Goal: Task Accomplishment & Management: Manage account settings

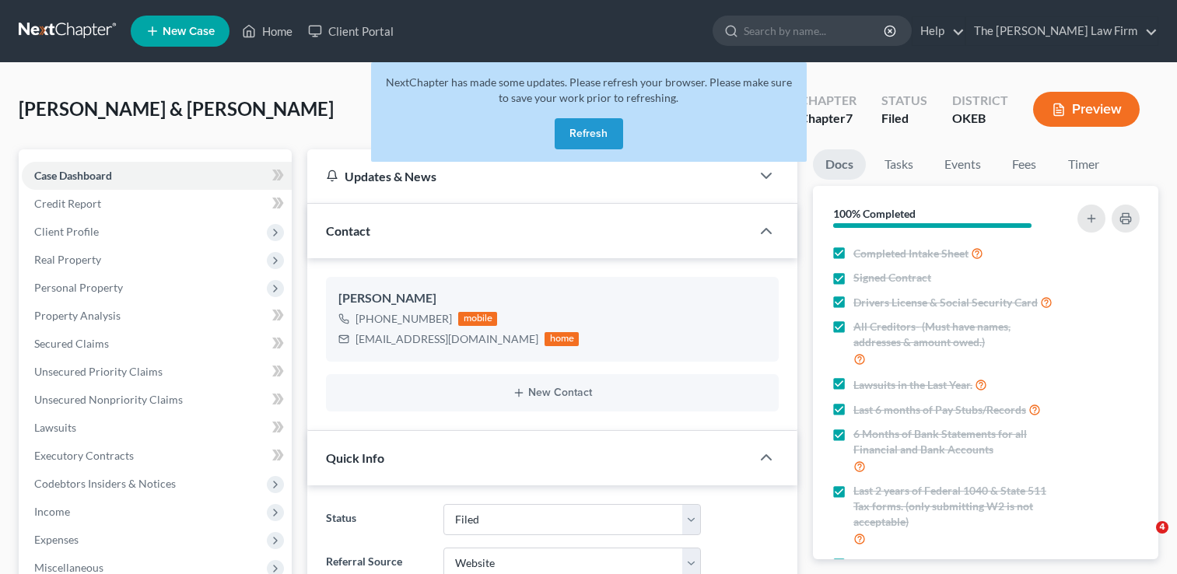
select select "2"
select select "3"
click at [619, 121] on button "Refresh" at bounding box center [589, 133] width 68 height 31
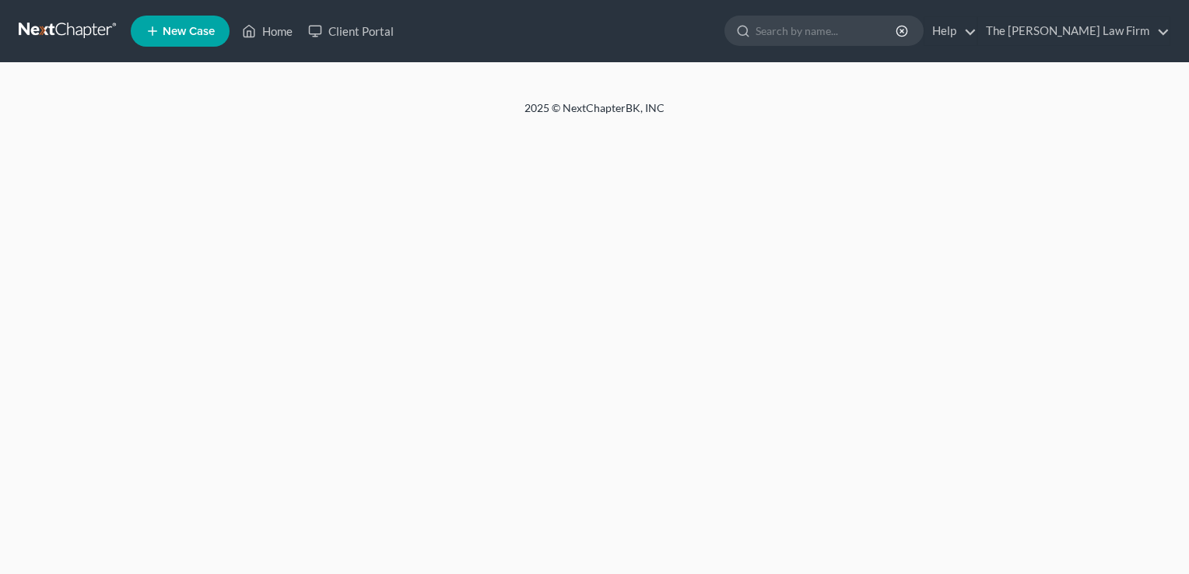
select select "3"
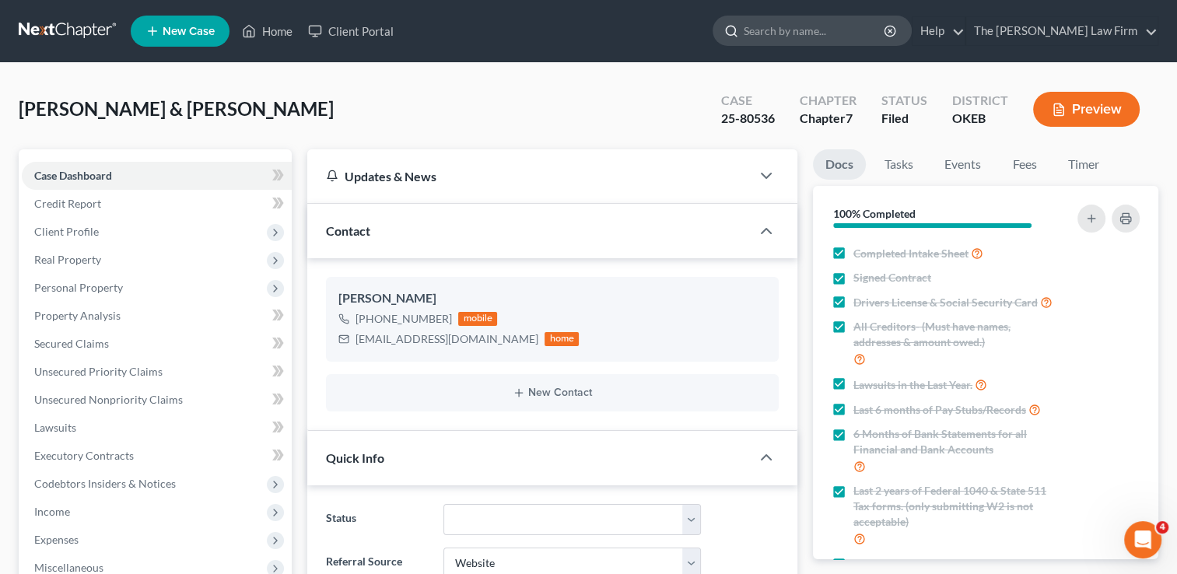
click at [834, 42] on input "search" at bounding box center [815, 30] width 142 height 29
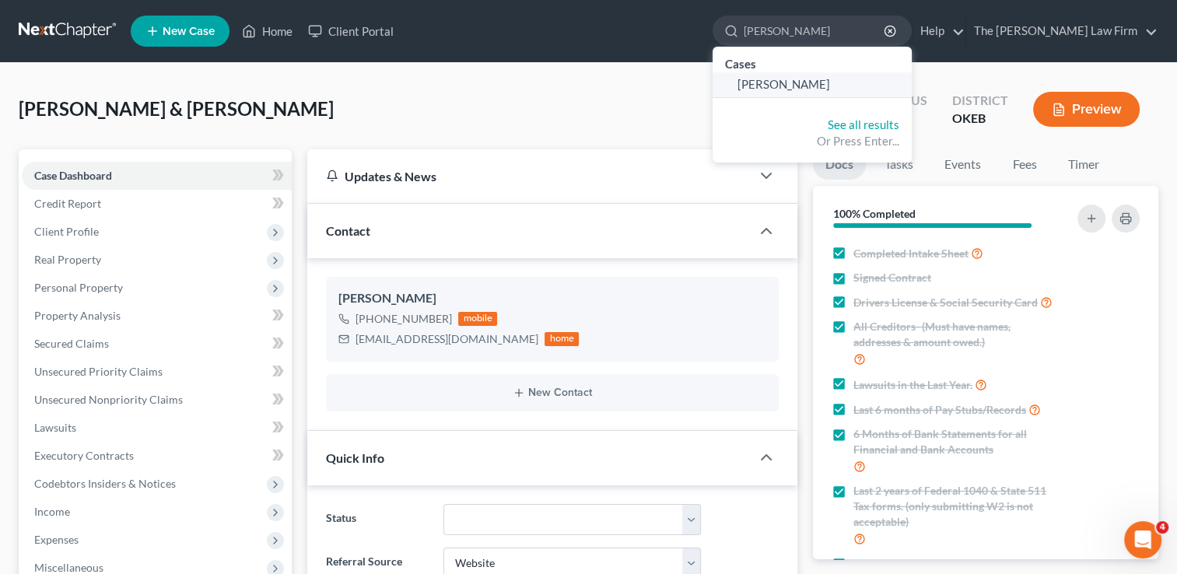
type input "[PERSON_NAME]"
click at [837, 76] on link "[PERSON_NAME]" at bounding box center [812, 84] width 199 height 24
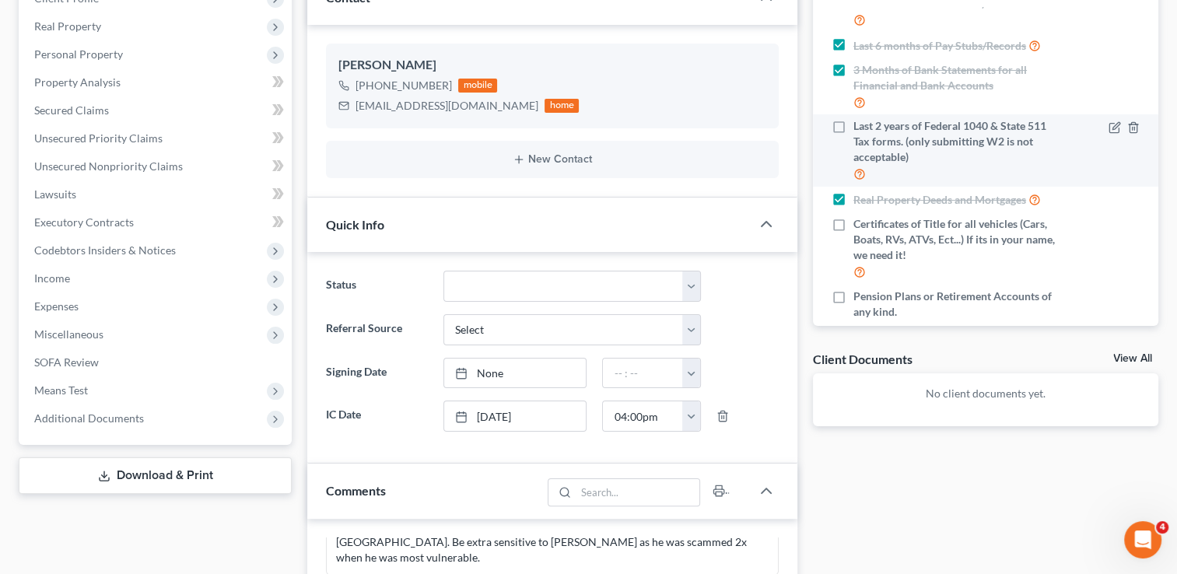
scroll to position [142, 0]
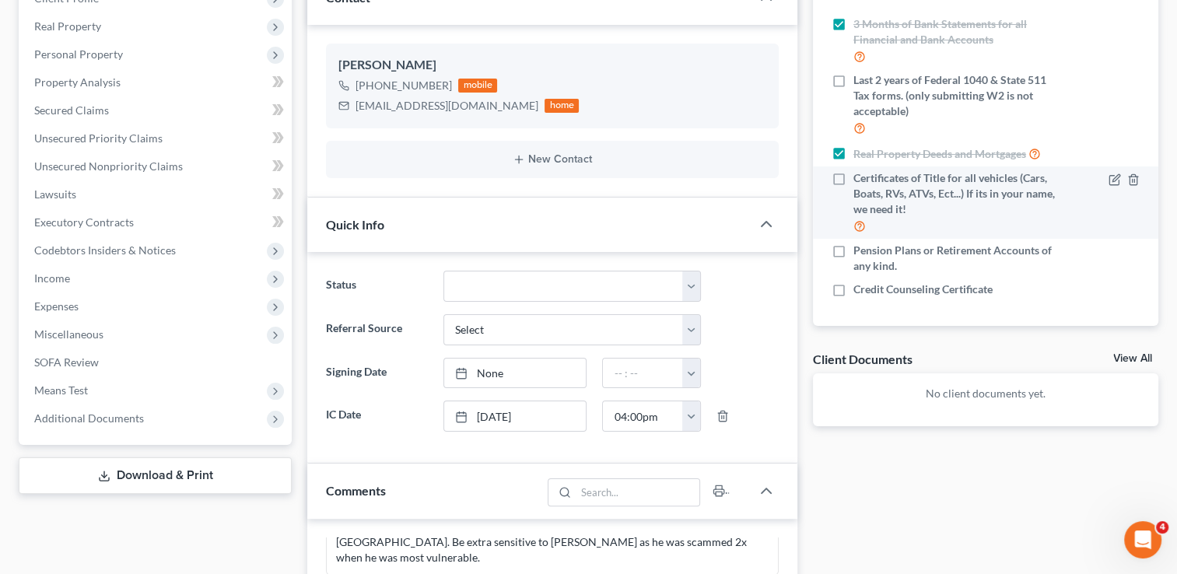
click at [853, 178] on label "Certificates of Title for all vehicles (Cars, Boats, RVs, ATVs, Ect...) If its …" at bounding box center [955, 202] width 205 height 65
click at [860, 178] on input "Certificates of Title for all vehicles (Cars, Boats, RVs, ATVs, Ect...) If its …" at bounding box center [865, 175] width 10 height 10
checkbox input "true"
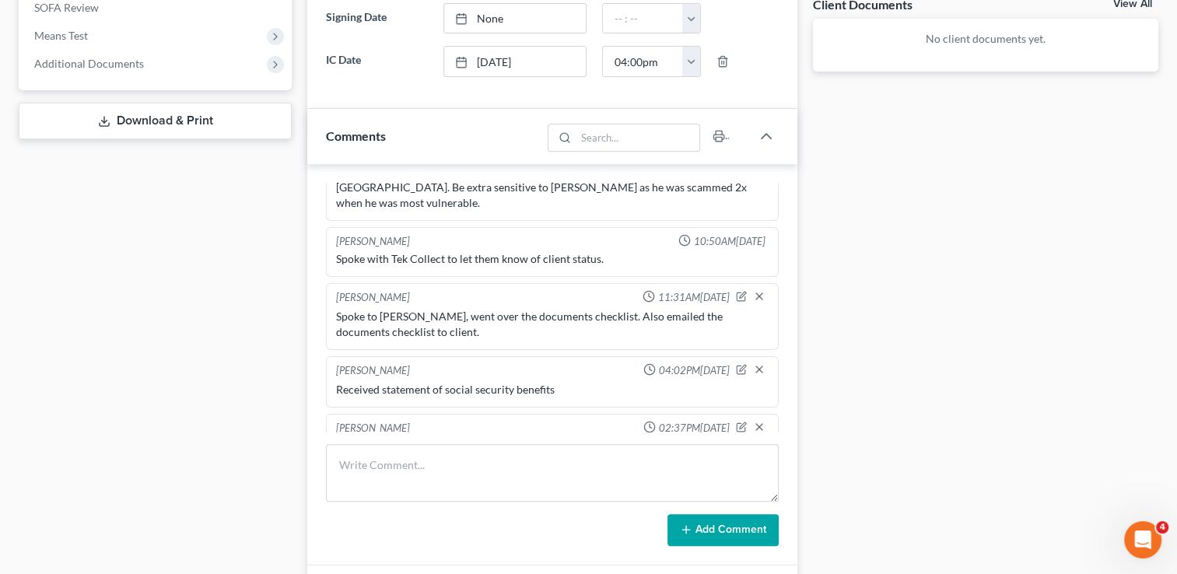
scroll to position [622, 0]
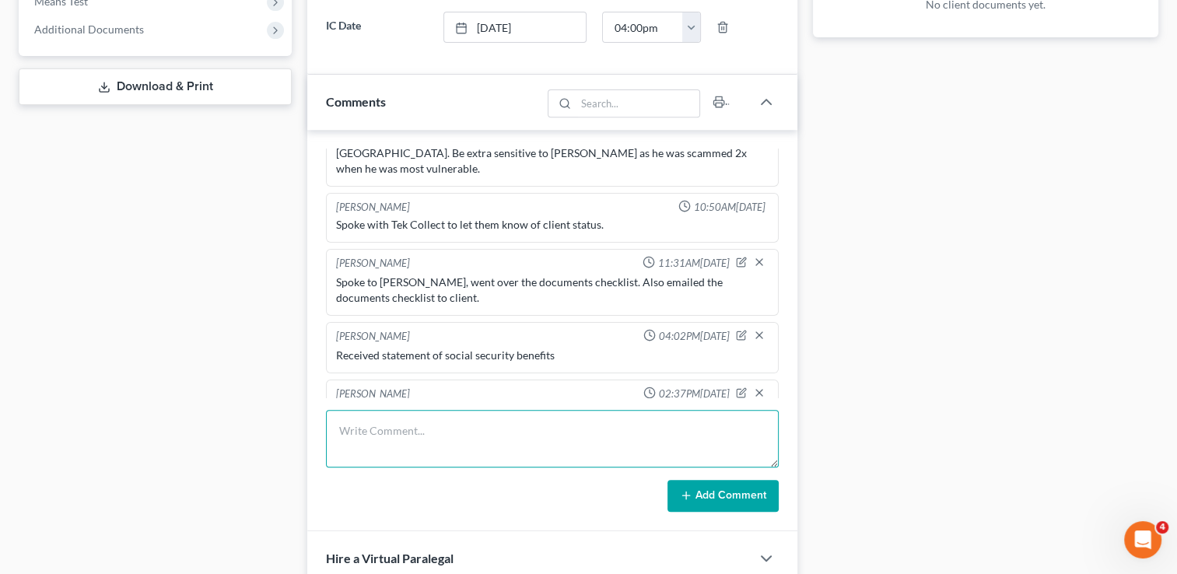
click at [514, 415] on textarea at bounding box center [552, 439] width 453 height 58
type textarea "Received title for 2004 Chevrolet Tracker"
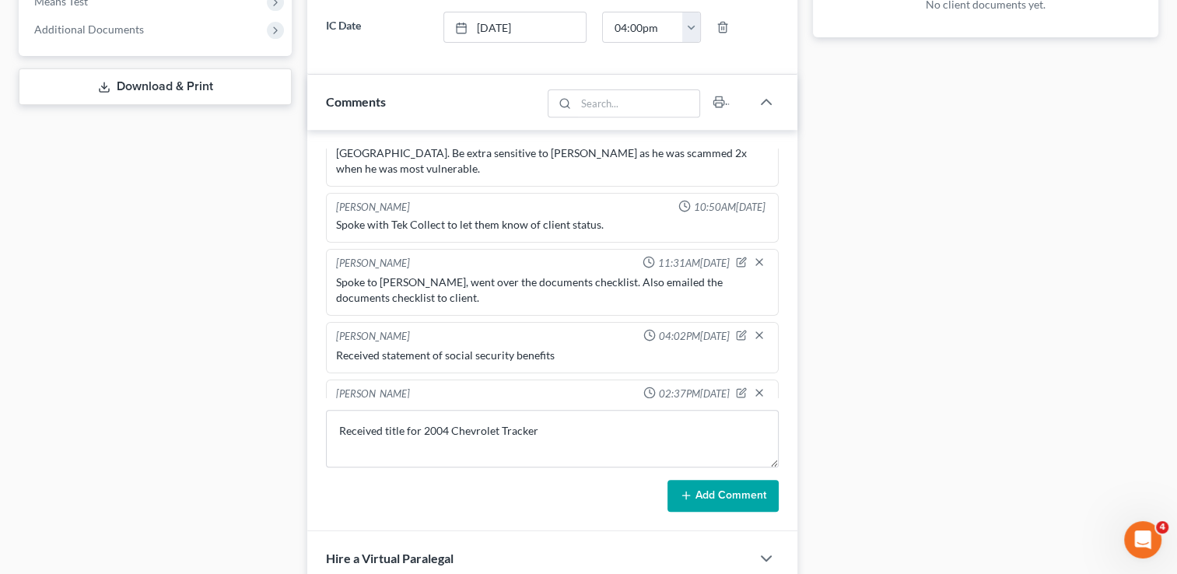
click at [687, 485] on button "Add Comment" at bounding box center [722, 496] width 111 height 33
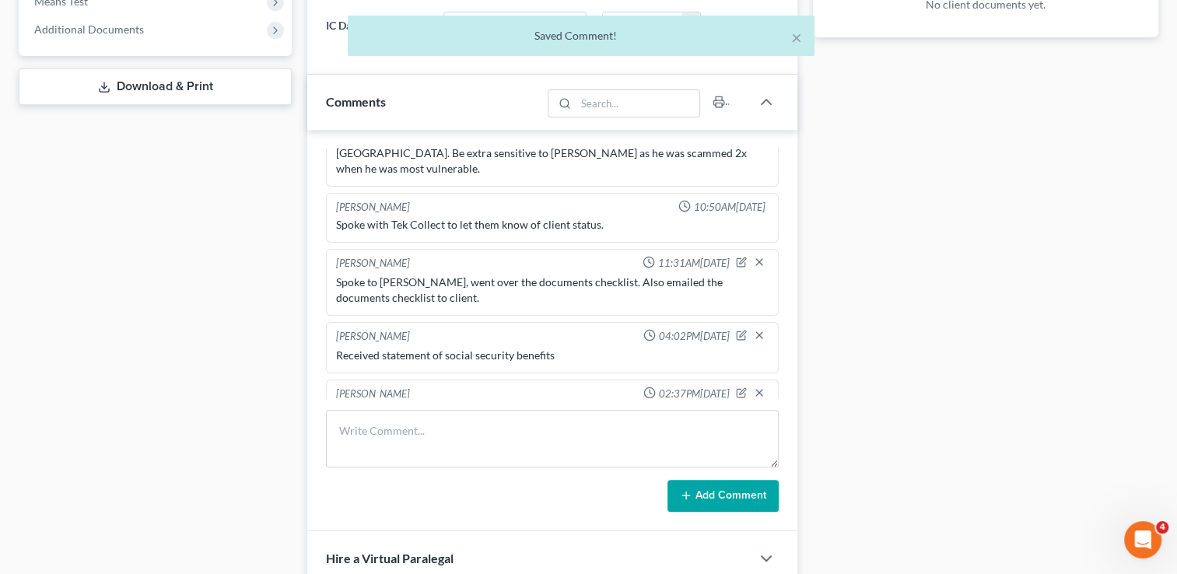
scroll to position [363, 0]
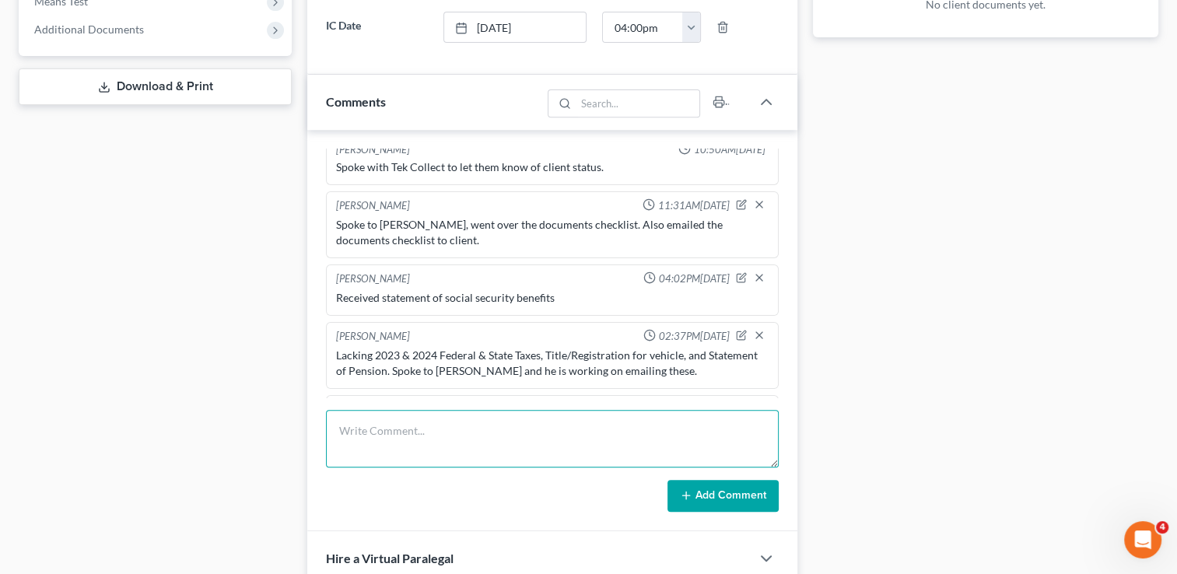
click at [566, 411] on textarea at bounding box center [552, 439] width 453 height 58
type textarea "Received 2023 State Taxes"
click at [733, 495] on button "Add Comment" at bounding box center [722, 496] width 111 height 33
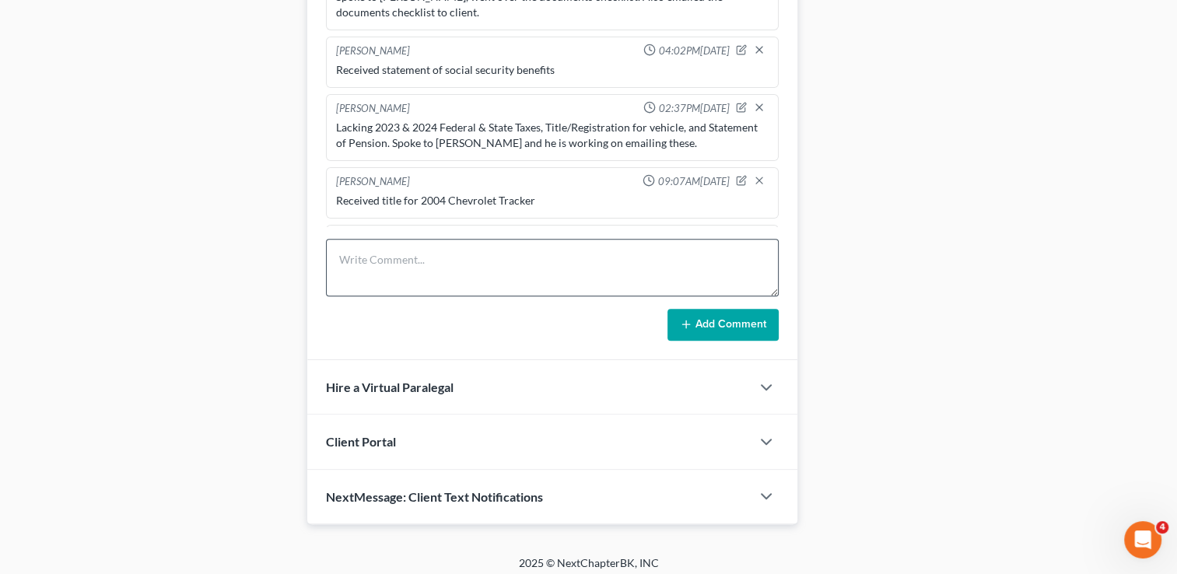
scroll to position [799, 0]
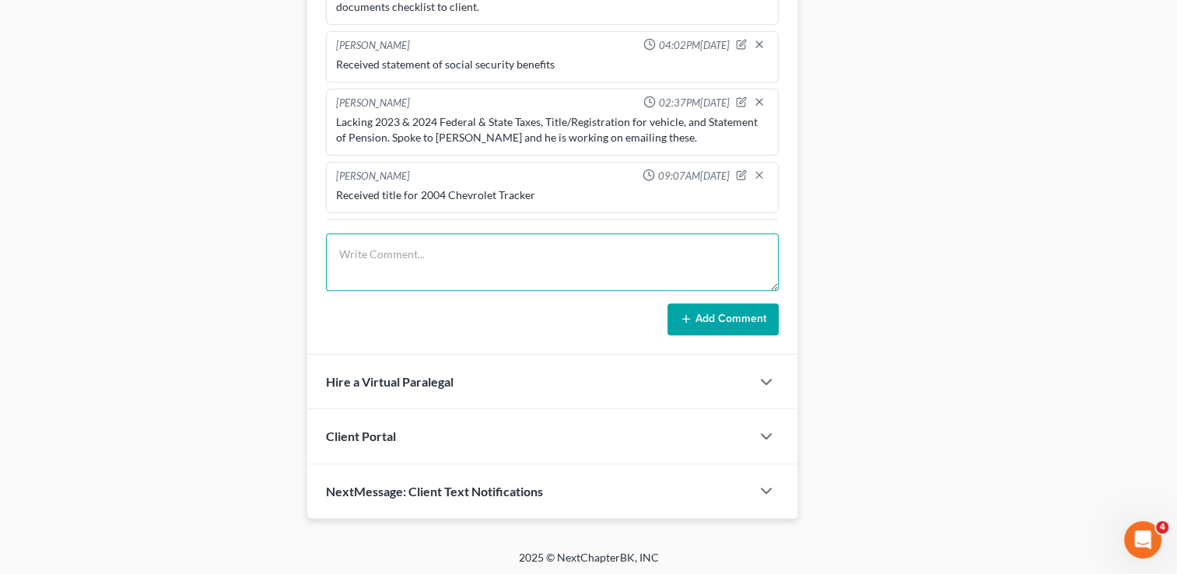
click at [496, 244] on textarea at bounding box center [552, 262] width 453 height 58
type textarea "Received 2023 Federal Taxes and 2024 Federal Tax Transcript"
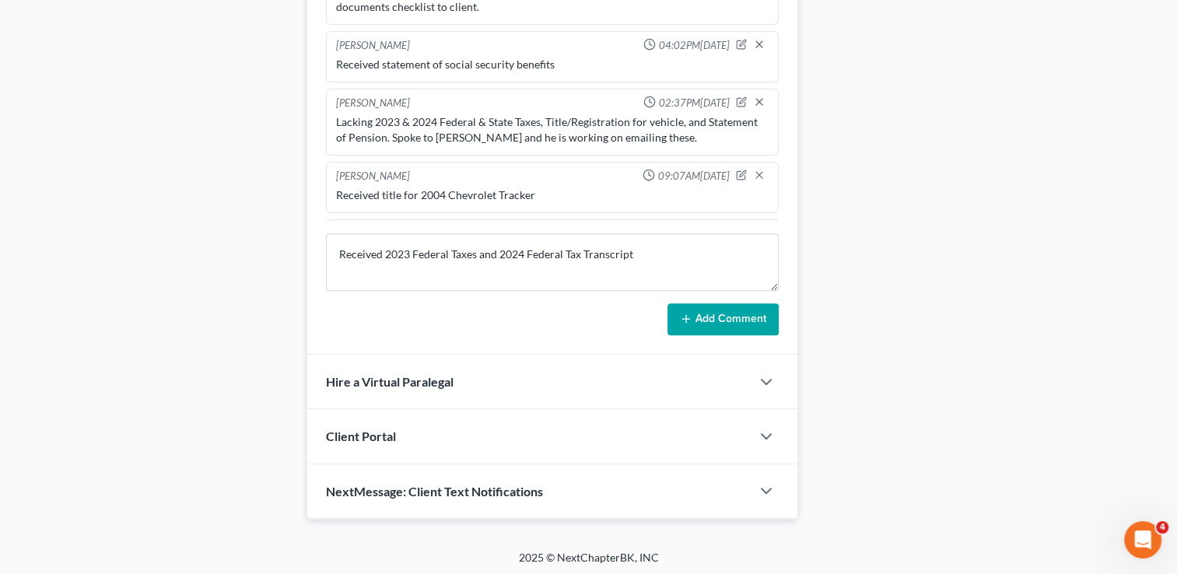
click at [701, 316] on button "Add Comment" at bounding box center [722, 319] width 111 height 33
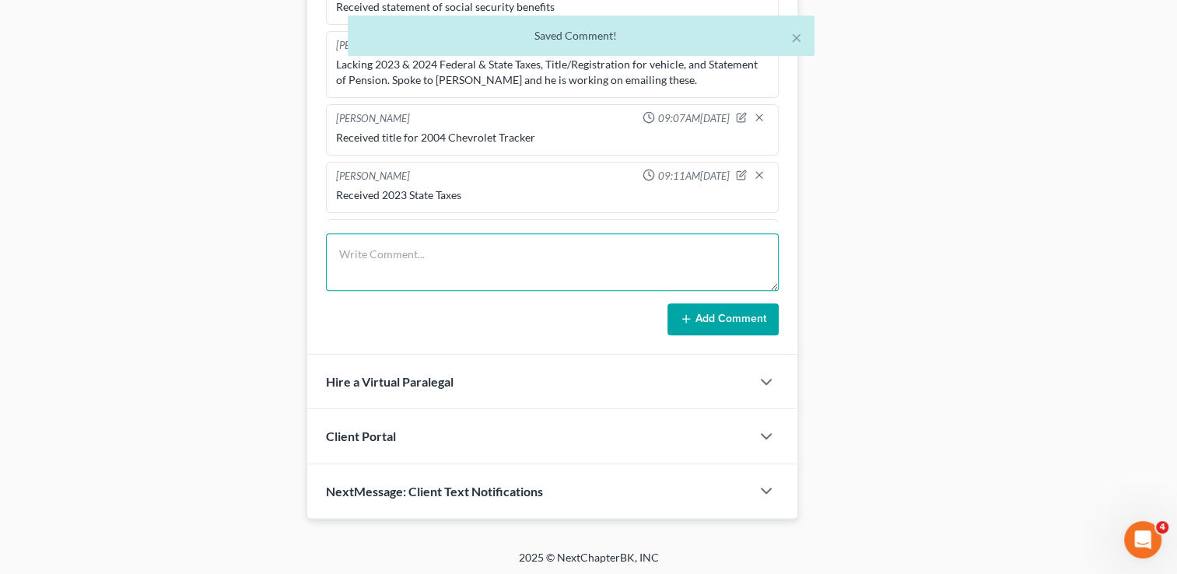
click at [618, 260] on textarea at bounding box center [552, 262] width 453 height 58
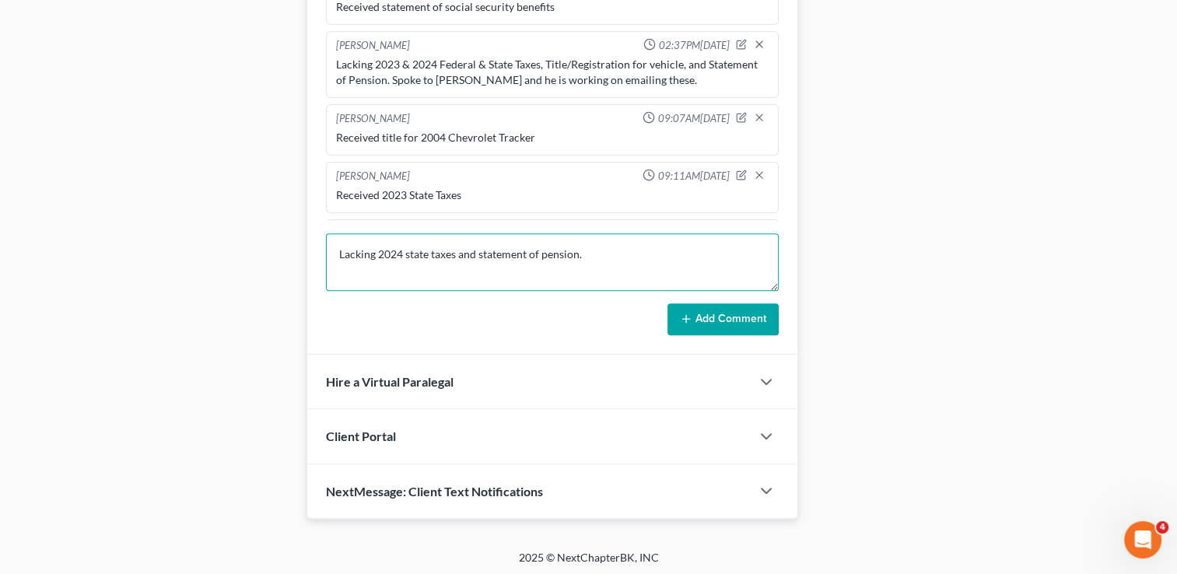
type textarea "Lacking 2024 state taxes and statement of pension."
click at [690, 314] on icon at bounding box center [686, 319] width 12 height 12
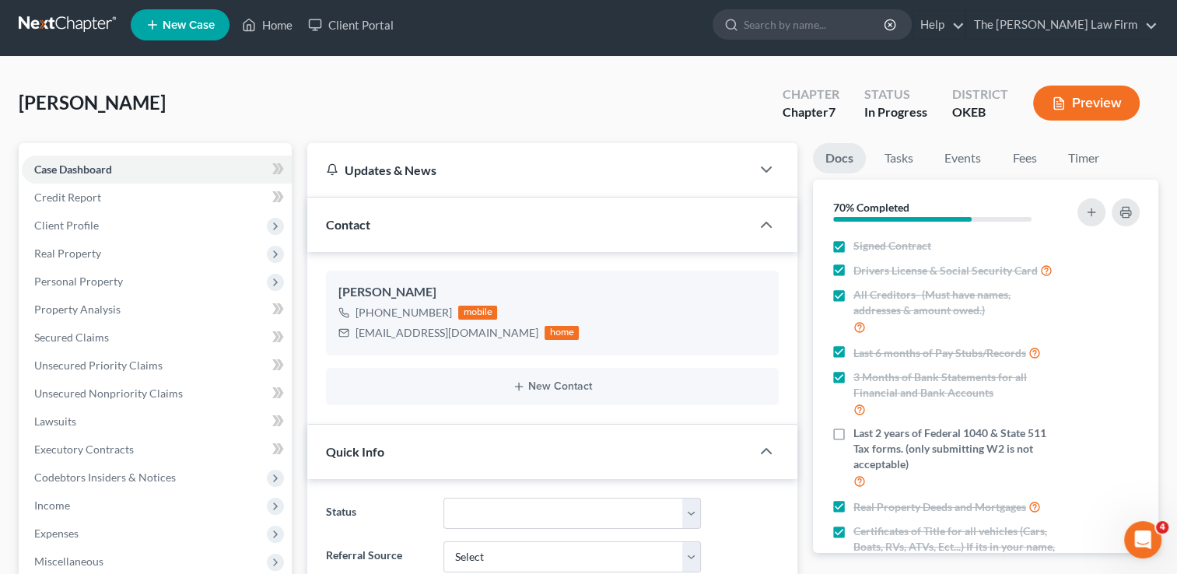
scroll to position [0, 0]
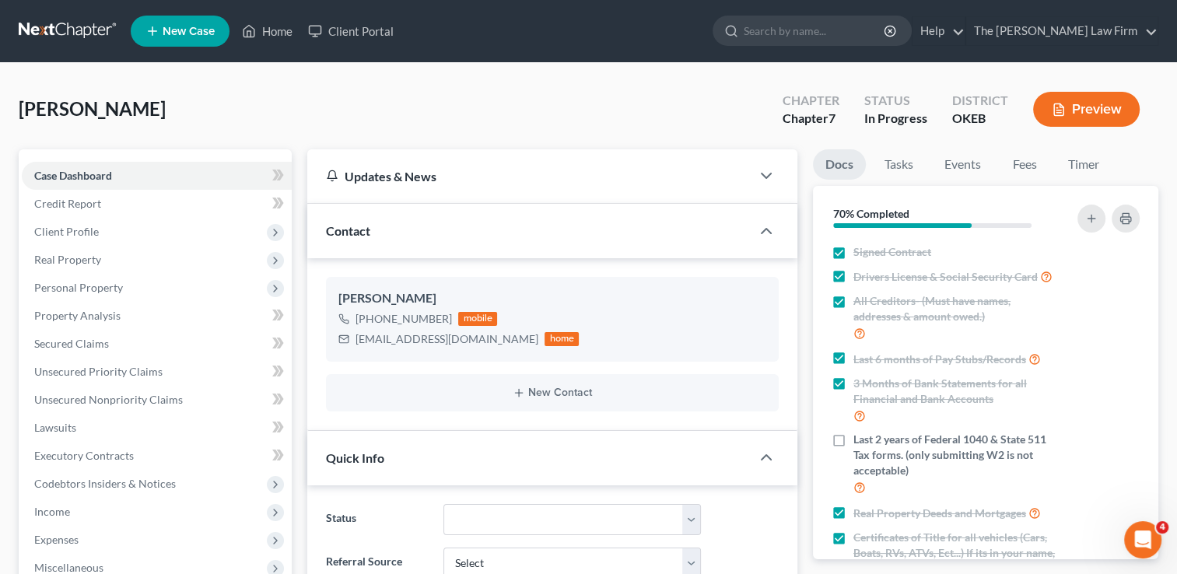
click at [103, 23] on link at bounding box center [69, 31] width 100 height 28
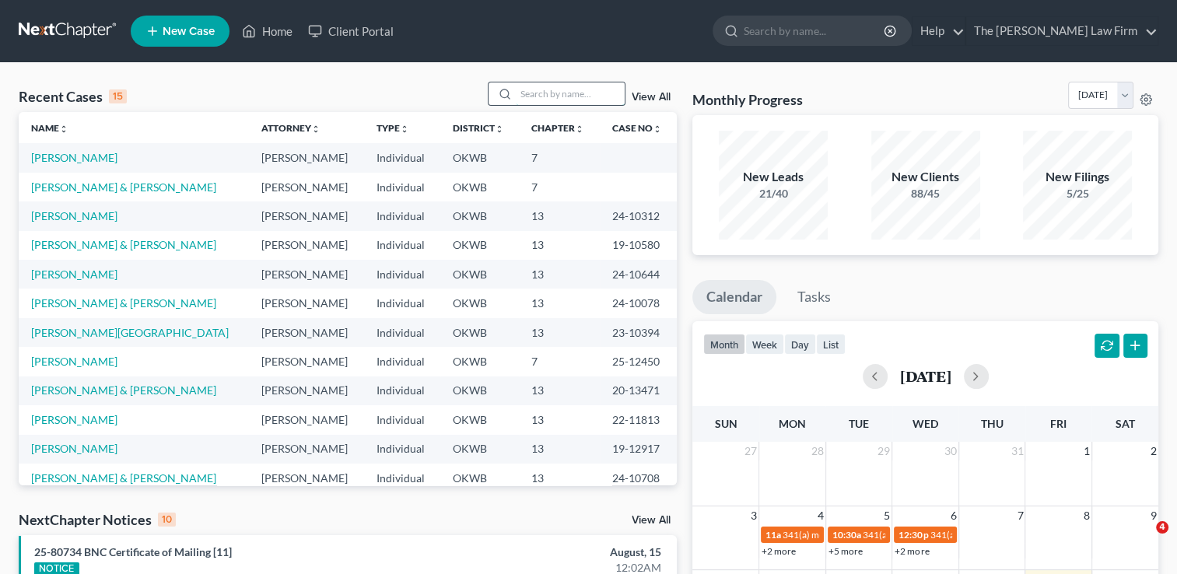
click at [558, 95] on input "search" at bounding box center [570, 93] width 109 height 23
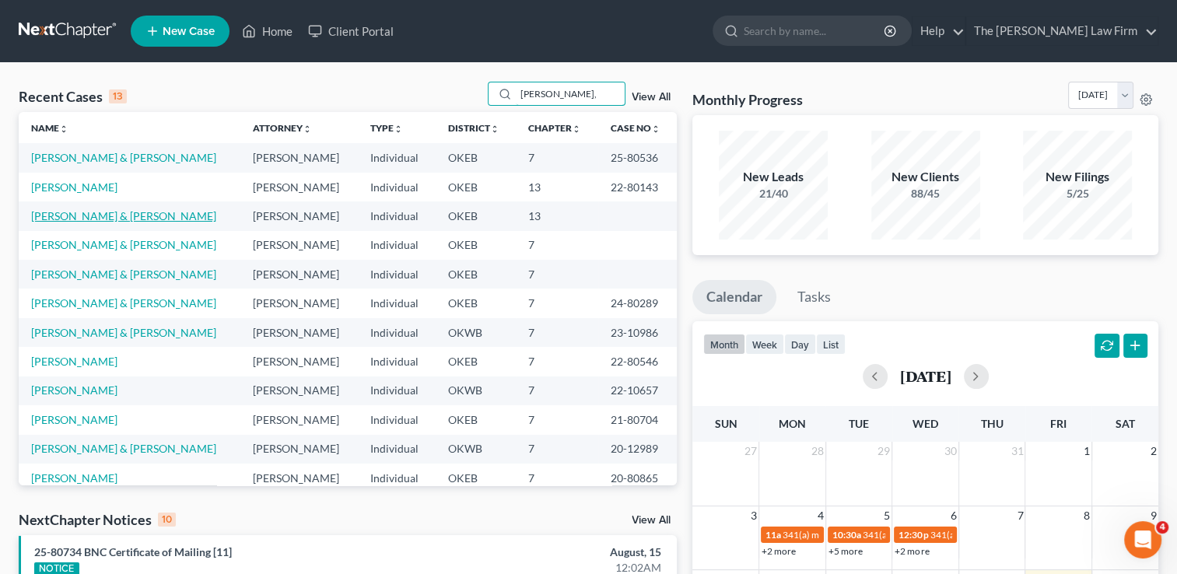
type input "[PERSON_NAME],"
click at [110, 222] on link "[PERSON_NAME] & [PERSON_NAME]" at bounding box center [123, 215] width 185 height 13
select select "1"
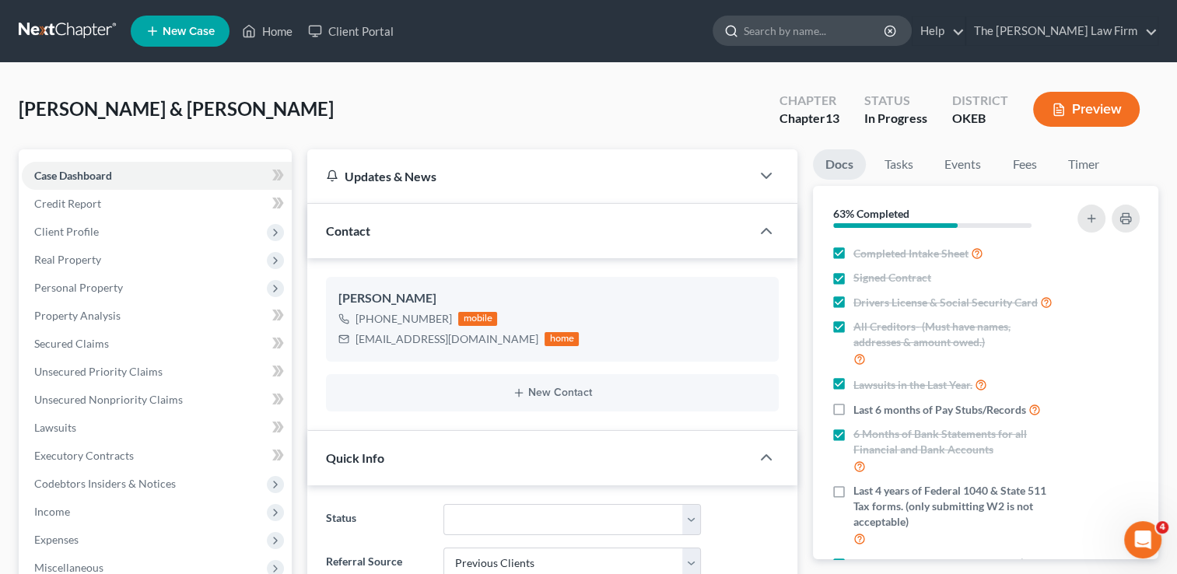
click at [842, 36] on input "search" at bounding box center [815, 30] width 142 height 29
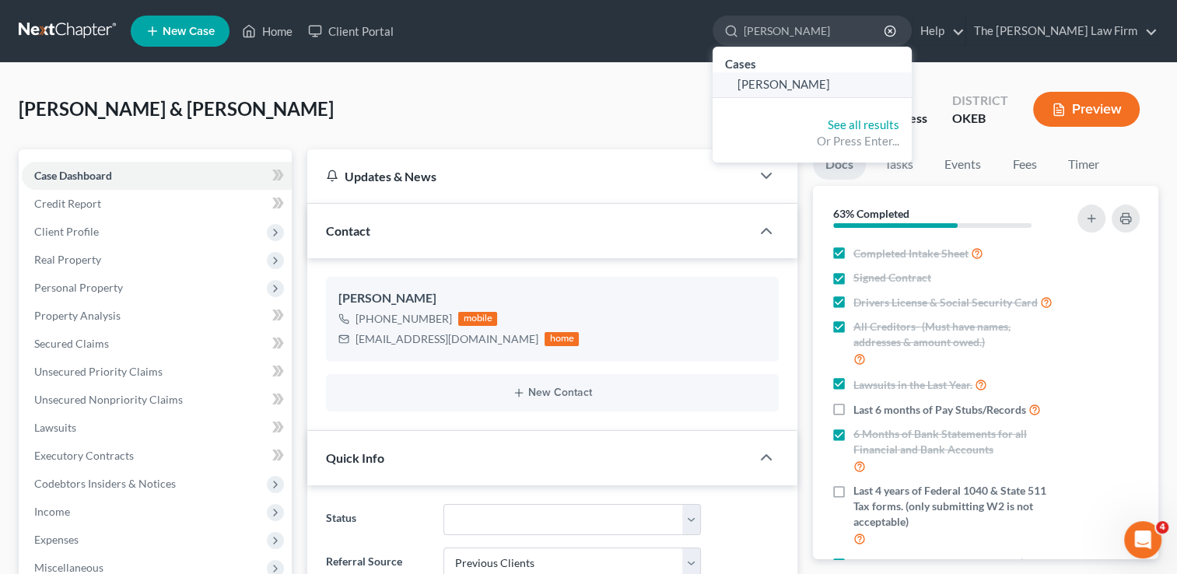
type input "[PERSON_NAME]"
click at [830, 84] on span "[PERSON_NAME]" at bounding box center [783, 84] width 93 height 14
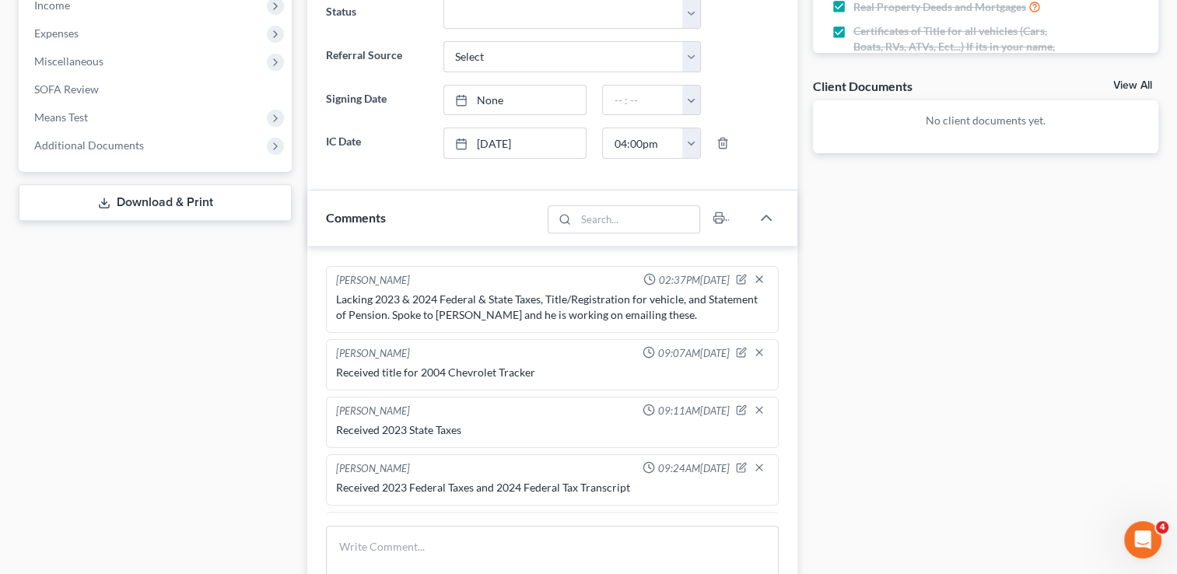
scroll to position [544, 0]
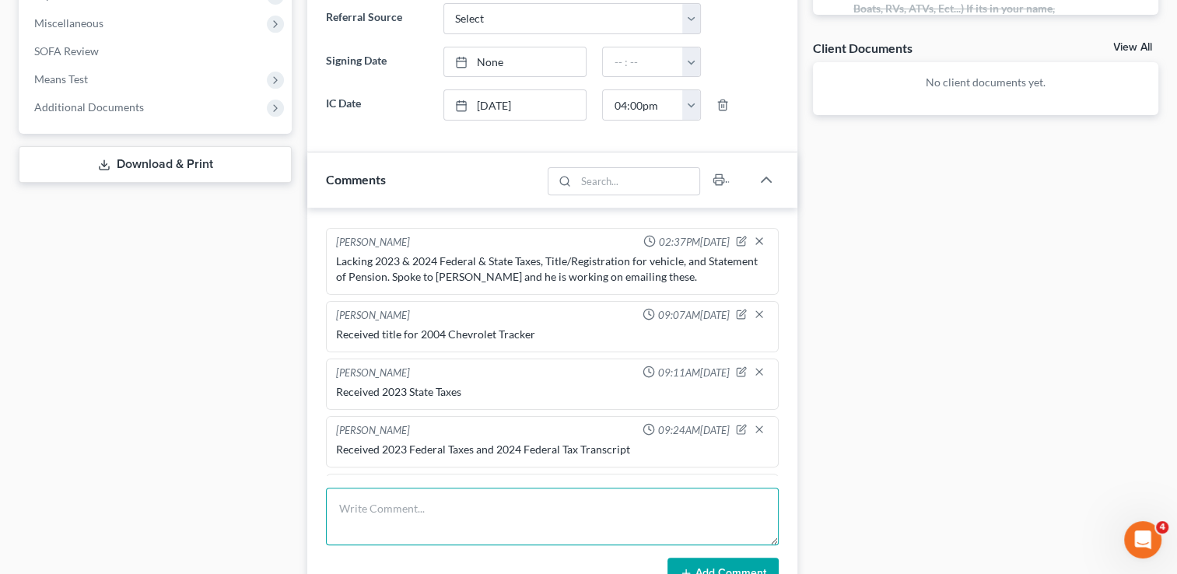
click at [516, 520] on textarea at bounding box center [552, 517] width 453 height 58
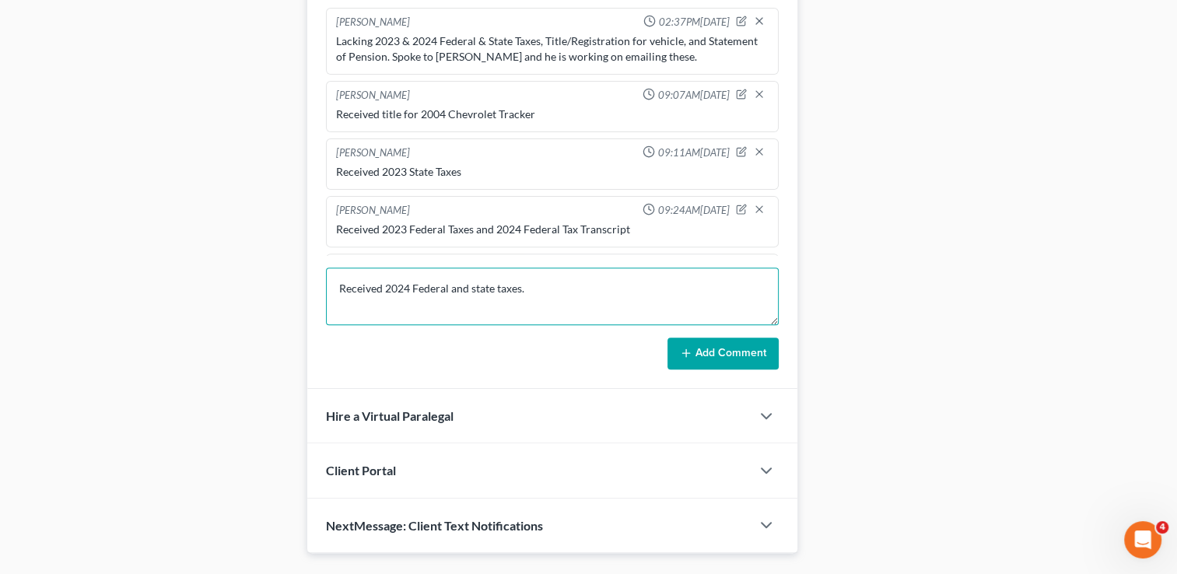
scroll to position [778, 0]
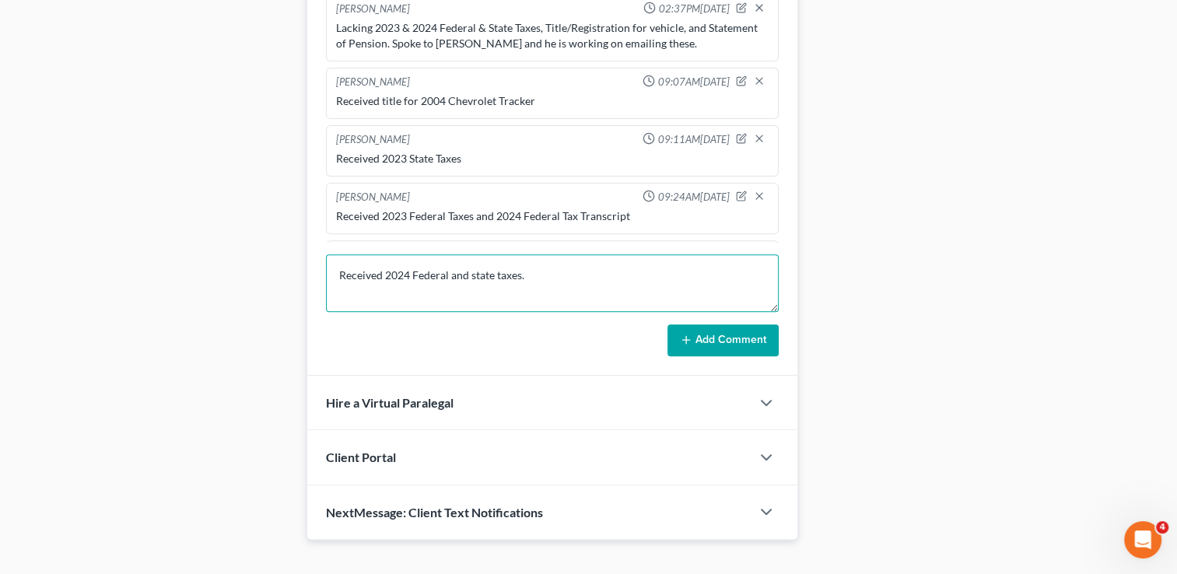
type textarea "Received 2024 Federal and state taxes."
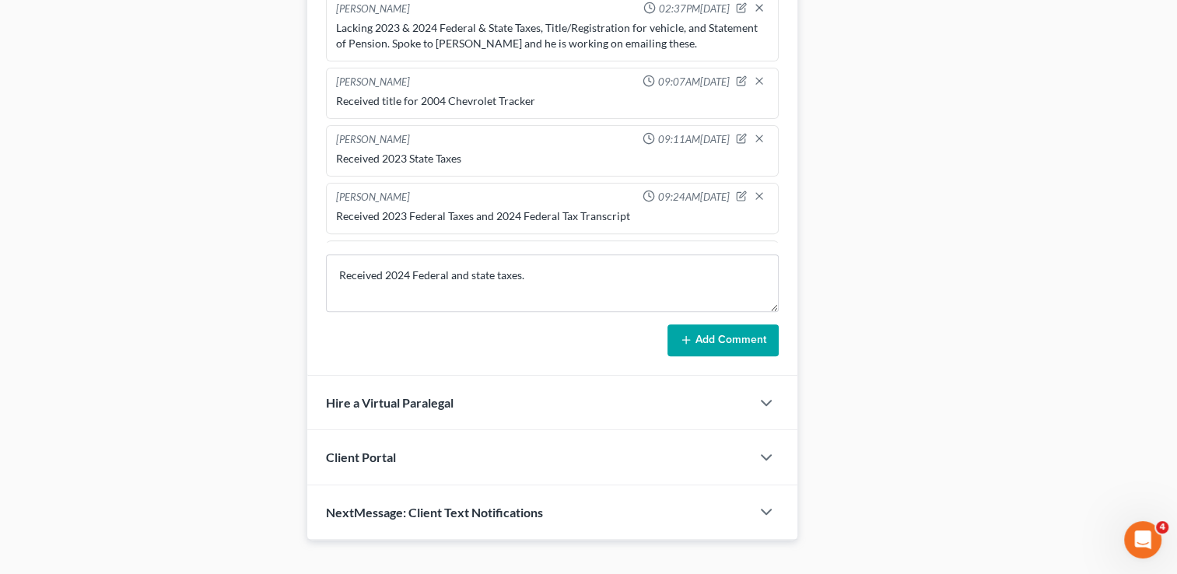
click at [725, 341] on button "Add Comment" at bounding box center [722, 340] width 111 height 33
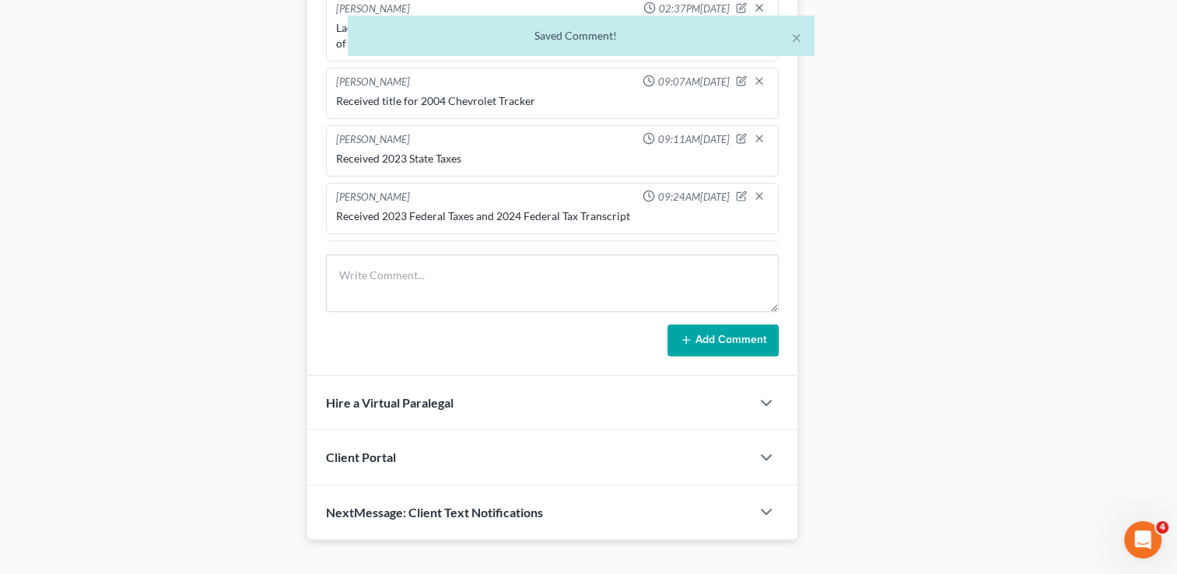
scroll to position [592, 0]
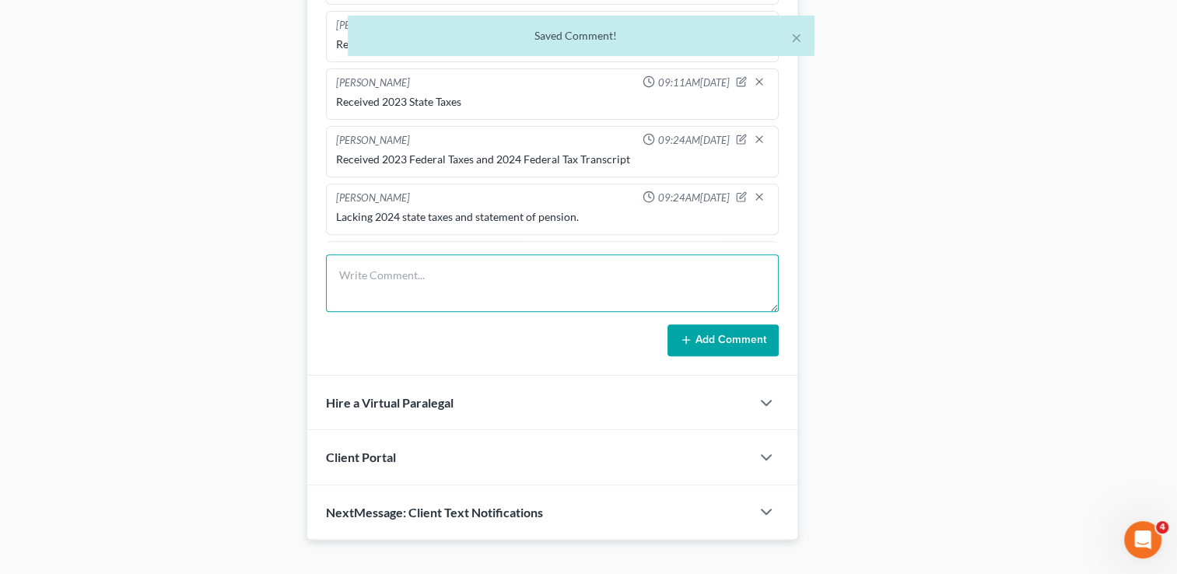
click at [541, 278] on textarea at bounding box center [552, 283] width 453 height 58
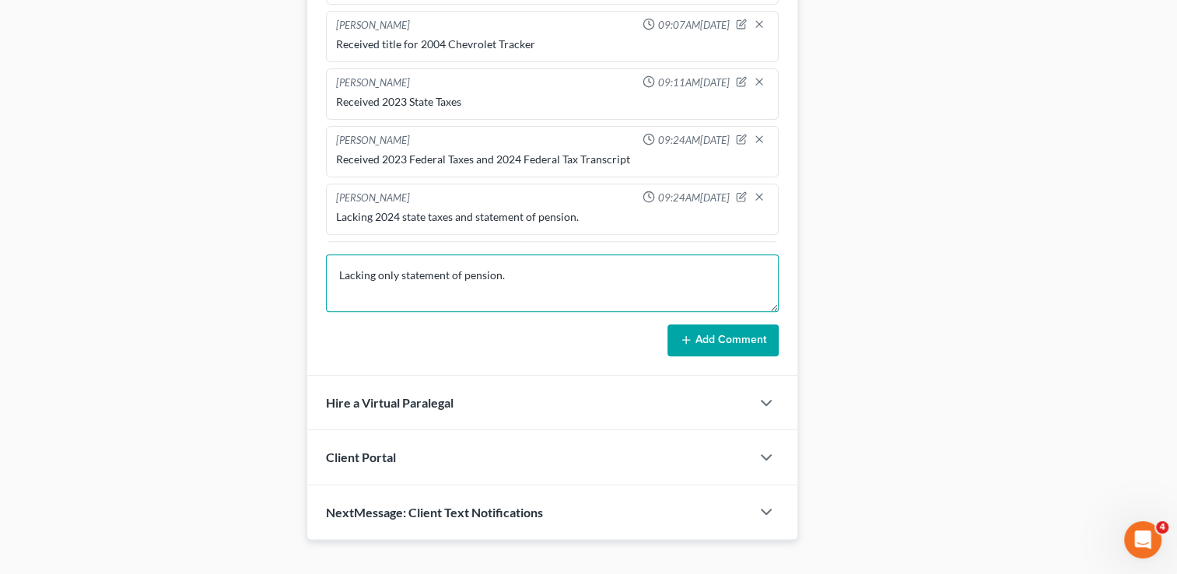
type textarea "Lacking only statement of pension."
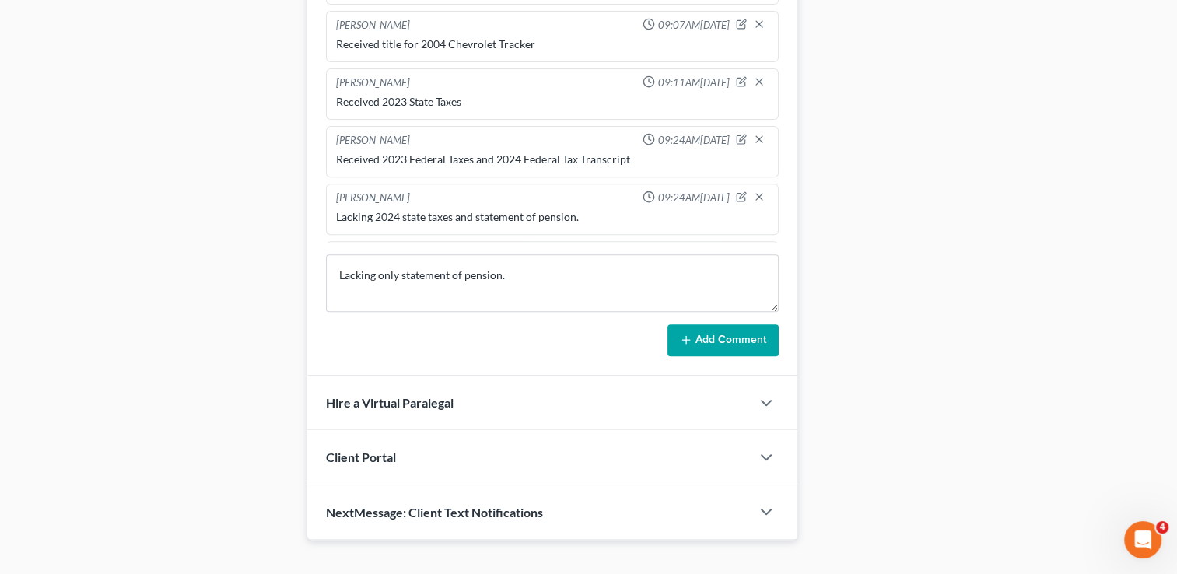
click at [697, 336] on button "Add Comment" at bounding box center [722, 340] width 111 height 33
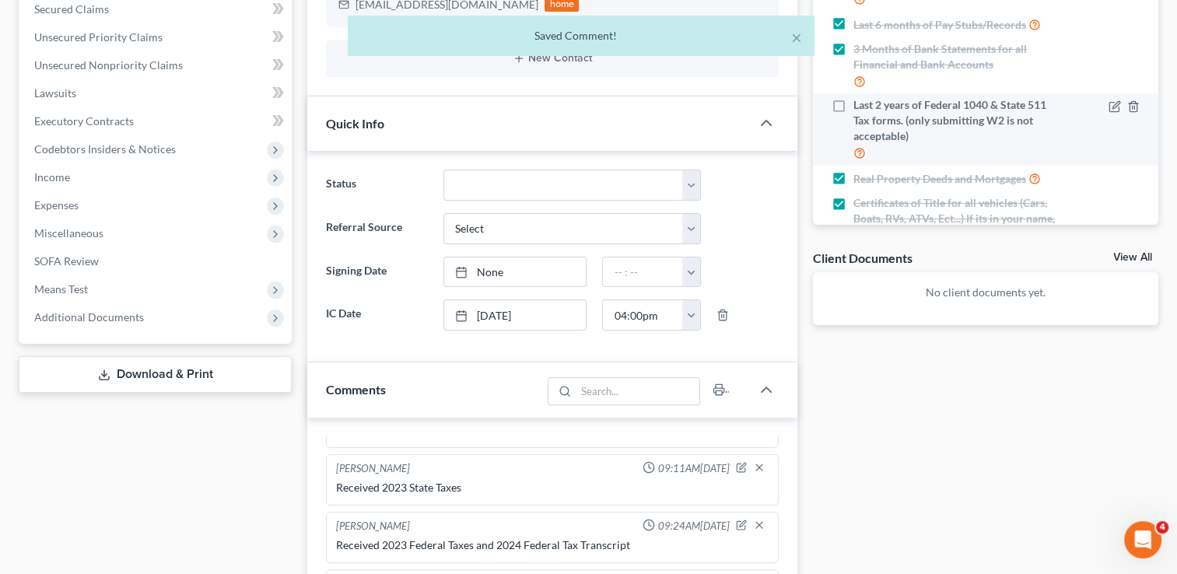
scroll to position [233, 0]
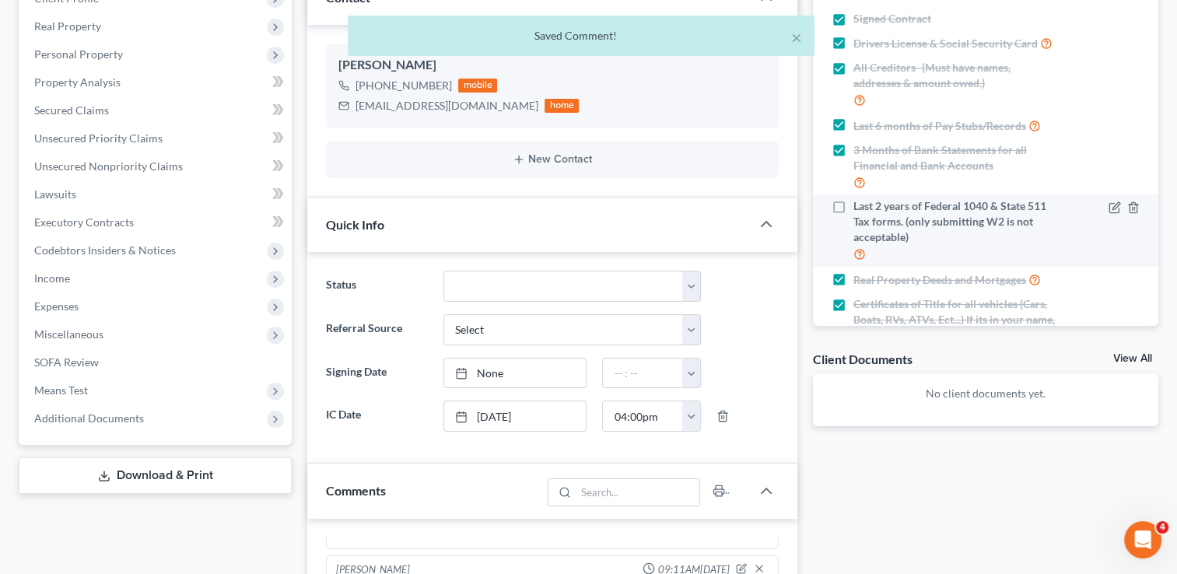
click at [853, 219] on label "Last 2 years of Federal 1040 & State 511 Tax forms. (only submitting W2 is not …" at bounding box center [955, 230] width 205 height 65
click at [860, 208] on input "Last 2 years of Federal 1040 & State 511 Tax forms. (only submitting W2 is not …" at bounding box center [865, 203] width 10 height 10
checkbox input "true"
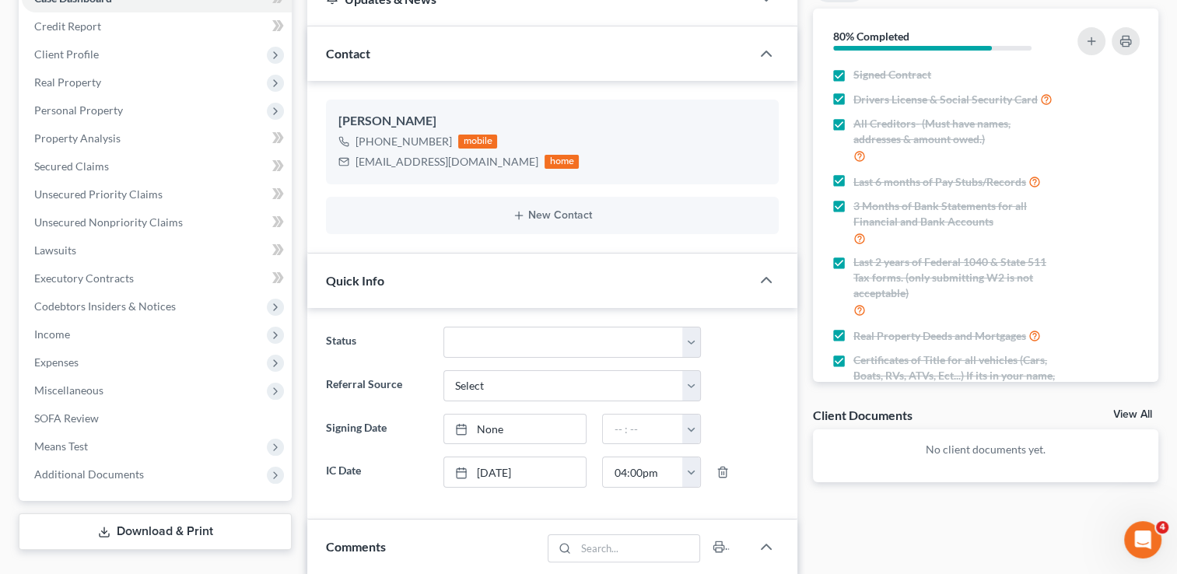
scroll to position [0, 0]
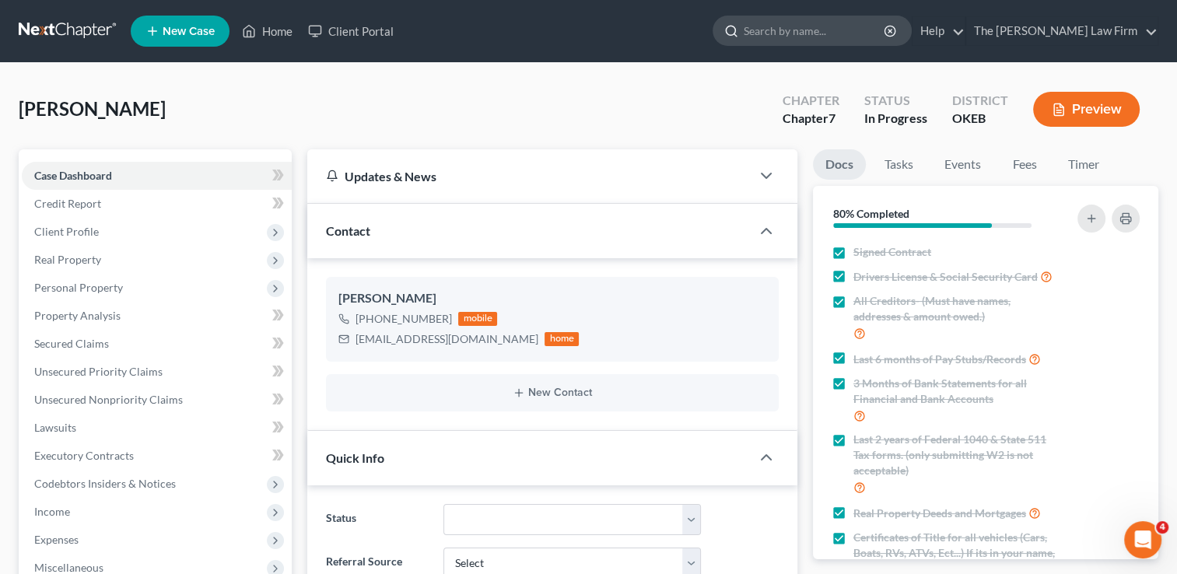
click at [804, 34] on input "search" at bounding box center [815, 30] width 142 height 29
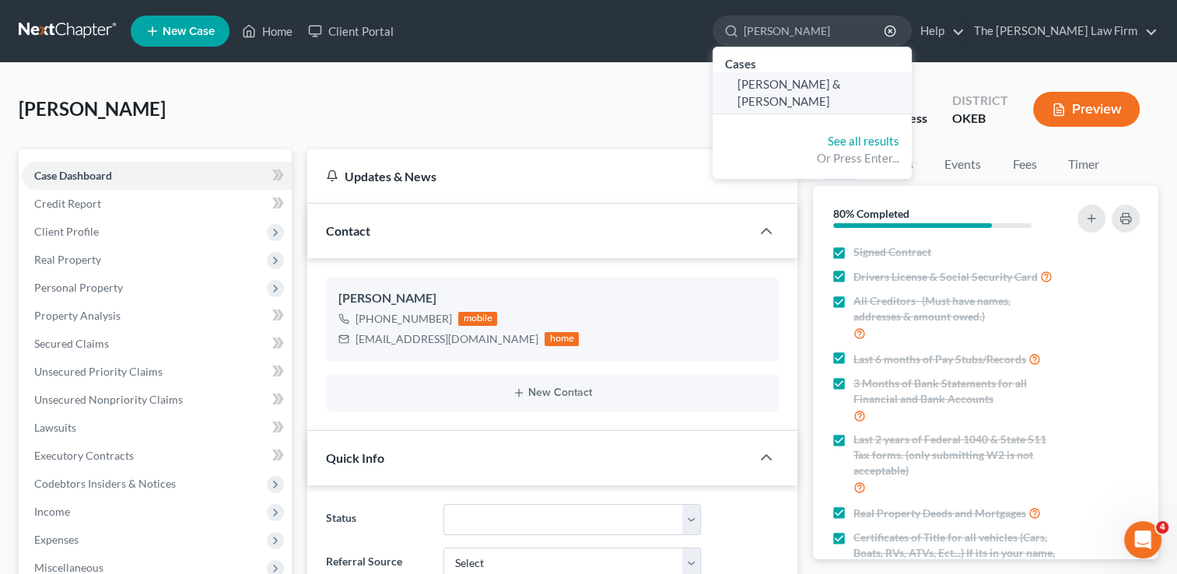
type input "[PERSON_NAME]"
click at [839, 90] on span "[PERSON_NAME] & [PERSON_NAME]" at bounding box center [788, 92] width 103 height 30
select select "1"
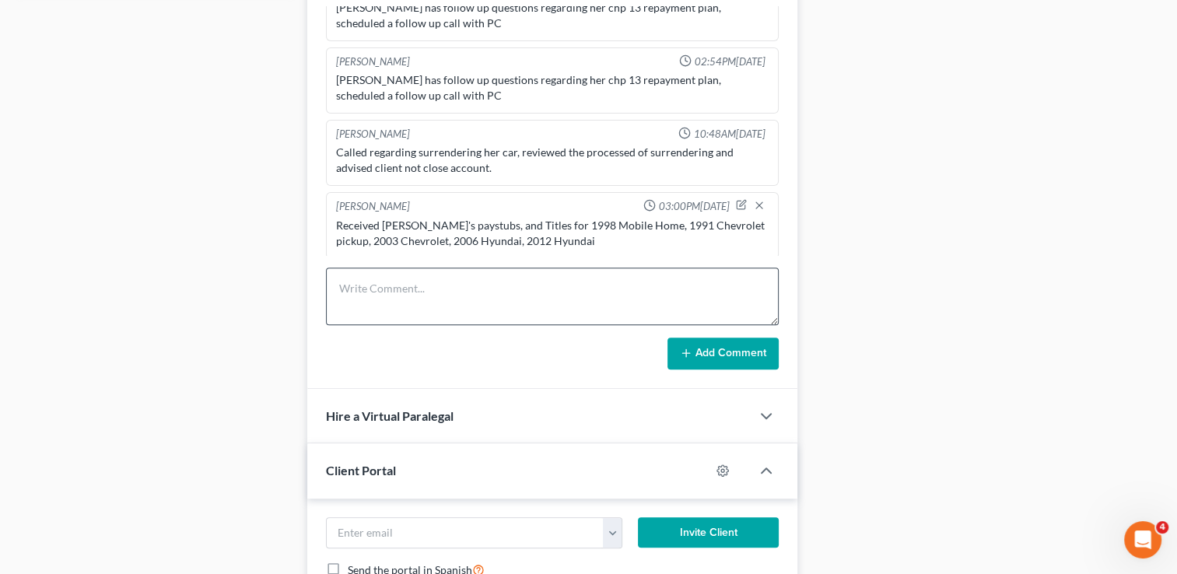
scroll to position [778, 0]
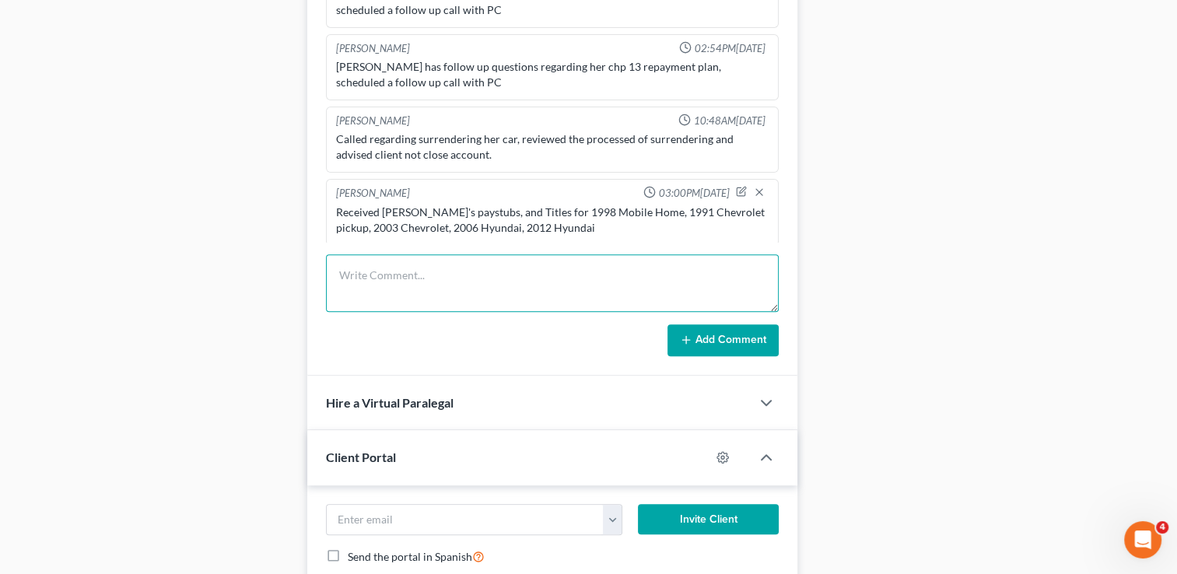
click at [568, 275] on textarea at bounding box center [552, 283] width 453 height 58
type textarea "Received [PERSON_NAME]'s paystubs ([DATE]-[DATE])"
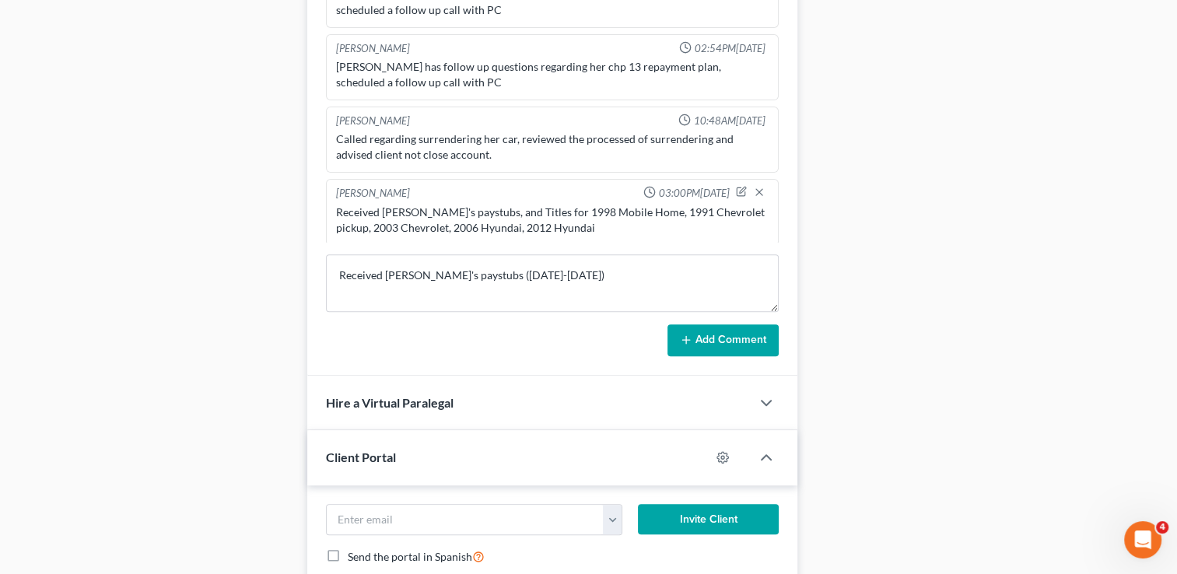
click at [695, 327] on button "Add Comment" at bounding box center [722, 340] width 111 height 33
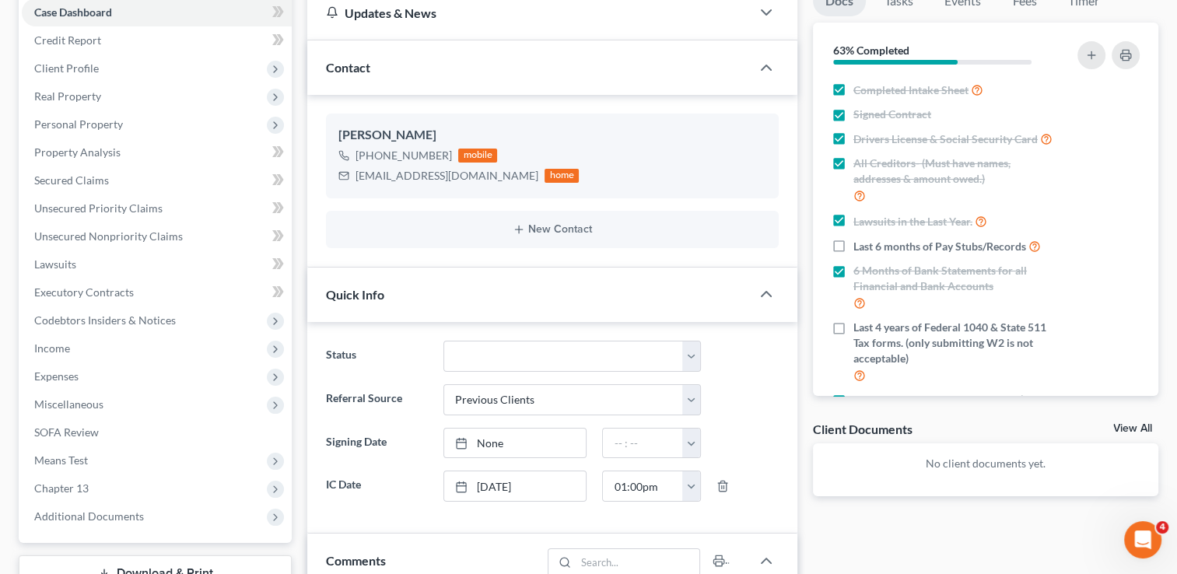
scroll to position [0, 0]
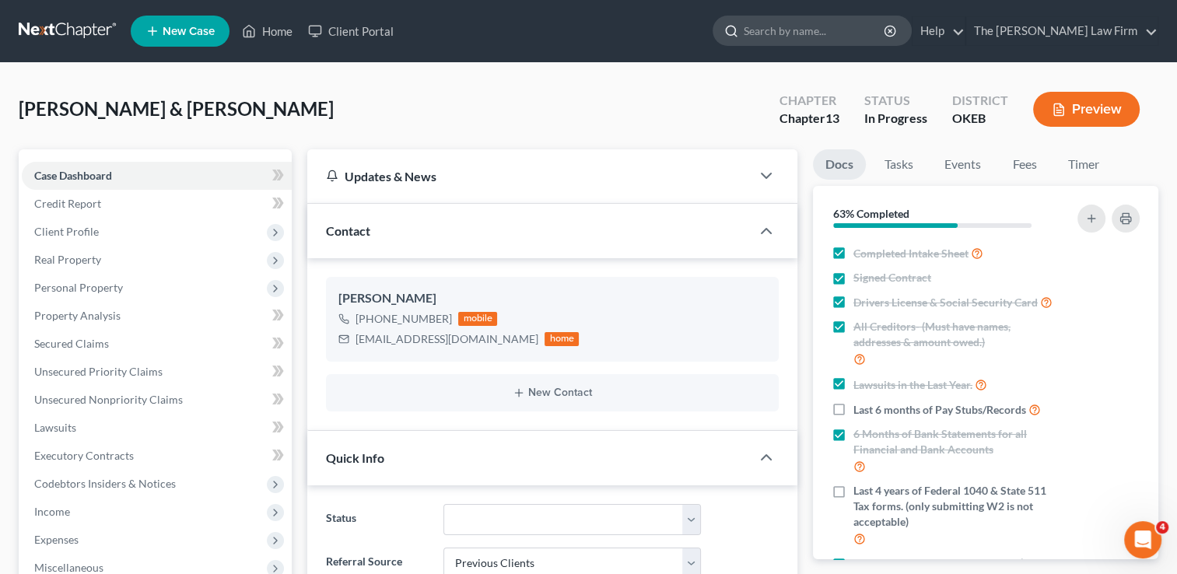
click at [839, 21] on input "search" at bounding box center [815, 30] width 142 height 29
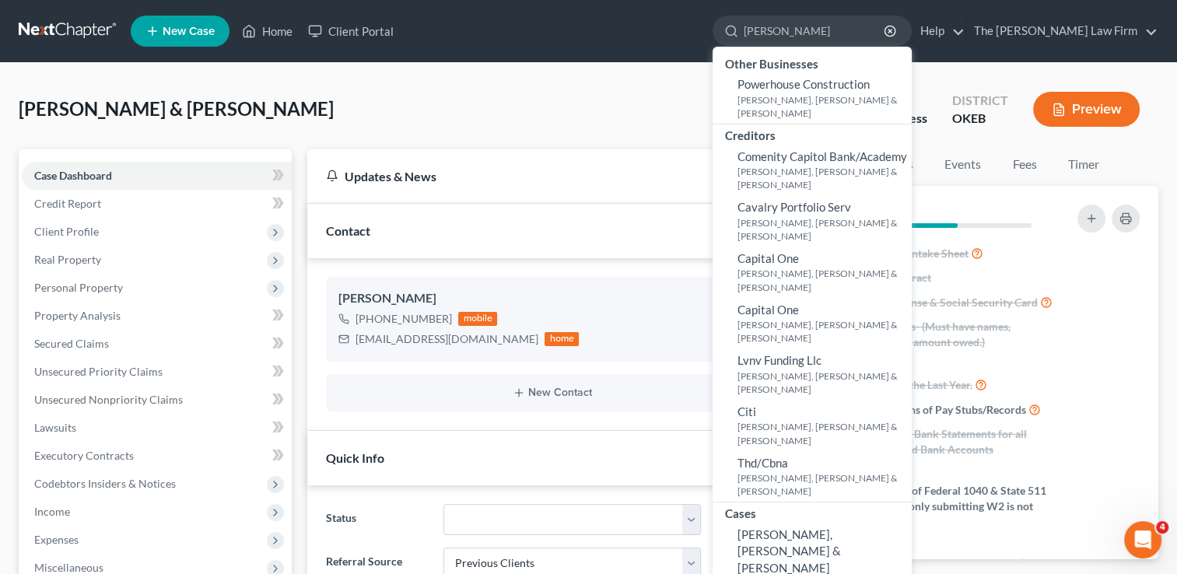
type input "[PERSON_NAME]"
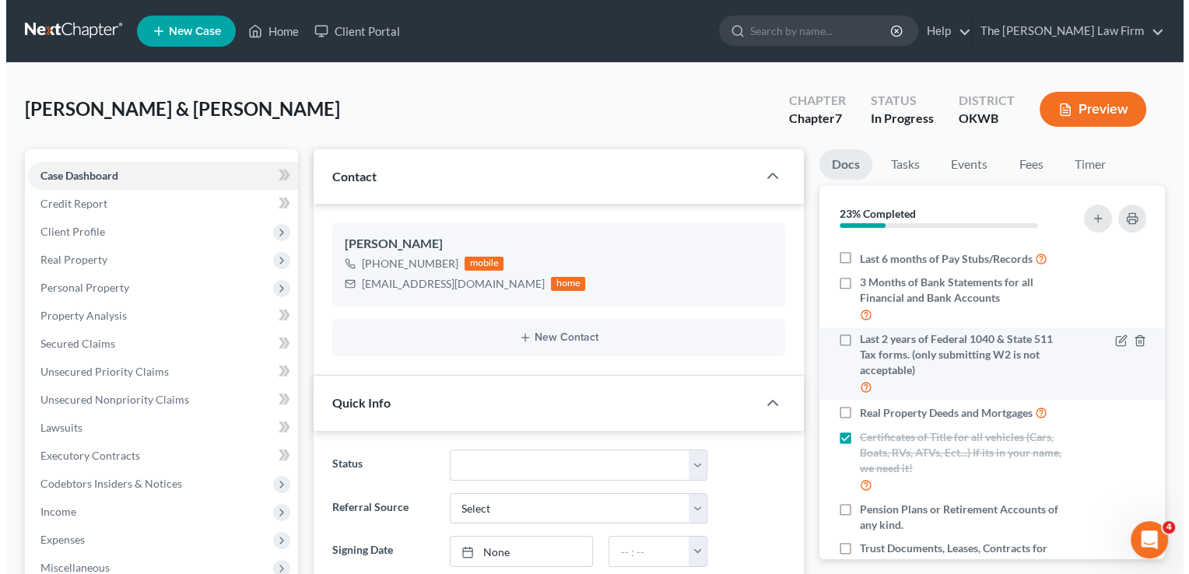
scroll to position [229, 0]
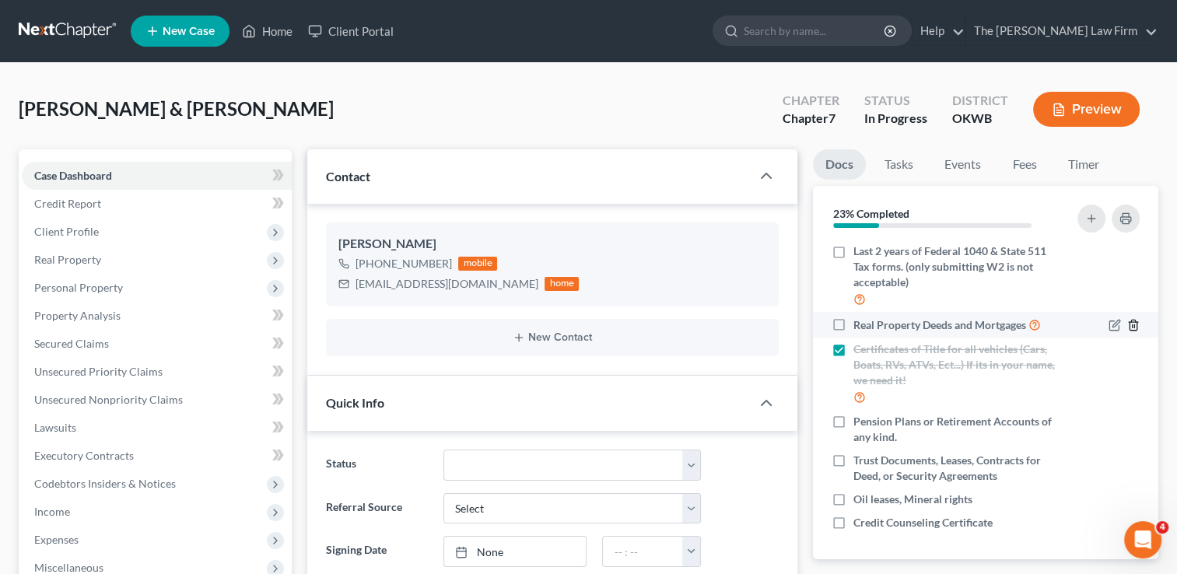
click at [1127, 324] on icon "button" at bounding box center [1133, 325] width 12 height 12
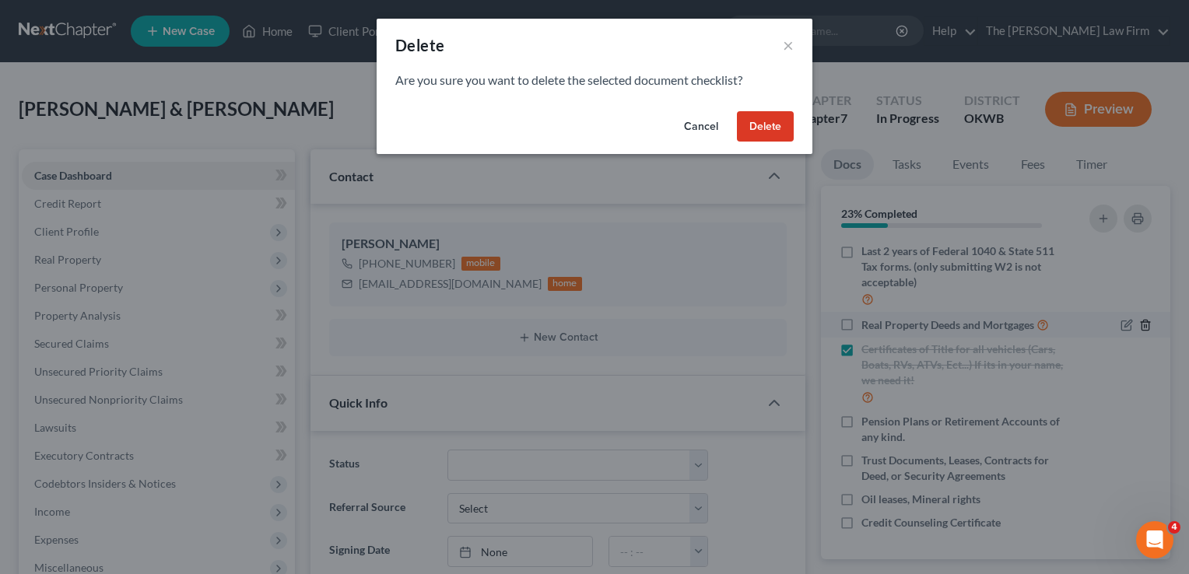
scroll to position [214, 0]
click at [779, 134] on button "Delete" at bounding box center [765, 126] width 57 height 31
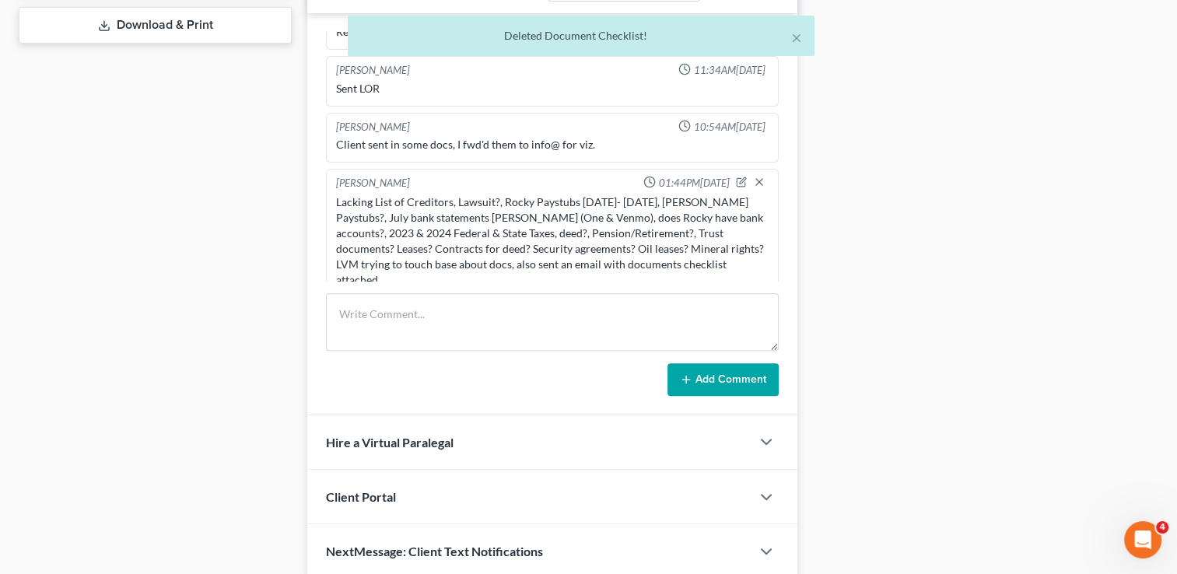
scroll to position [700, 0]
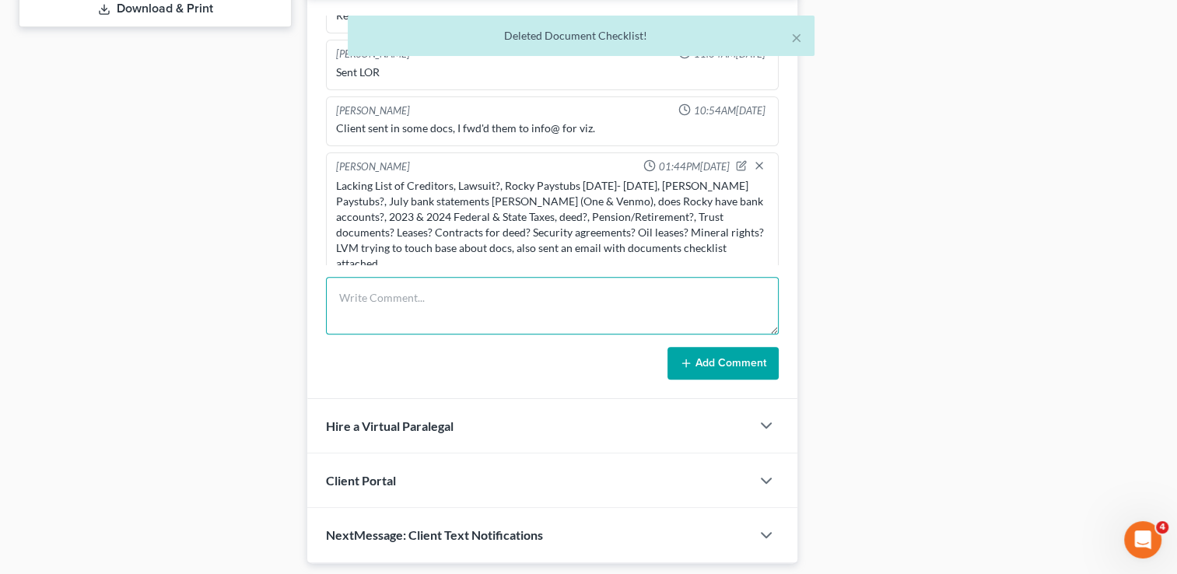
click at [489, 310] on textarea at bounding box center [552, 306] width 453 height 58
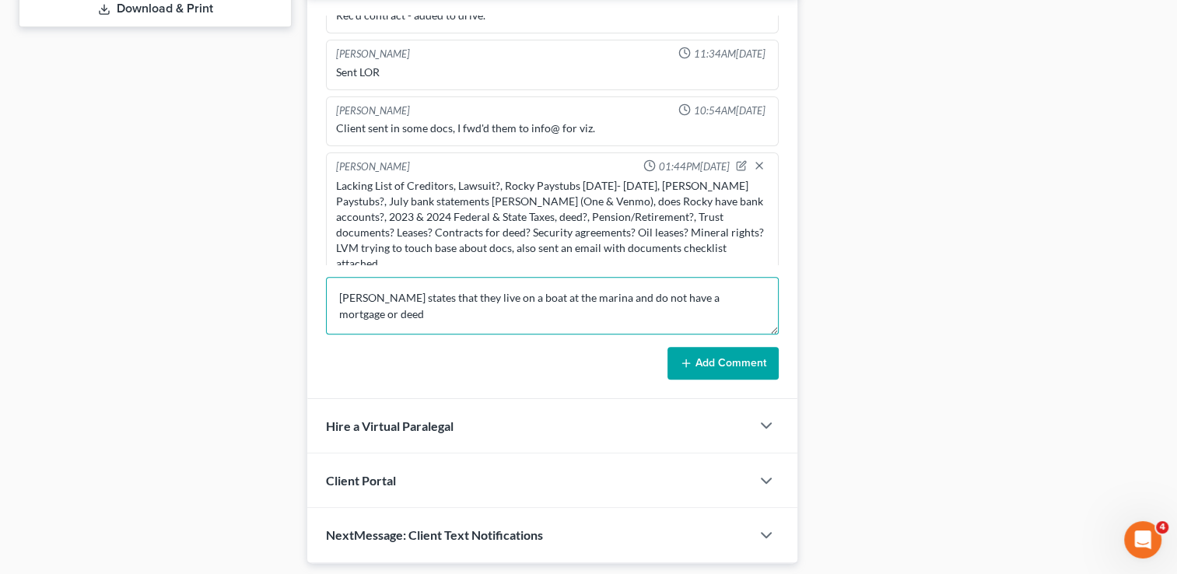
type textarea "[PERSON_NAME] states that they live on a boat at the marina and do not have a m…"
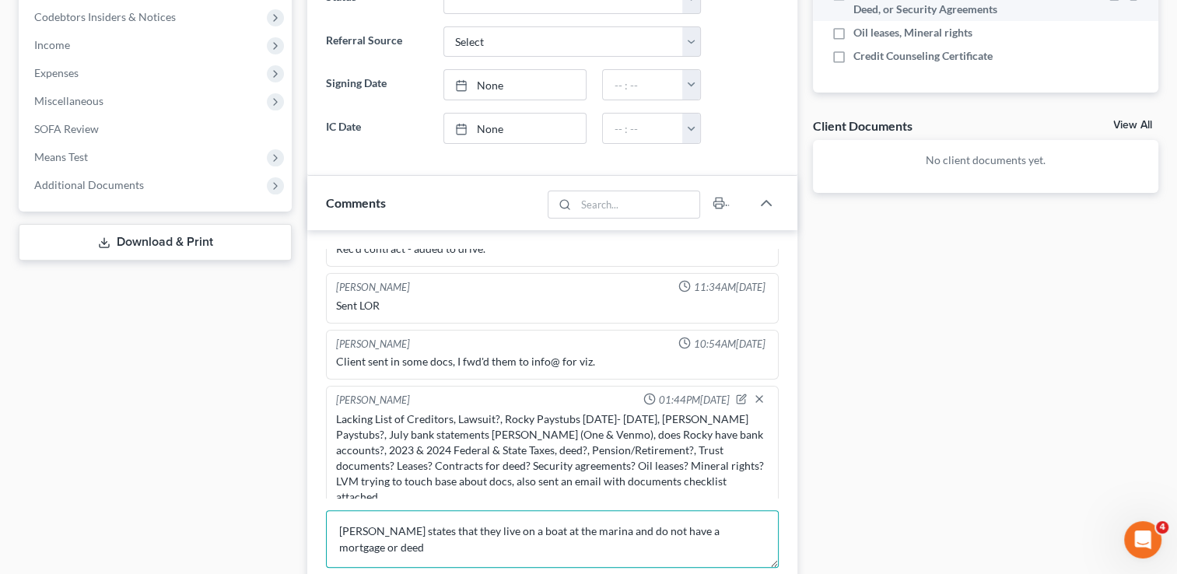
scroll to position [389, 0]
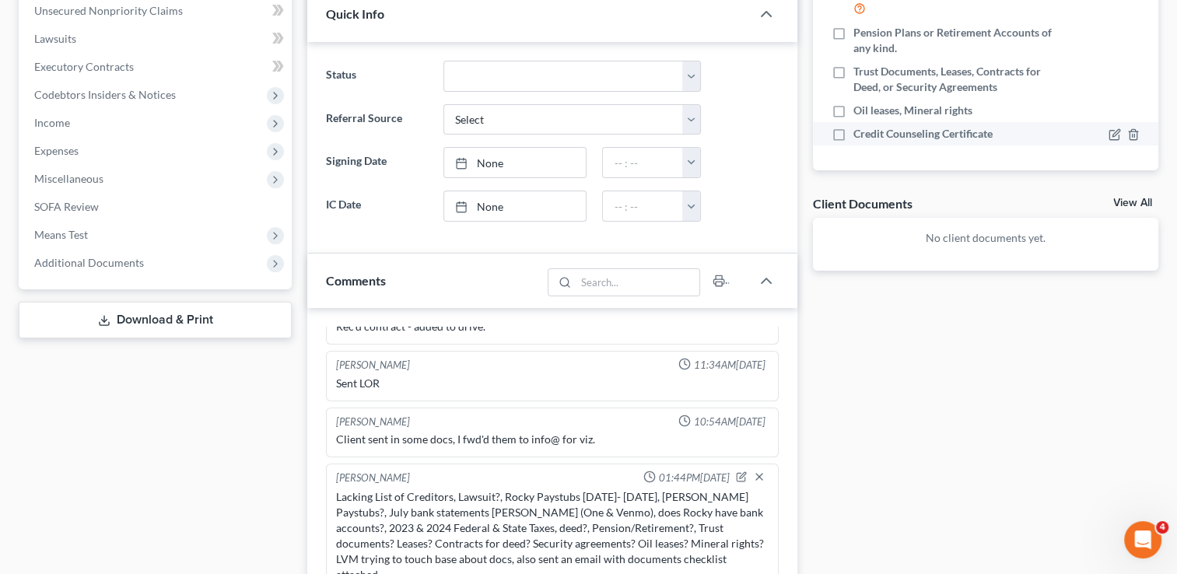
click at [853, 131] on label "Credit Counseling Certificate" at bounding box center [922, 134] width 139 height 16
click at [860, 131] on input "Credit Counseling Certificate" at bounding box center [865, 131] width 10 height 10
checkbox input "true"
click at [1127, 114] on icon "button" at bounding box center [1133, 111] width 12 height 12
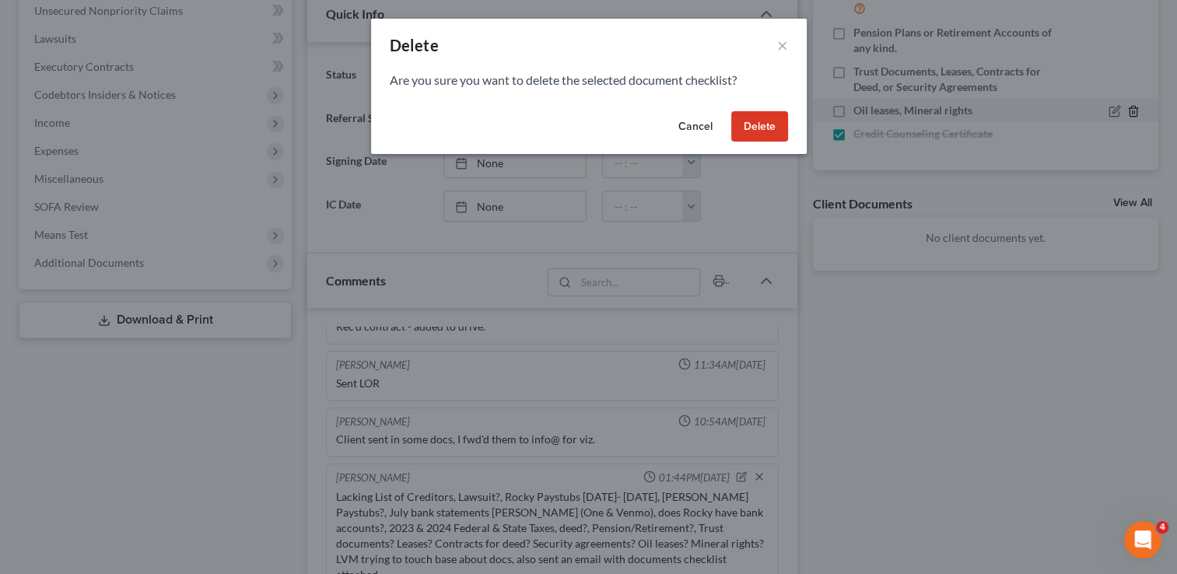
scroll to position [188, 0]
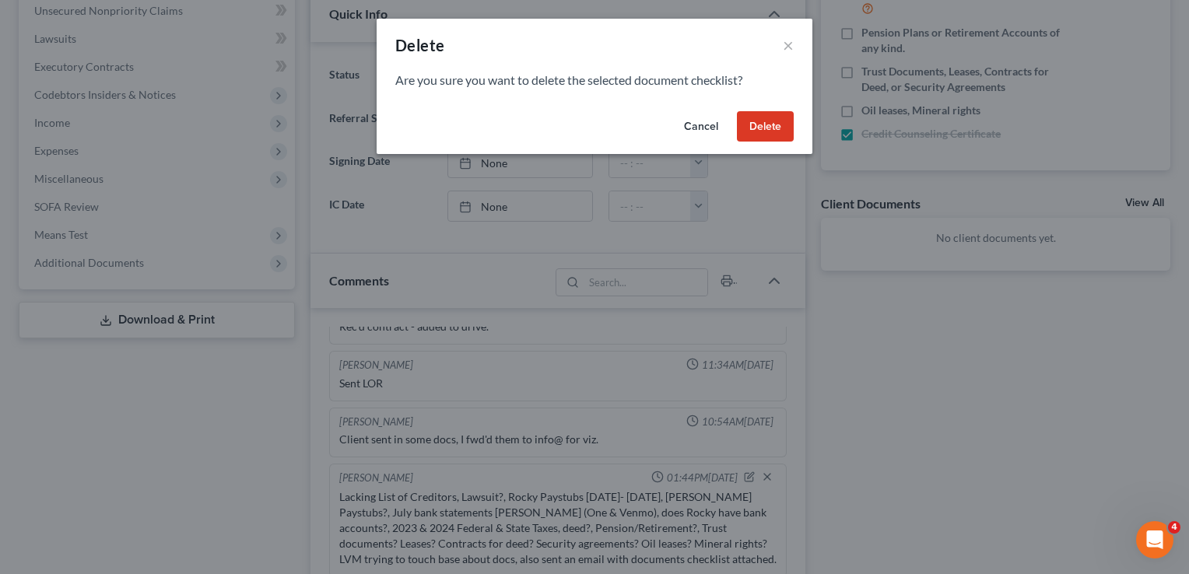
click at [780, 135] on button "Delete" at bounding box center [765, 126] width 57 height 31
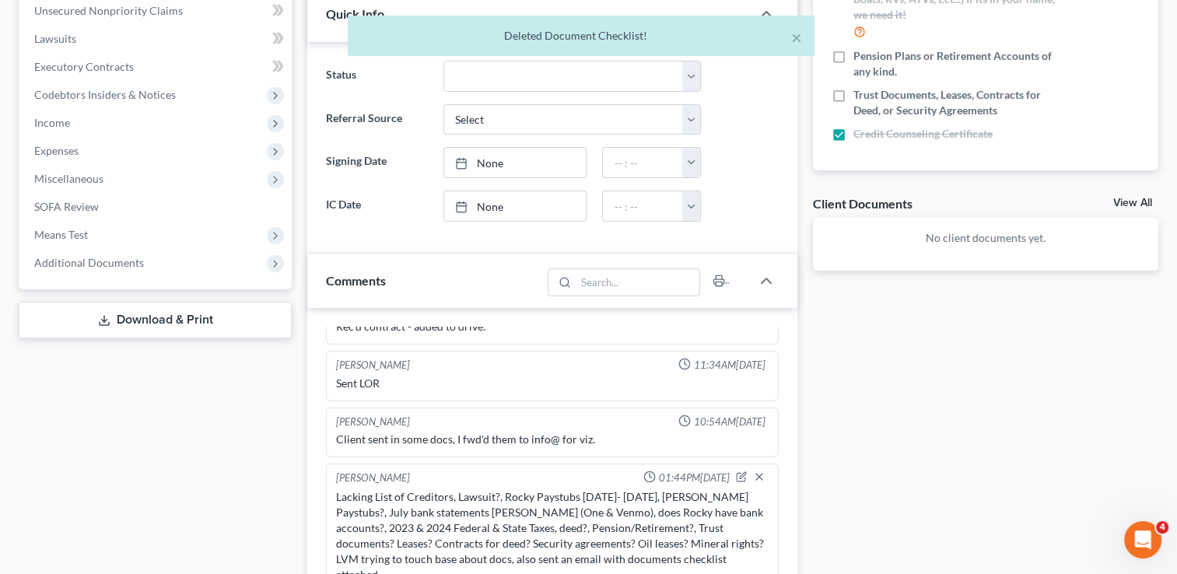
scroll to position [180, 0]
click at [1129, 96] on icon "button" at bounding box center [1132, 96] width 7 height 10
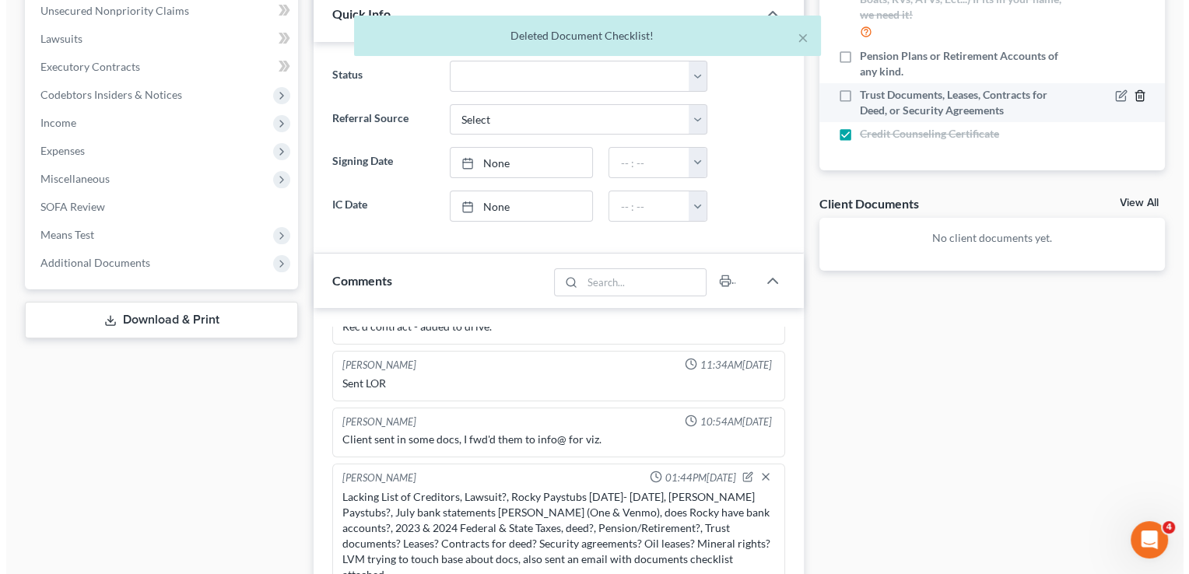
scroll to position [165, 0]
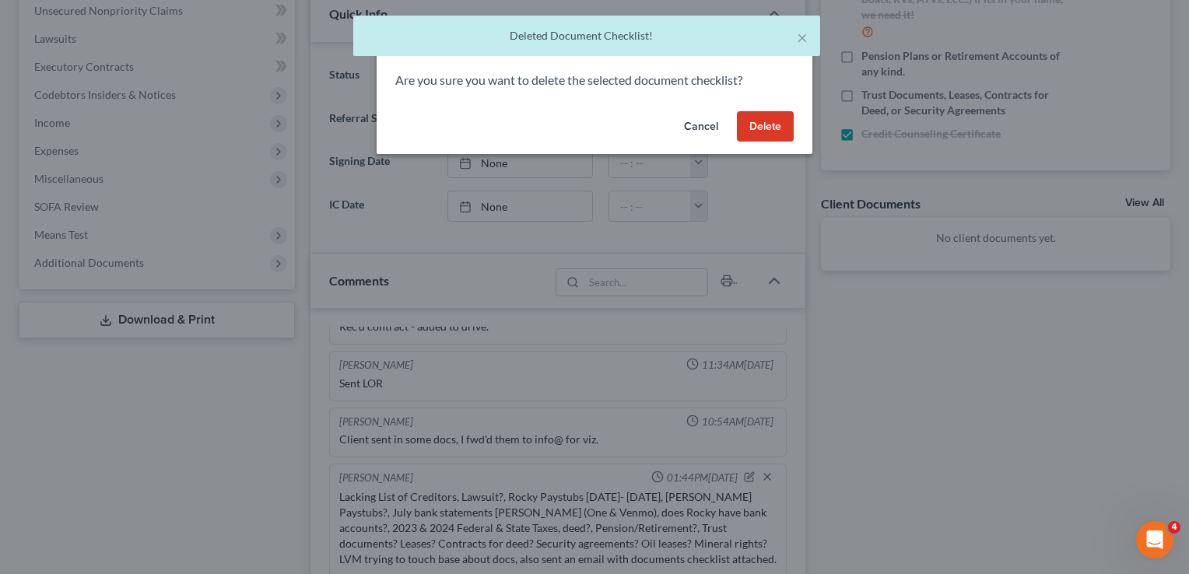
click at [773, 131] on button "Delete" at bounding box center [765, 126] width 57 height 31
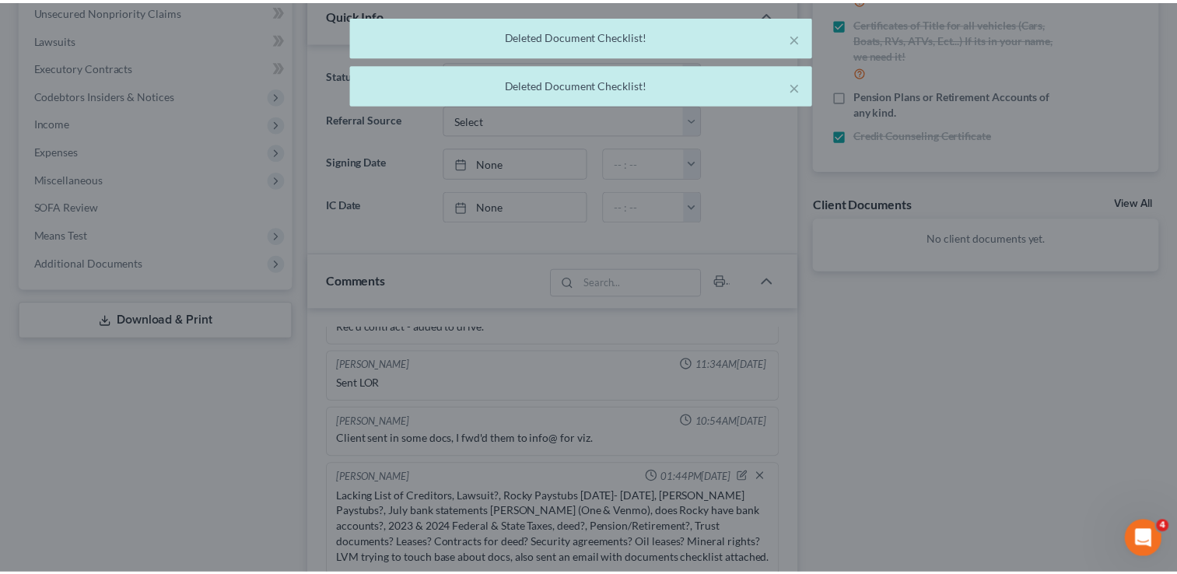
scroll to position [142, 0]
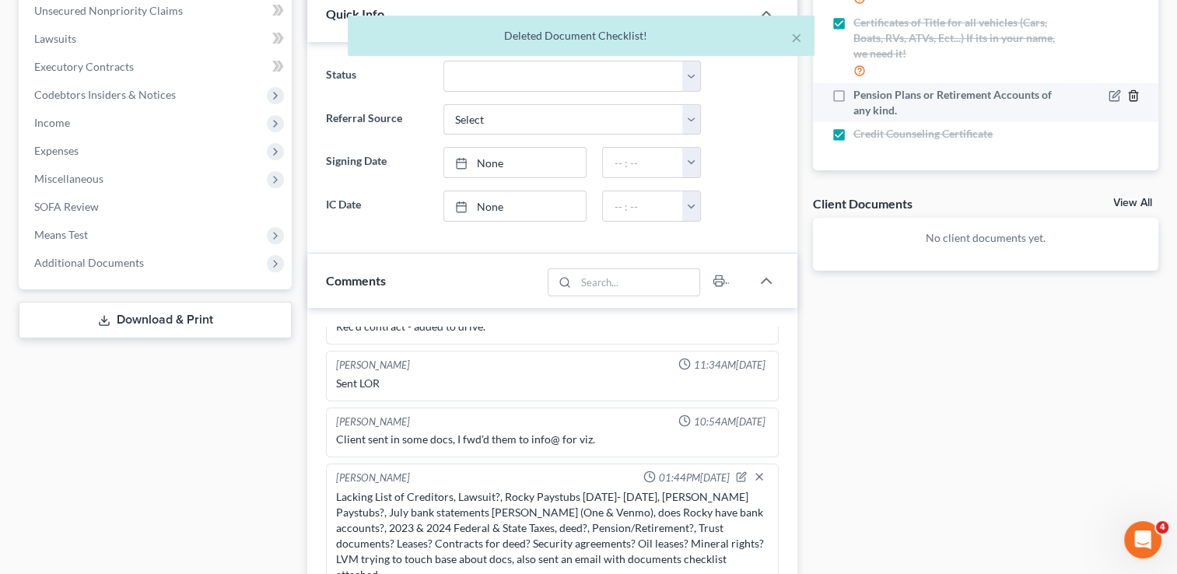
click at [1133, 96] on line "button" at bounding box center [1133, 97] width 0 height 3
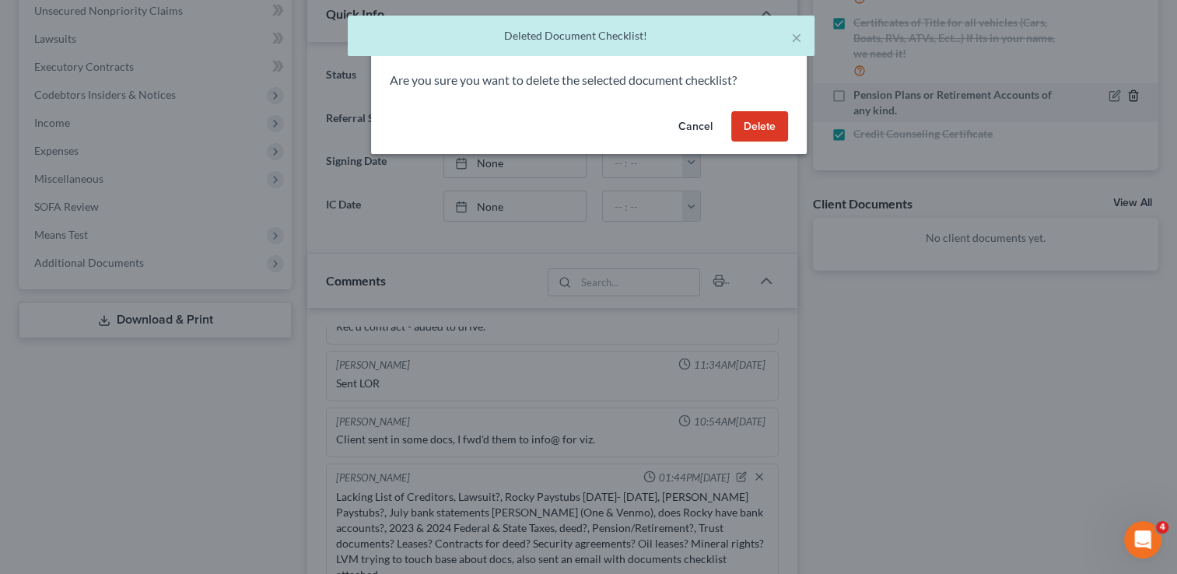
scroll to position [126, 0]
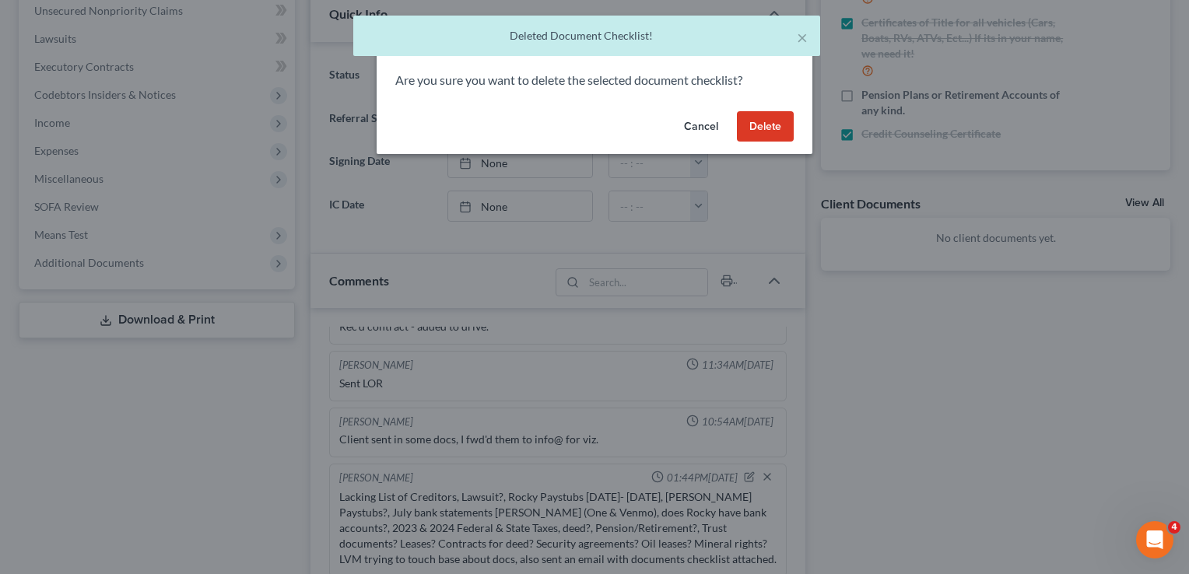
click at [769, 118] on button "Delete" at bounding box center [765, 126] width 57 height 31
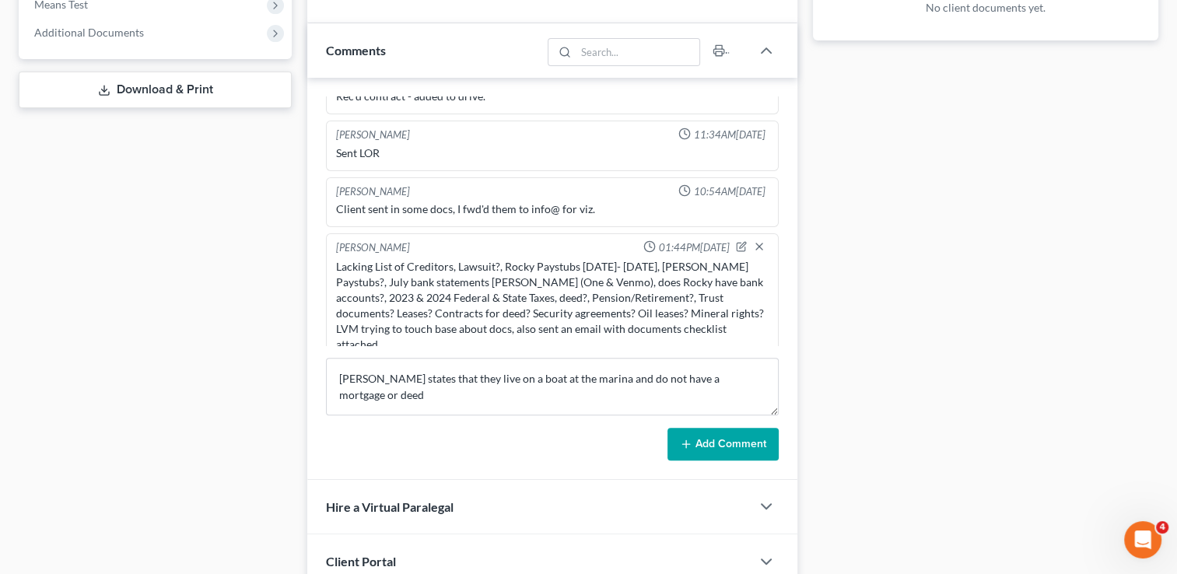
scroll to position [622, 0]
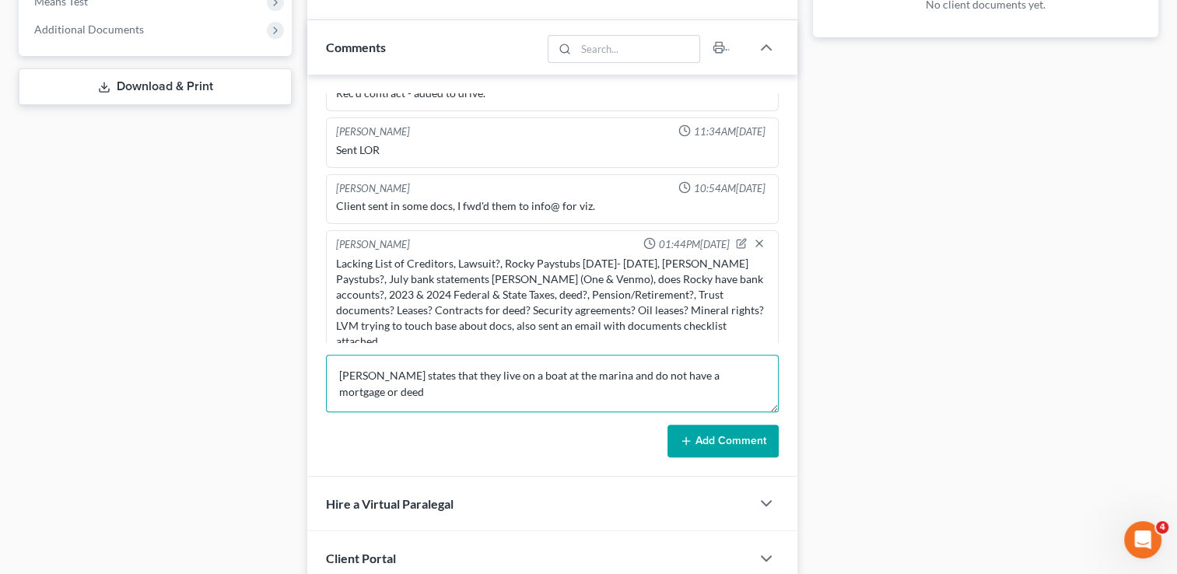
click at [741, 376] on textarea "[PERSON_NAME] states that they live on a boat at the marina and do not have a m…" at bounding box center [552, 384] width 453 height 58
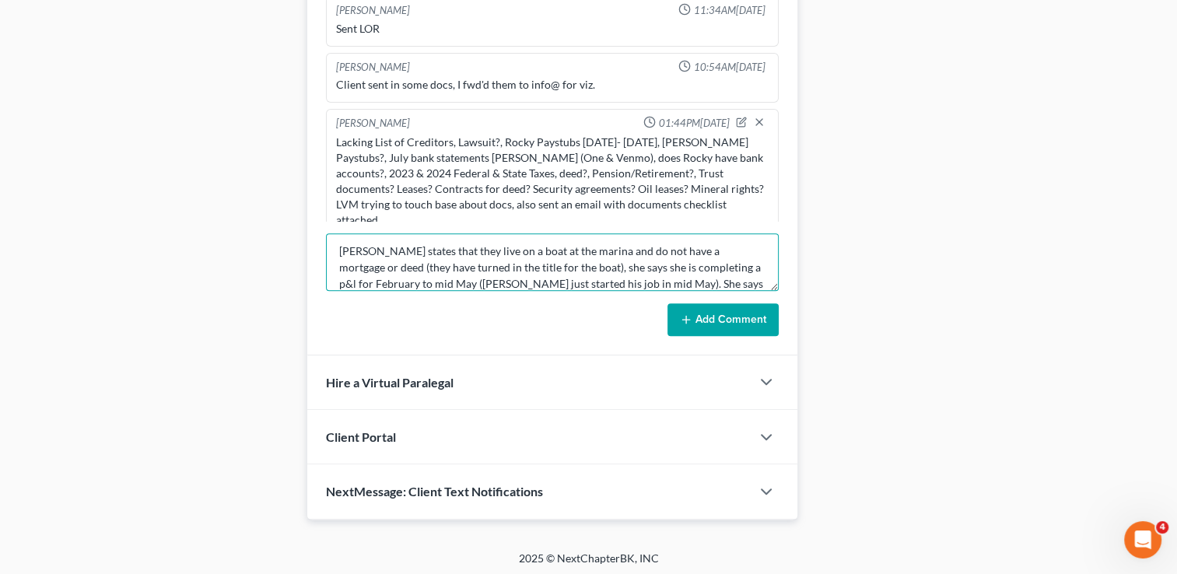
scroll to position [19, 0]
type textarea "[PERSON_NAME] states that they live on a boat at the marina and do not have a m…"
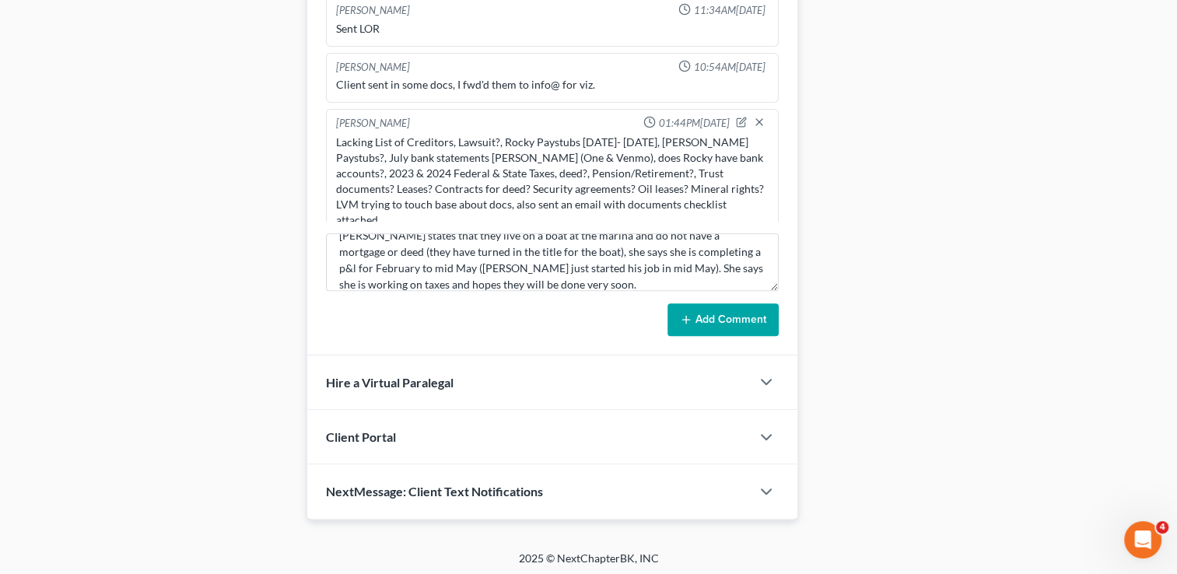
click at [699, 316] on button "Add Comment" at bounding box center [722, 319] width 111 height 33
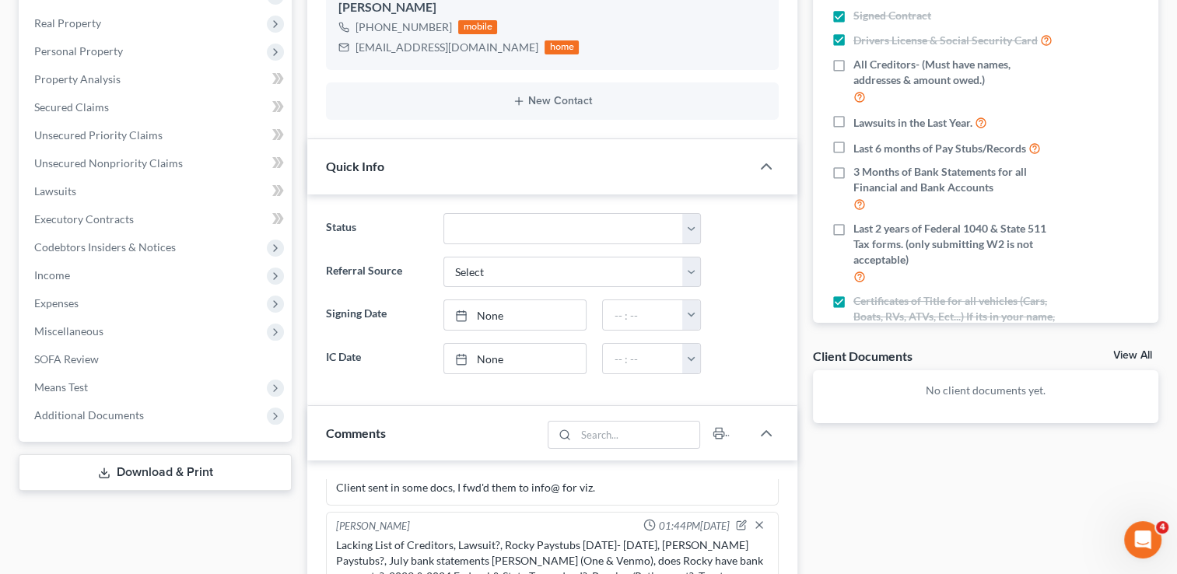
scroll to position [199, 0]
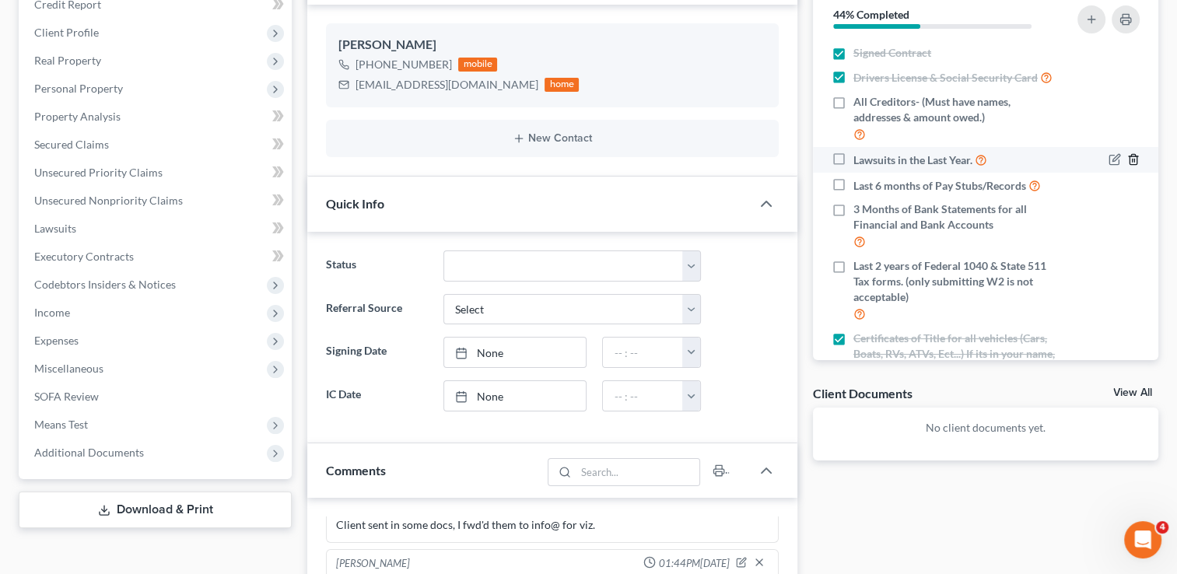
click at [1133, 162] on line "button" at bounding box center [1133, 160] width 0 height 3
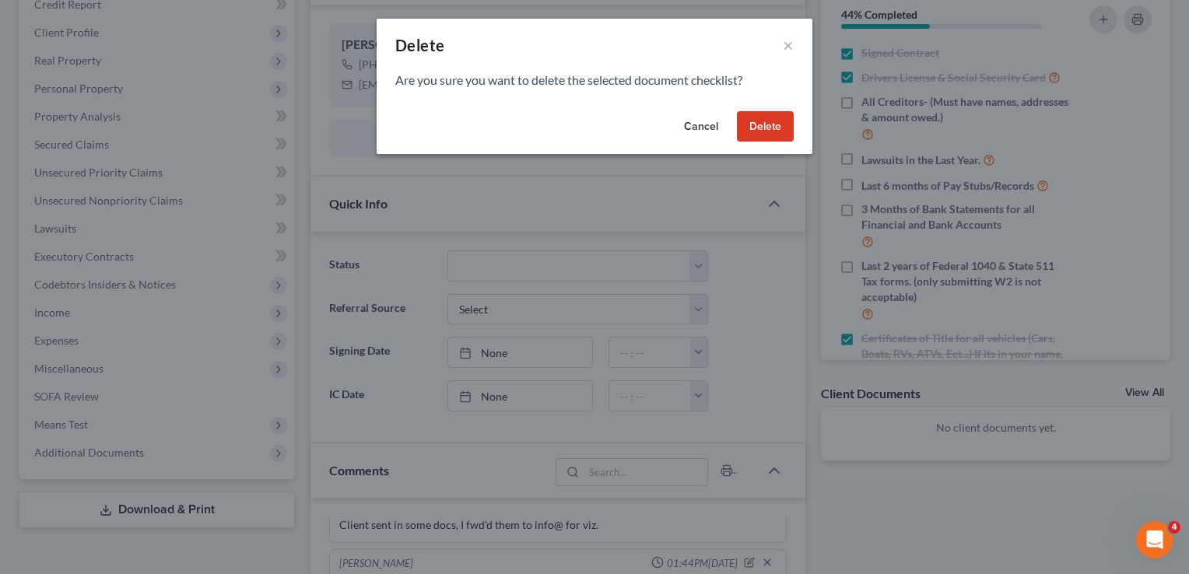
click at [790, 123] on button "Delete" at bounding box center [765, 126] width 57 height 31
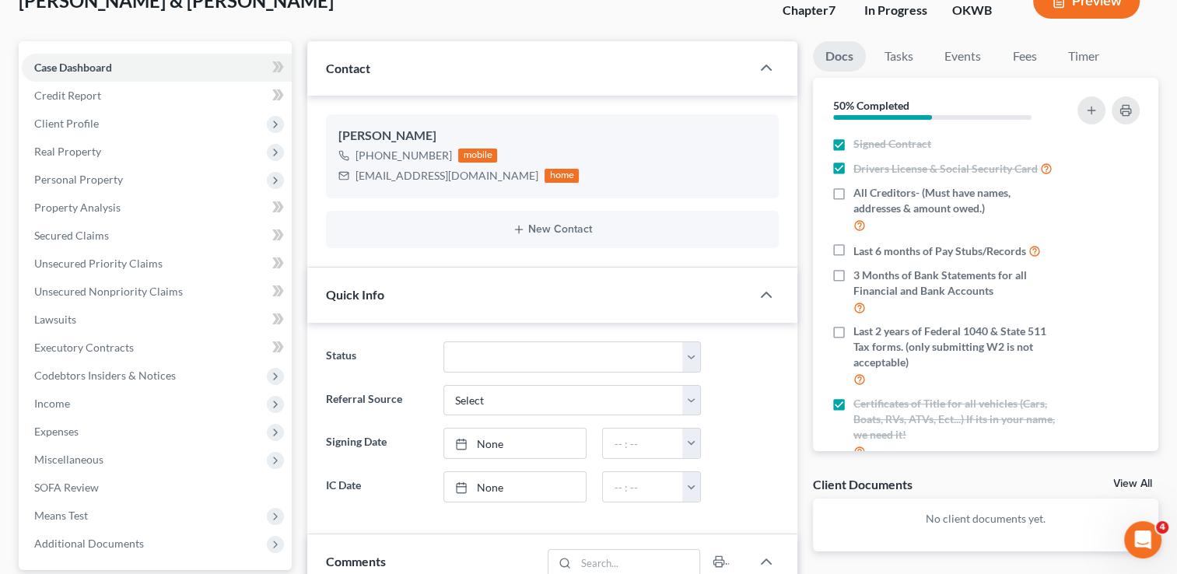
scroll to position [0, 0]
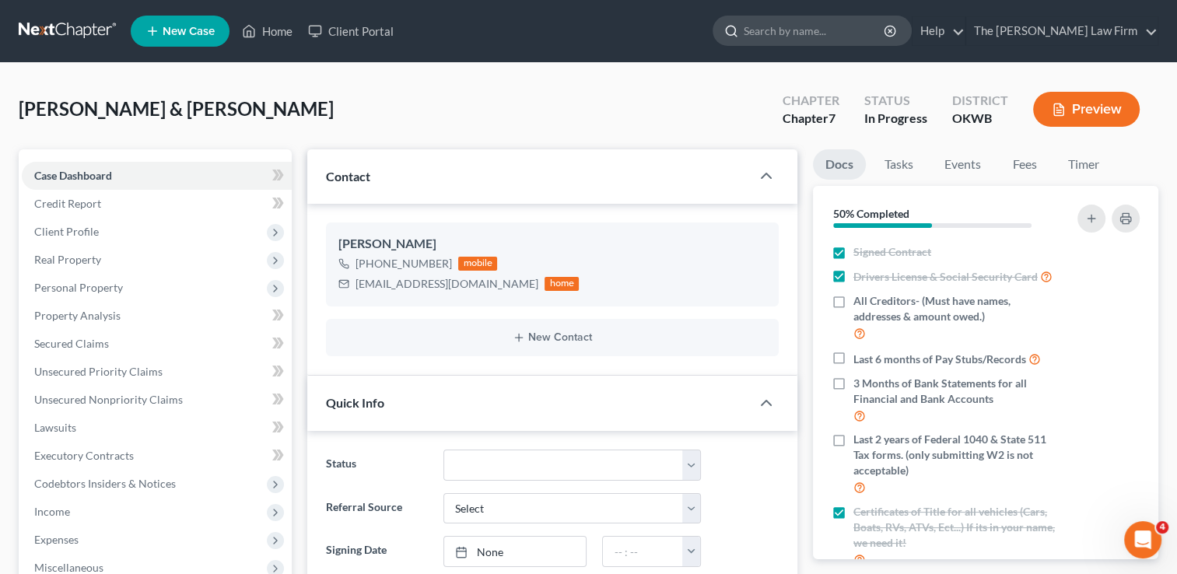
click at [811, 23] on input "search" at bounding box center [815, 30] width 142 height 29
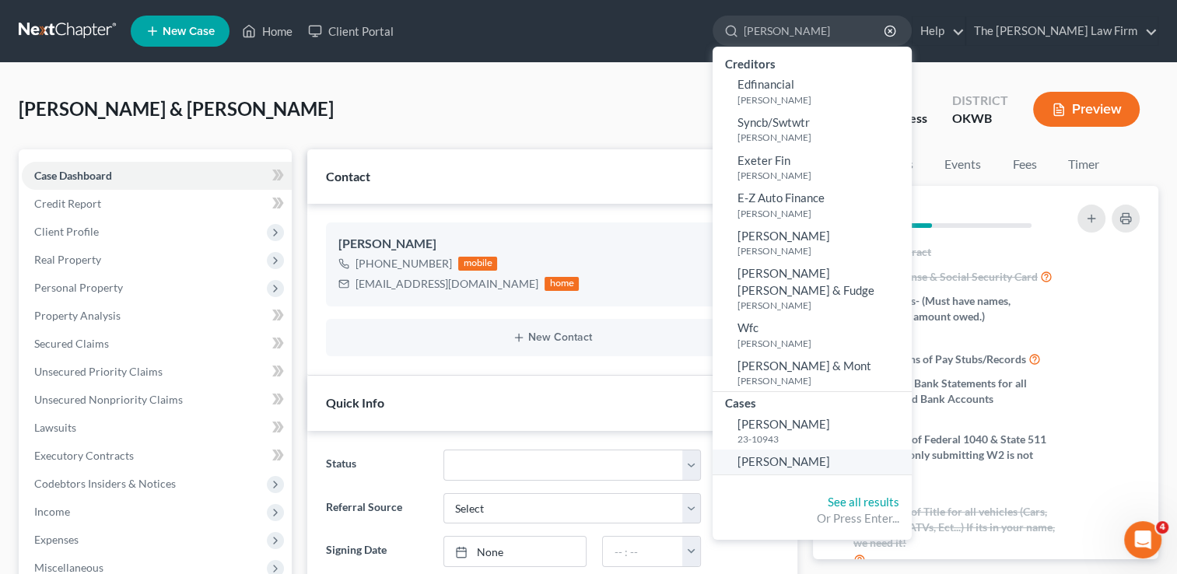
type input "[PERSON_NAME]"
click at [830, 454] on span "[PERSON_NAME]" at bounding box center [783, 461] width 93 height 14
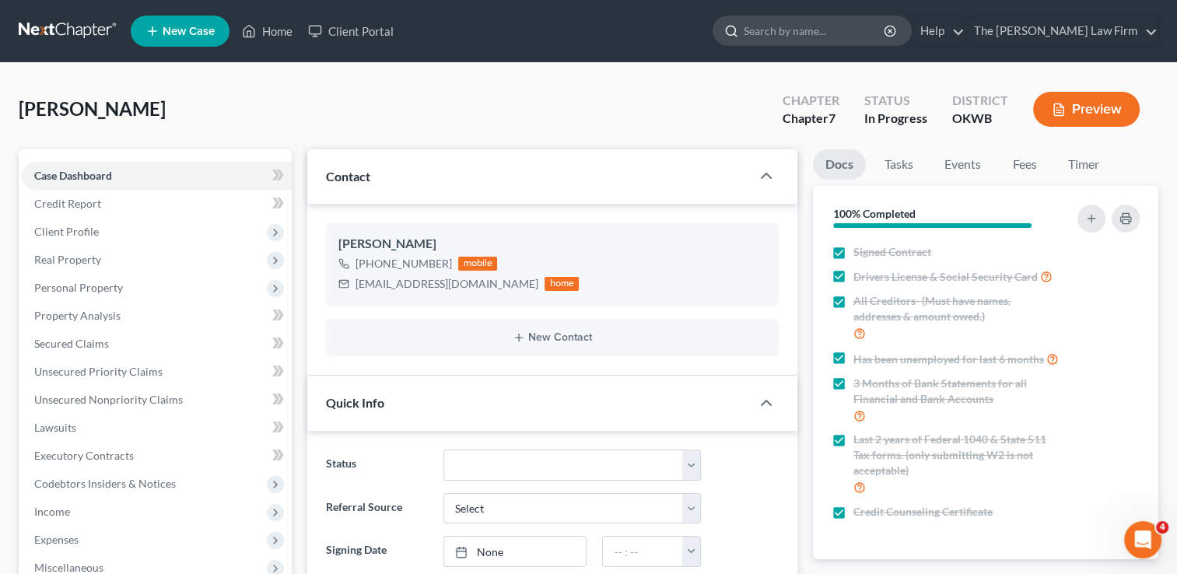
click at [818, 35] on input "search" at bounding box center [815, 30] width 142 height 29
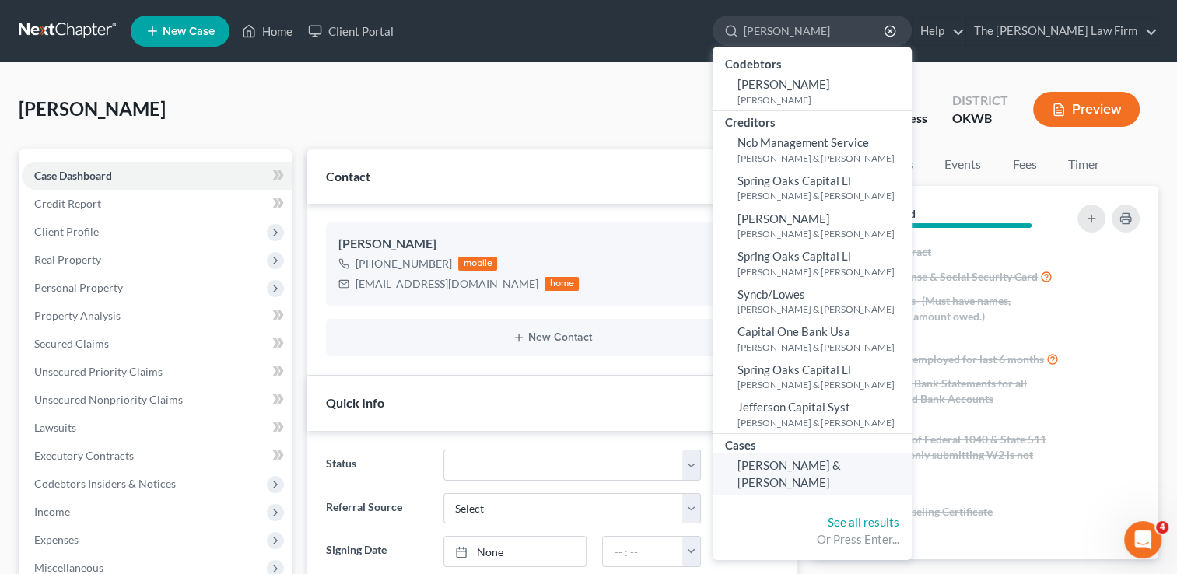
type input "[PERSON_NAME]"
click at [881, 474] on link "[PERSON_NAME] & [PERSON_NAME]" at bounding box center [812, 473] width 199 height 41
select select "1"
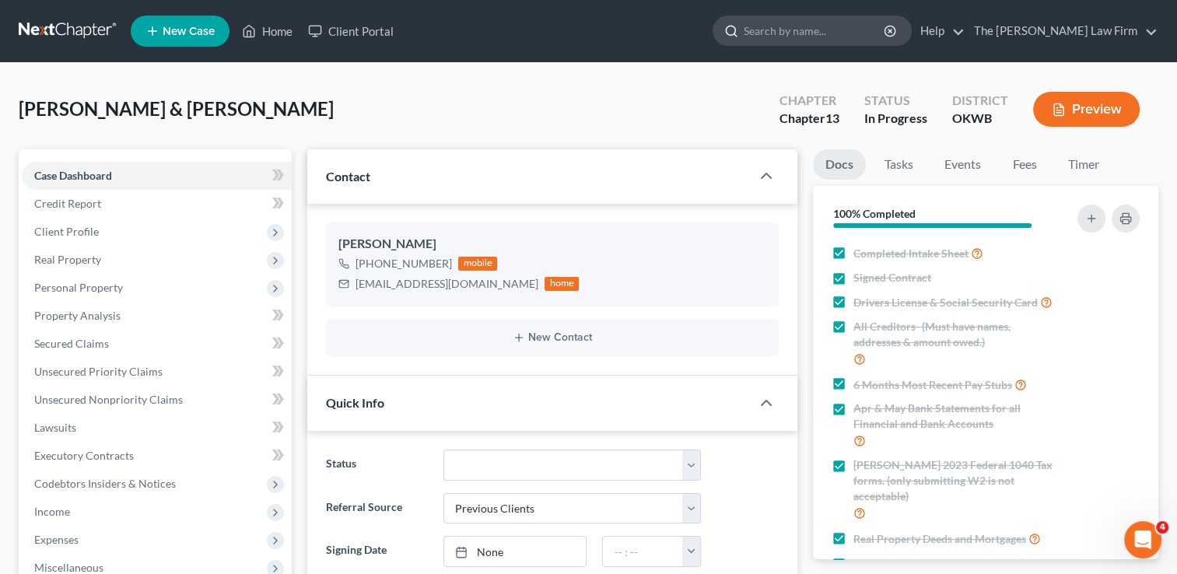
click at [857, 30] on input "search" at bounding box center [815, 30] width 142 height 29
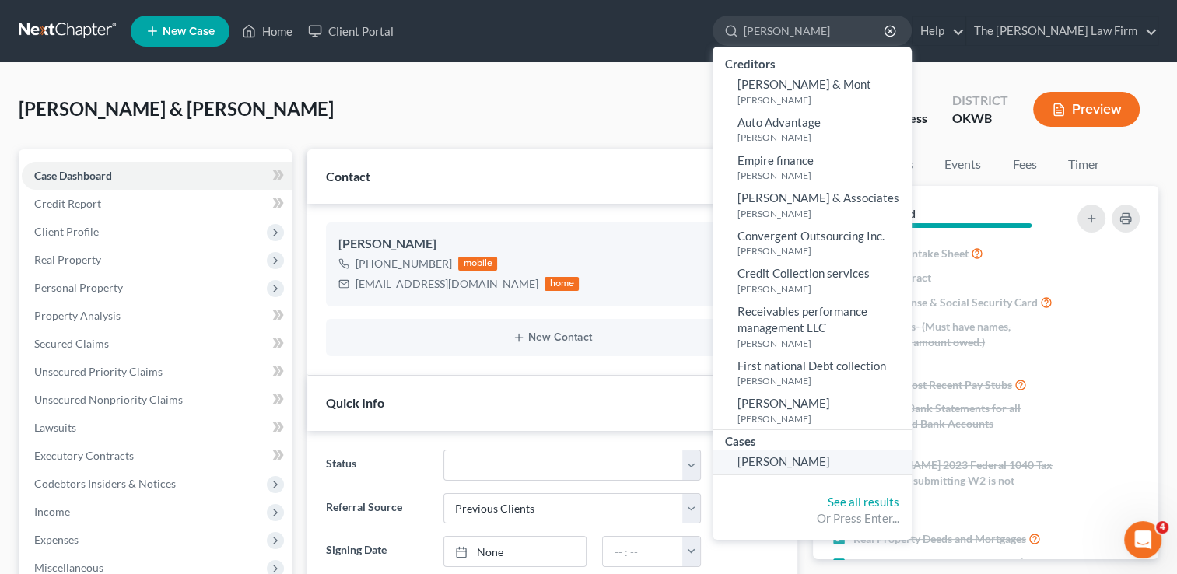
type input "[PERSON_NAME]"
click at [830, 459] on span "[PERSON_NAME]" at bounding box center [783, 461] width 93 height 14
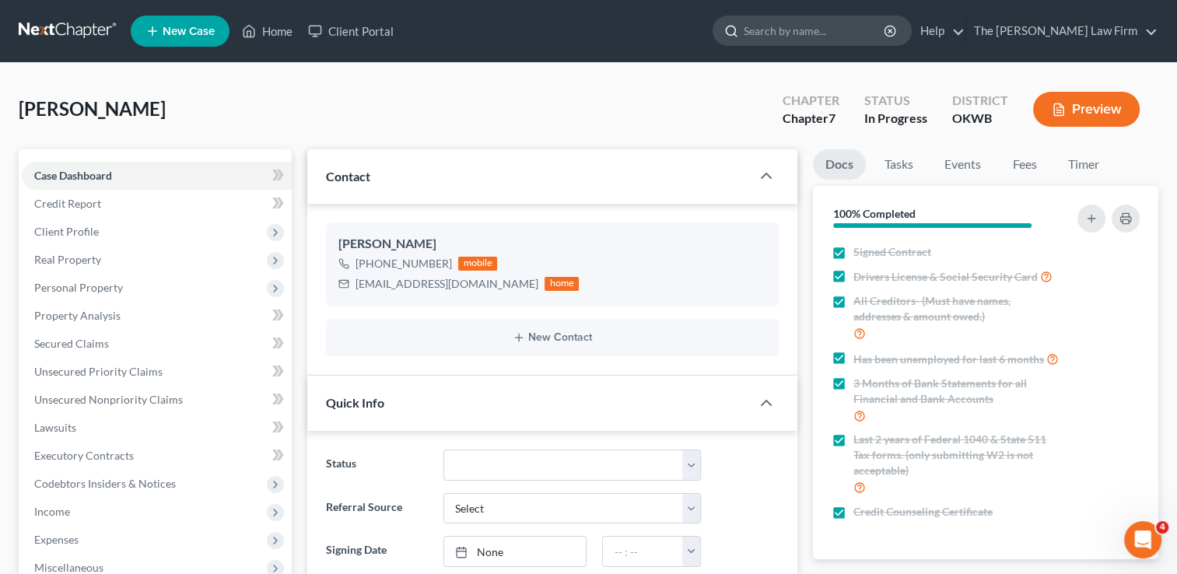
click at [812, 28] on input "search" at bounding box center [815, 30] width 142 height 29
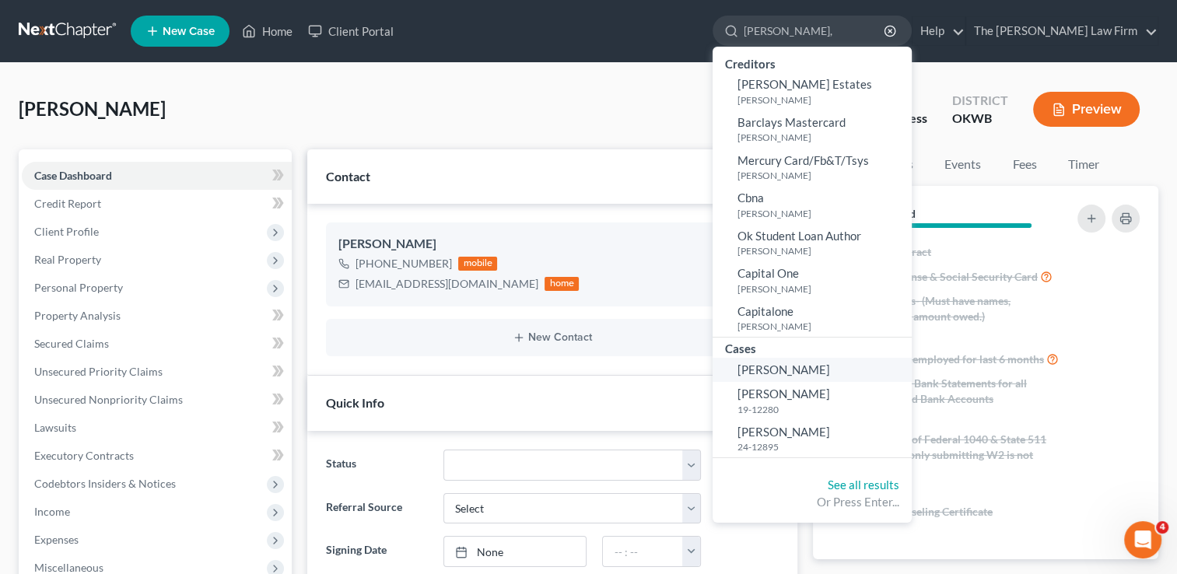
type input "[PERSON_NAME],"
click at [827, 371] on span "[PERSON_NAME]" at bounding box center [783, 369] width 93 height 14
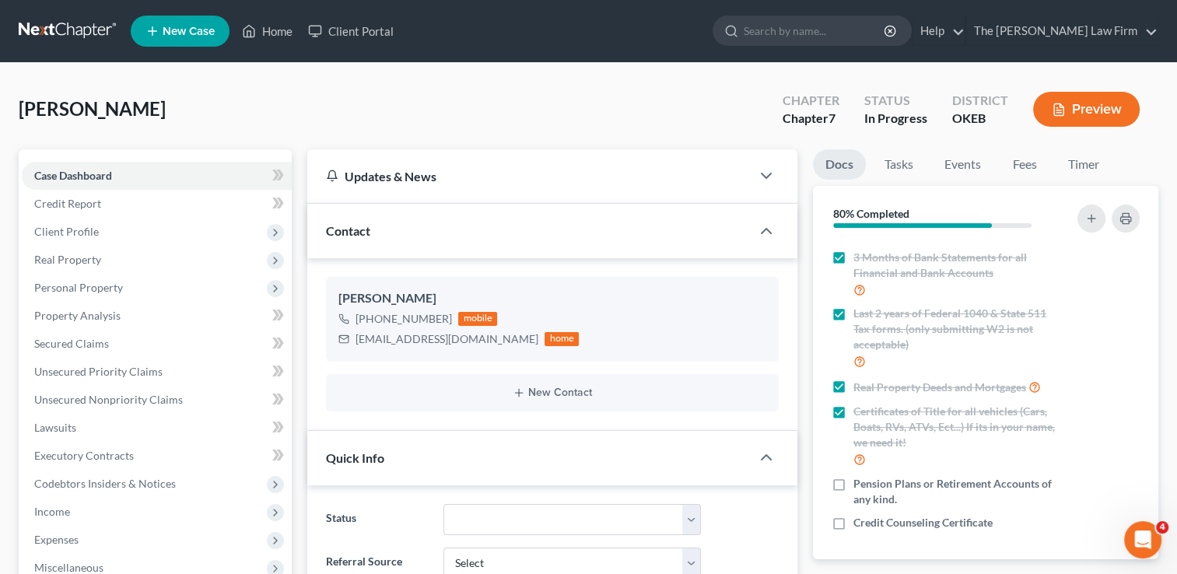
scroll to position [142, 0]
click at [853, 486] on label "Pension Plans or Retirement Accounts of any kind." at bounding box center [955, 491] width 205 height 31
click at [860, 486] on input "Pension Plans or Retirement Accounts of any kind." at bounding box center [865, 481] width 10 height 10
checkbox input "true"
click at [853, 518] on label "Credit Counseling Certificate" at bounding box center [922, 523] width 139 height 16
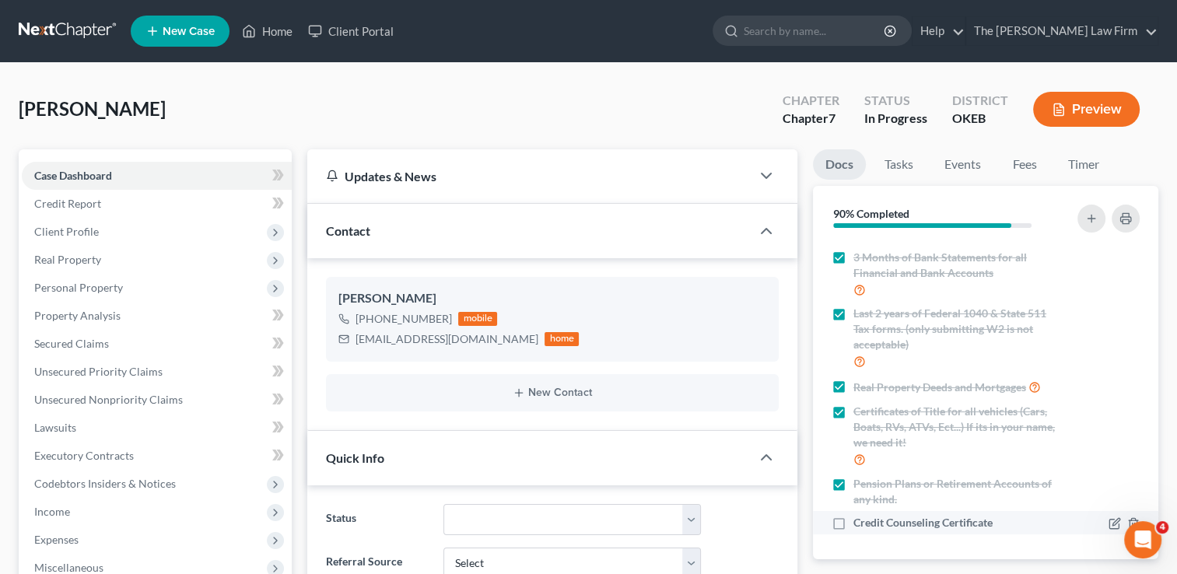
click at [860, 518] on input "Credit Counseling Certificate" at bounding box center [865, 520] width 10 height 10
checkbox input "true"
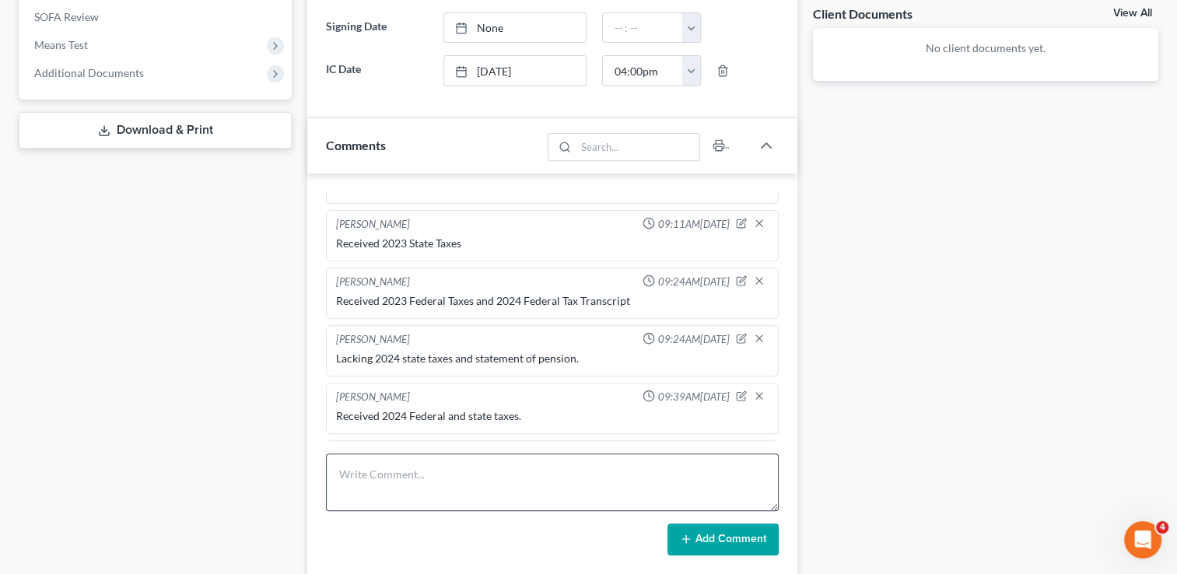
scroll to position [778, 0]
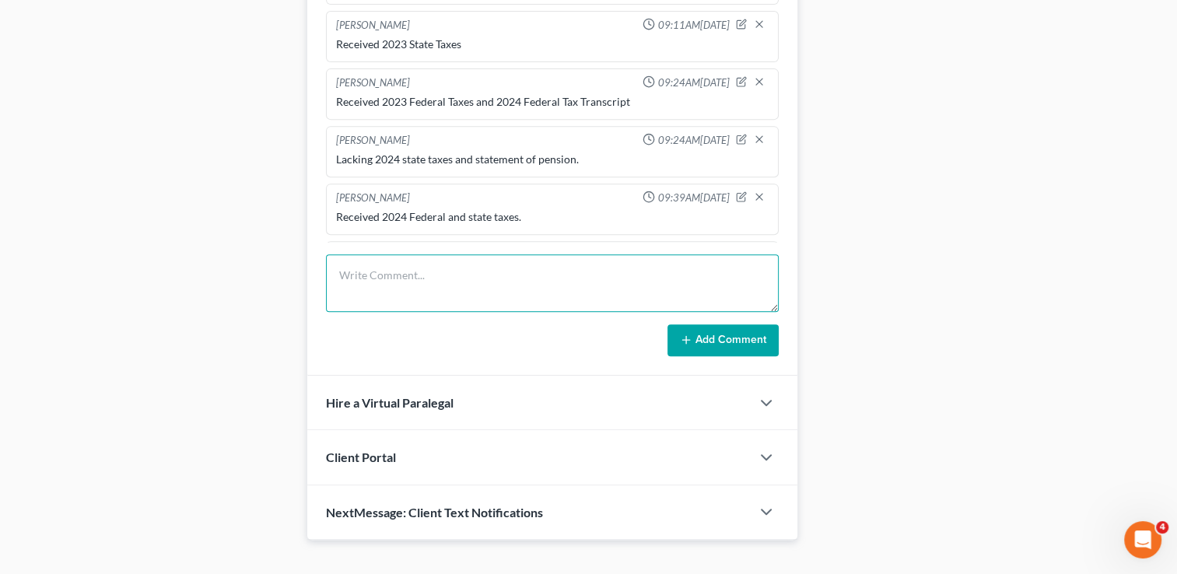
click at [457, 257] on textarea at bounding box center [552, 283] width 453 height 58
type textarea "Received statement of pension"
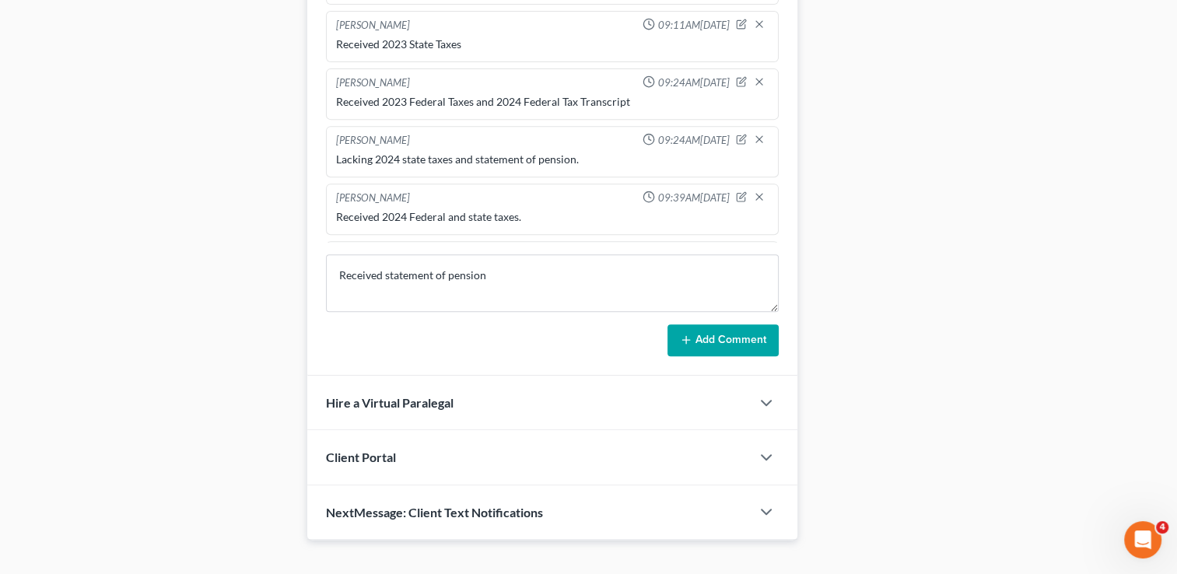
click at [685, 334] on icon at bounding box center [686, 340] width 12 height 12
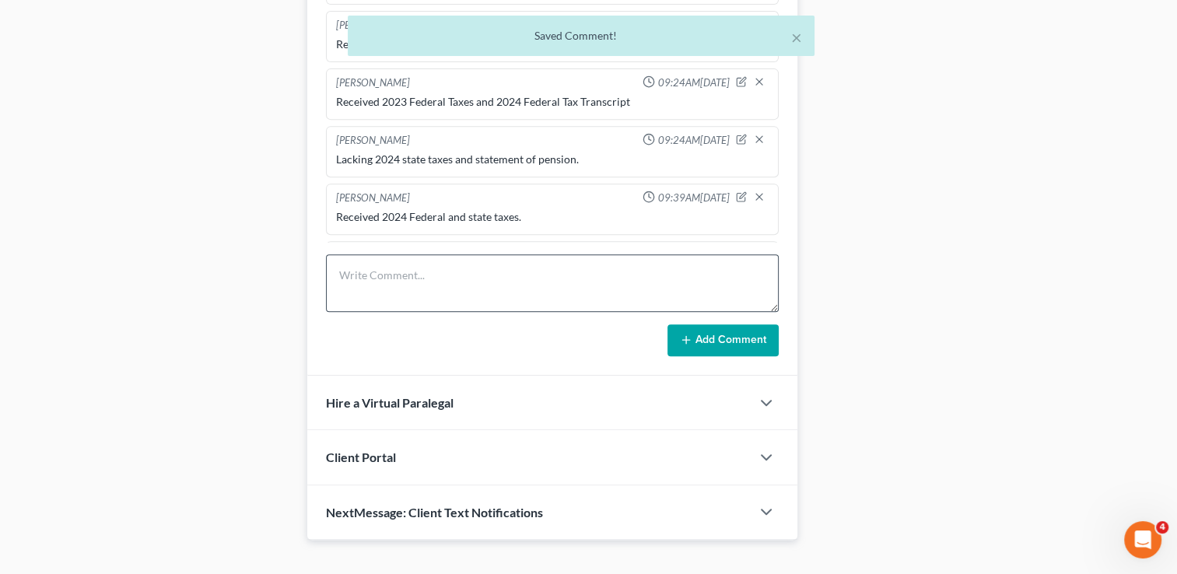
scroll to position [706, 0]
click at [562, 272] on textarea at bounding box center [552, 283] width 453 height 58
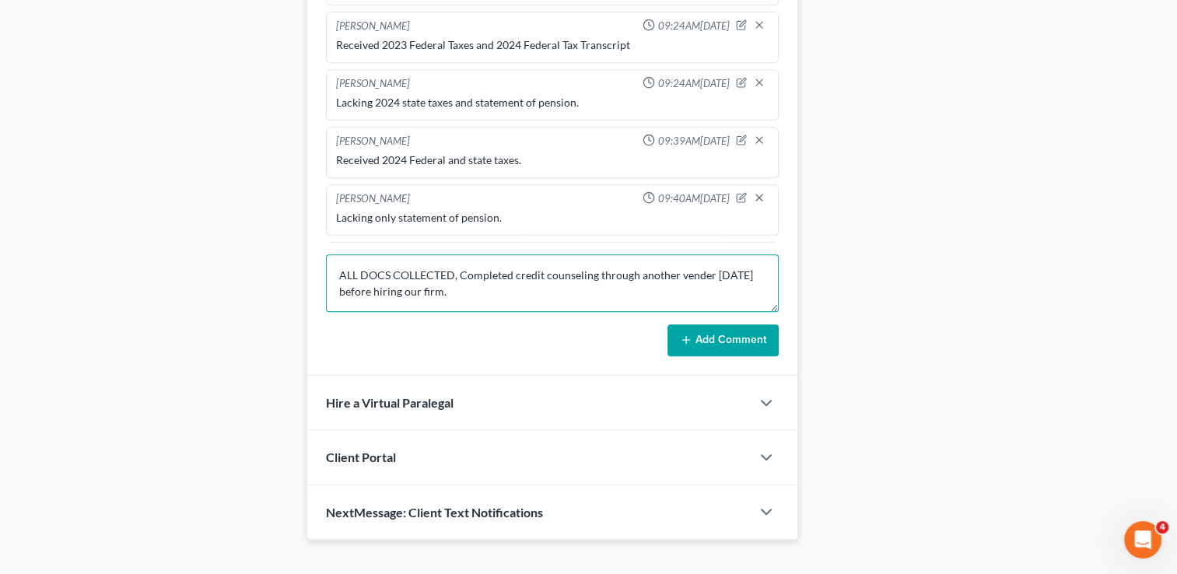
drag, startPoint x: 519, startPoint y: 290, endPoint x: 339, endPoint y: 269, distance: 180.9
click at [339, 269] on textarea "ALL DOCS COLLECTED, Completed credit counseling through another vender [DATE] b…" at bounding box center [552, 283] width 453 height 58
type textarea "ALL DOCS COLLECTED, Completed credit counseling through another vender [DATE] b…"
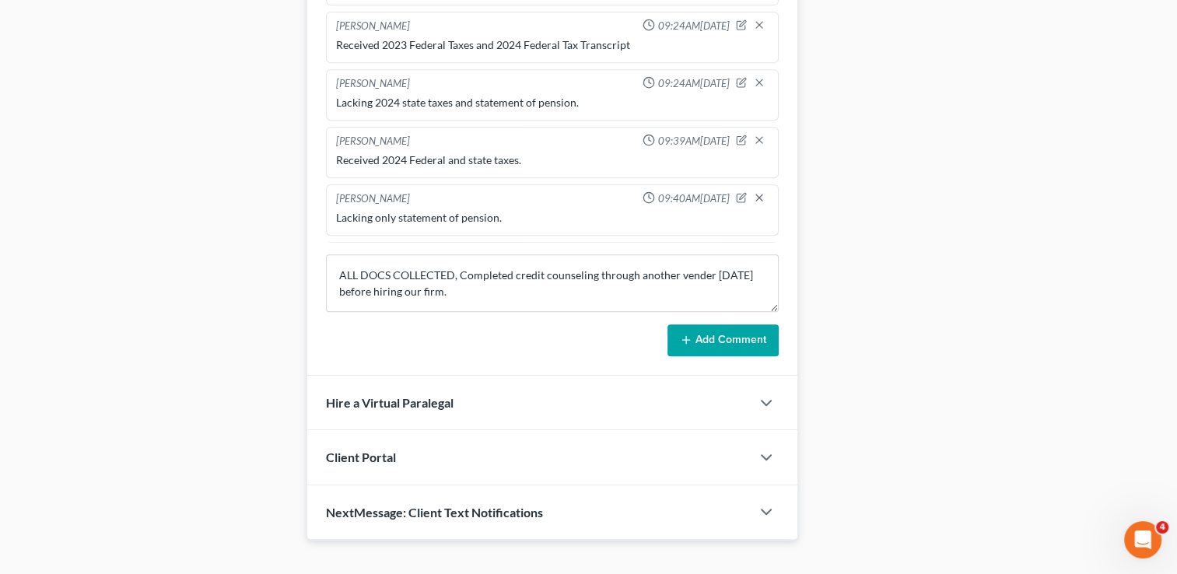
click at [727, 324] on button "Add Comment" at bounding box center [722, 340] width 111 height 33
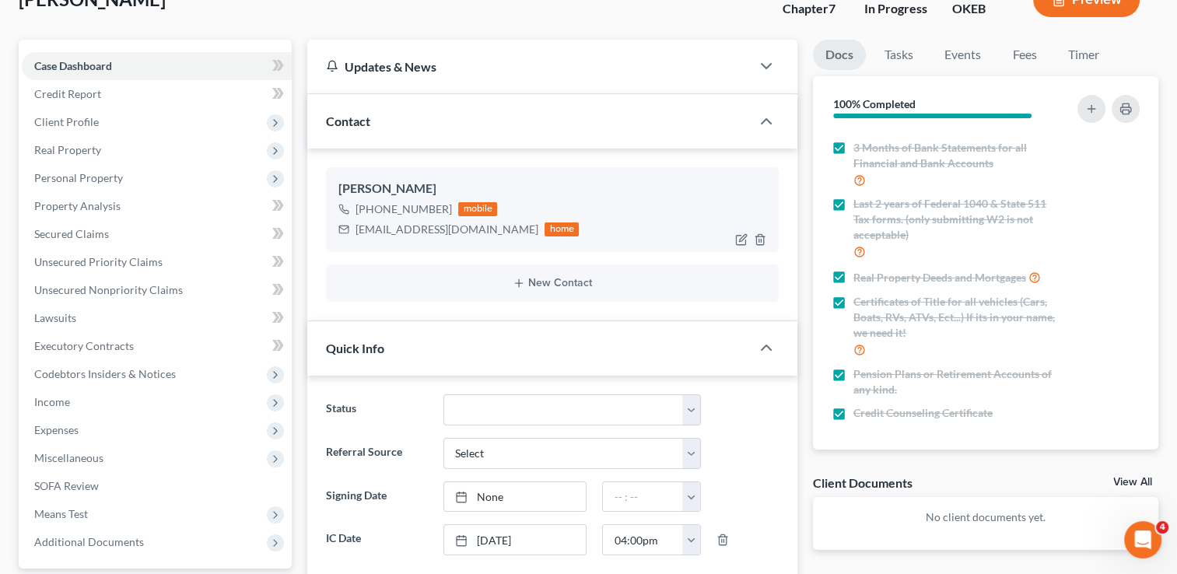
scroll to position [0, 0]
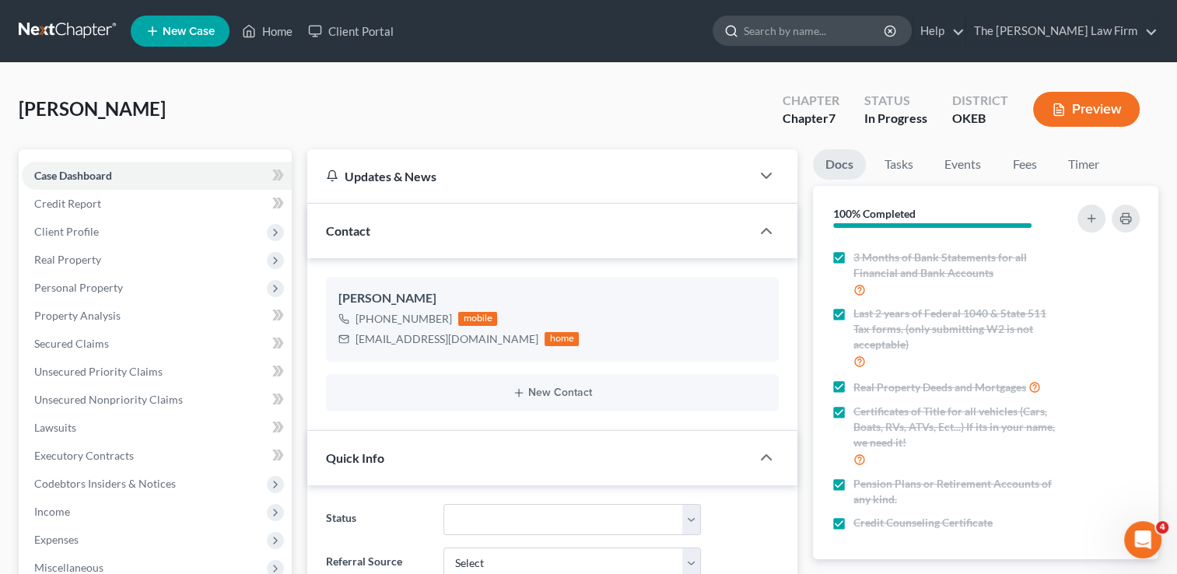
click at [850, 30] on input "search" at bounding box center [815, 30] width 142 height 29
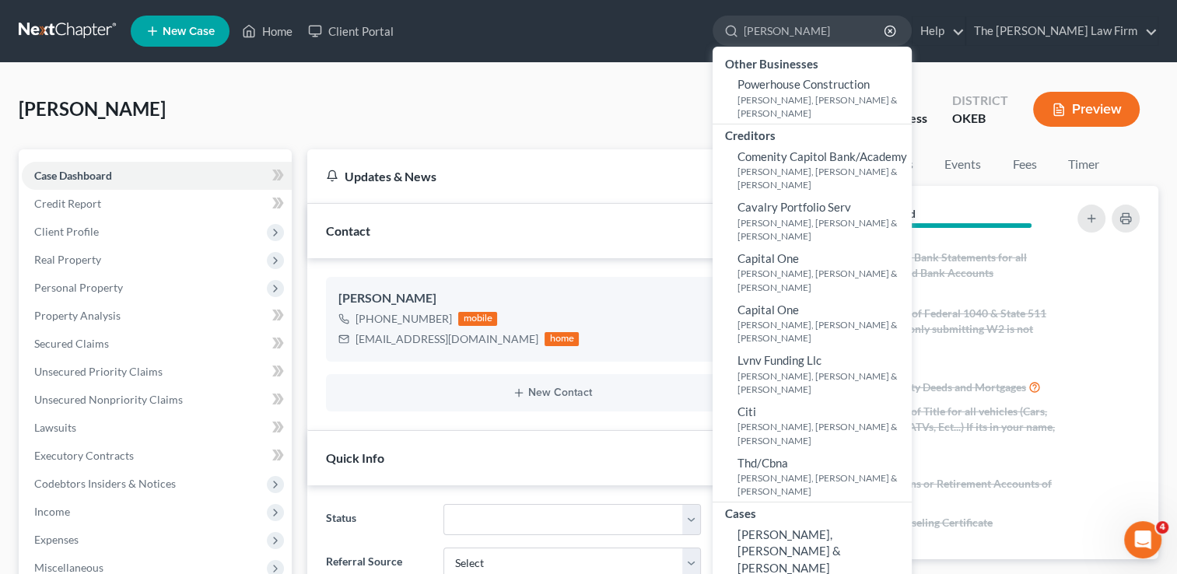
type input "[PERSON_NAME]"
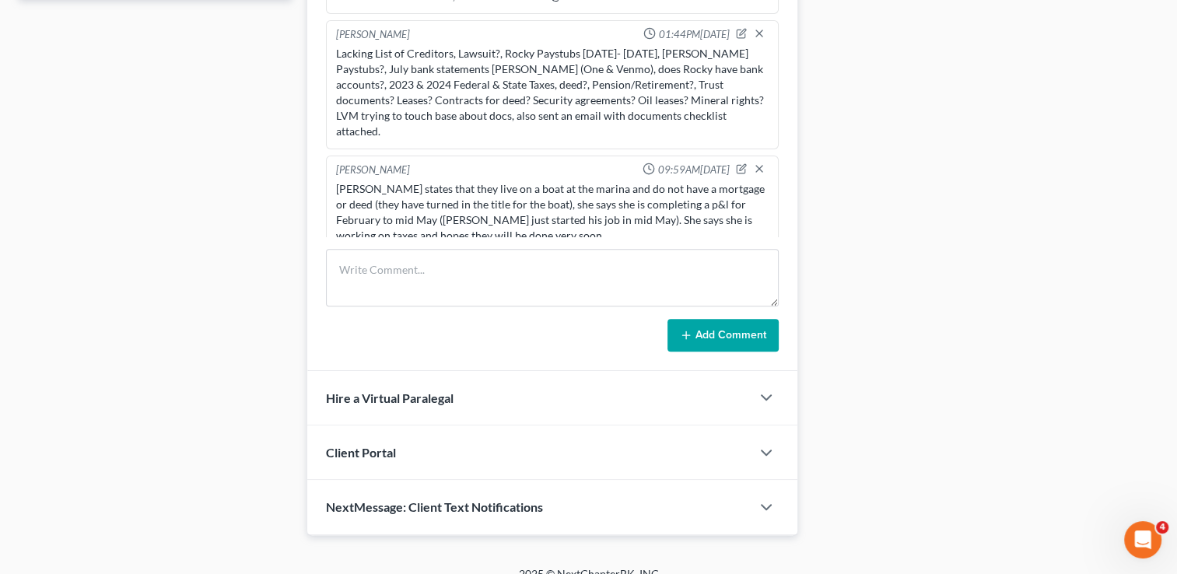
scroll to position [744, 0]
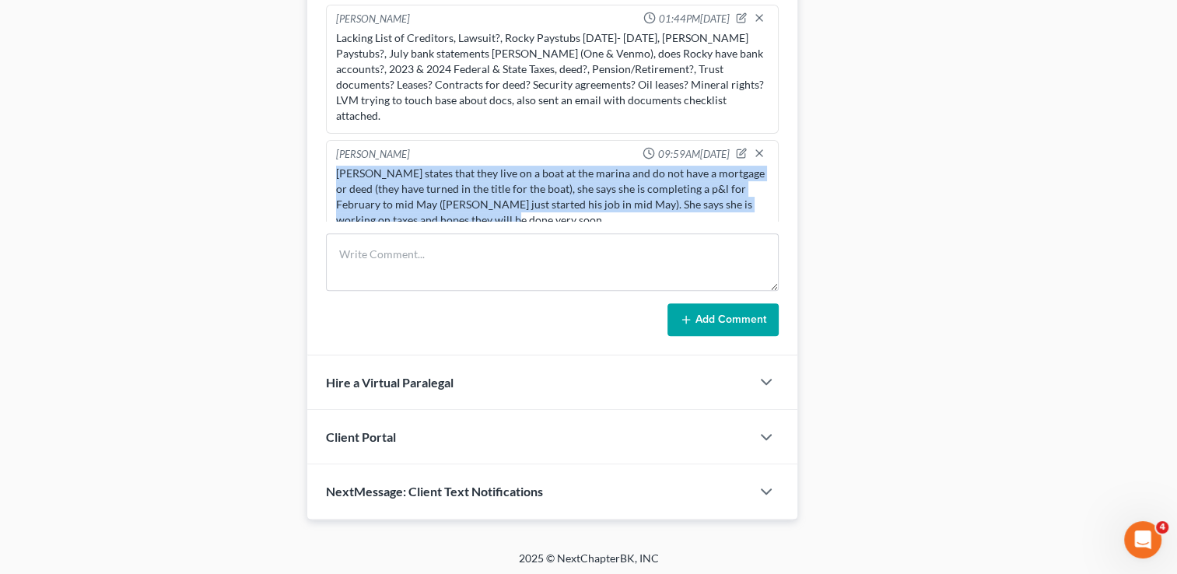
drag, startPoint x: 338, startPoint y: 150, endPoint x: 498, endPoint y: 199, distance: 167.6
click at [498, 199] on div "[PERSON_NAME] states that they live on a boat at the marina and do not have a m…" at bounding box center [552, 197] width 432 height 62
drag, startPoint x: 498, startPoint y: 199, endPoint x: 463, endPoint y: 177, distance: 41.2
copy div "[PERSON_NAME] states that they live on a boat at the marina and do not have a m…"
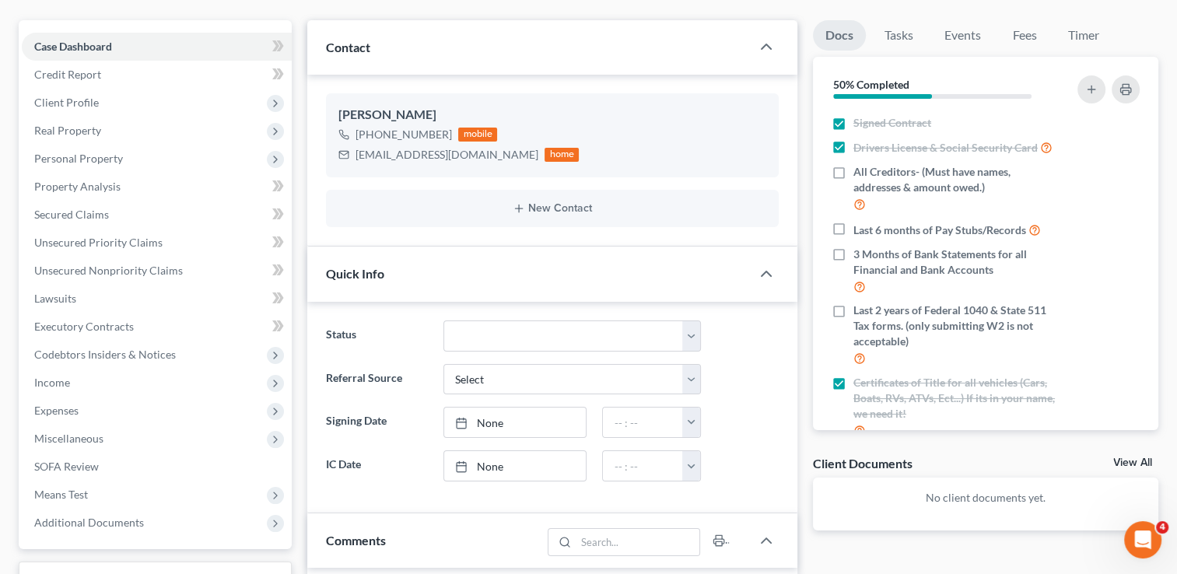
scroll to position [0, 0]
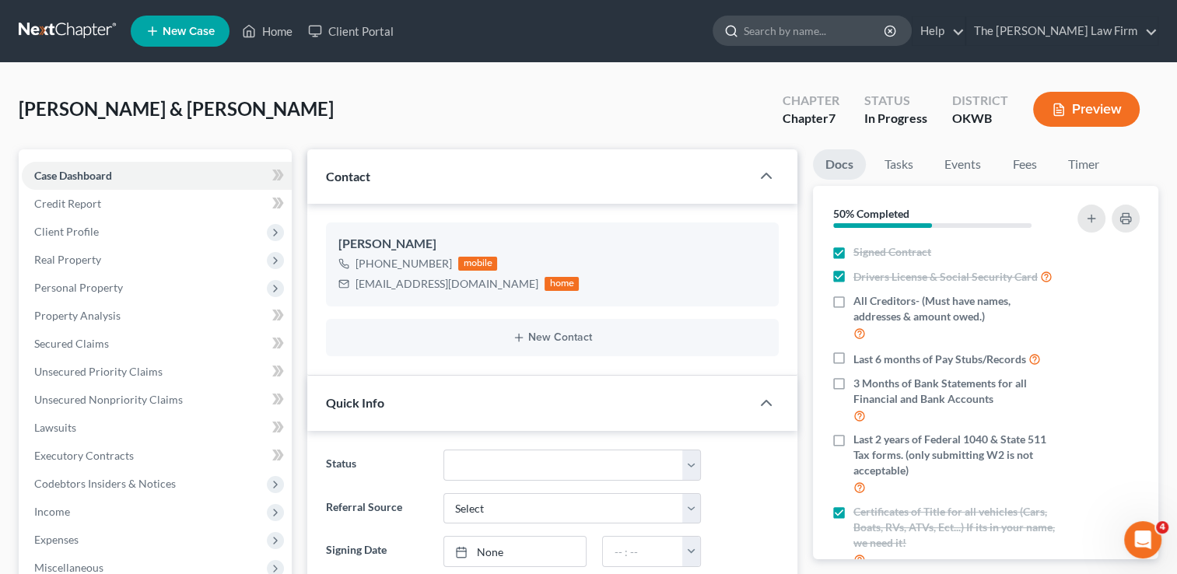
click at [875, 36] on input "search" at bounding box center [815, 30] width 142 height 29
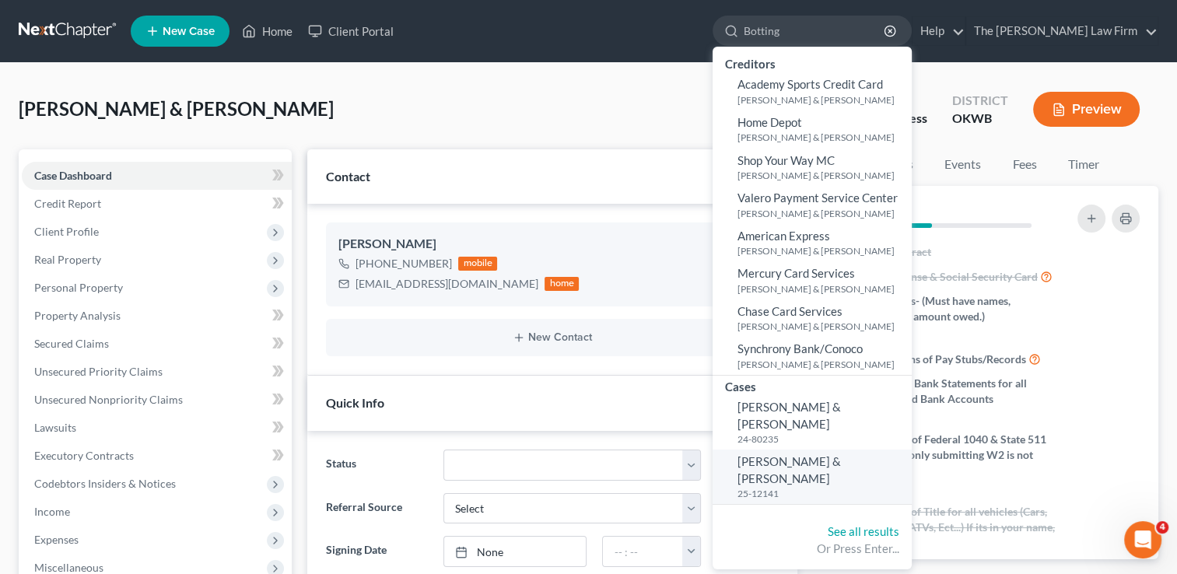
type input "Botting"
click at [841, 454] on span "[PERSON_NAME] & [PERSON_NAME]" at bounding box center [788, 469] width 103 height 30
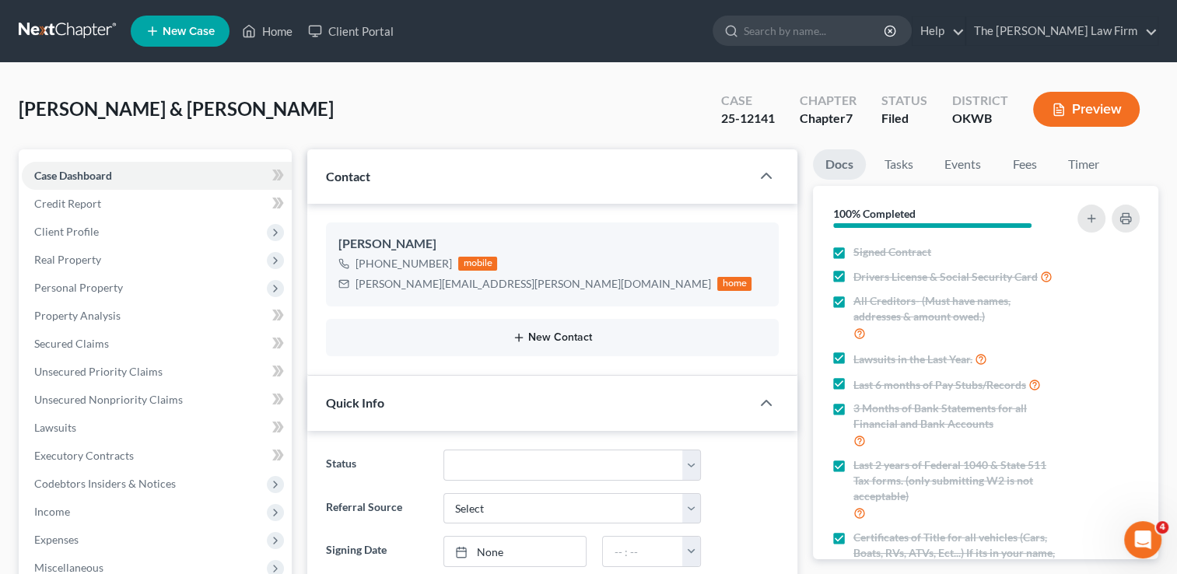
scroll to position [476, 0]
click at [411, 280] on div "[PERSON_NAME][EMAIL_ADDRESS][PERSON_NAME][DOMAIN_NAME]" at bounding box center [532, 284] width 355 height 16
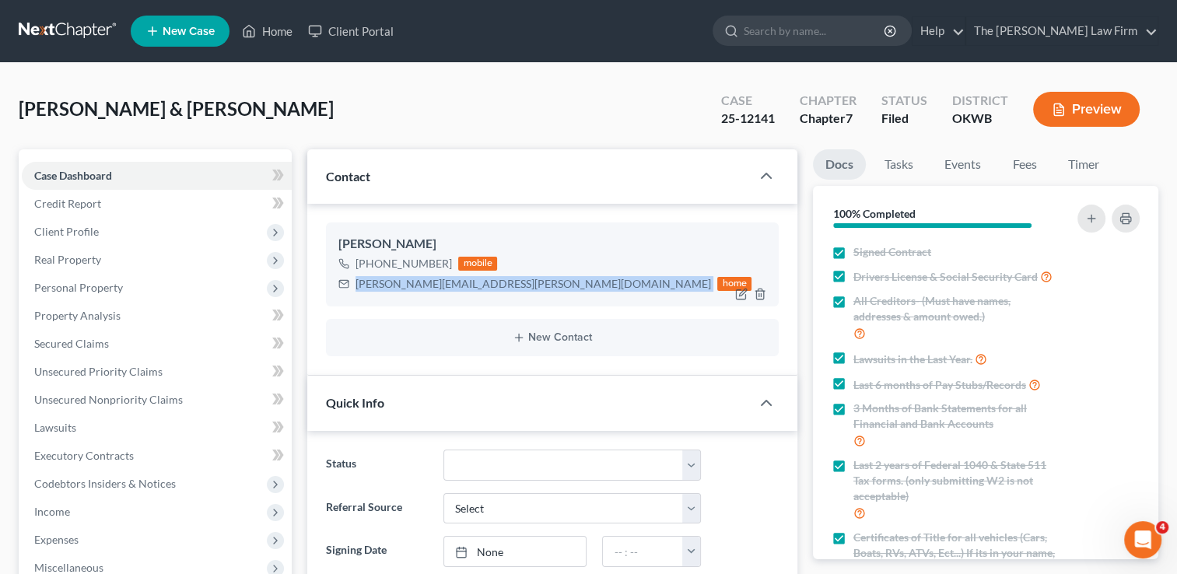
click at [411, 280] on div "[PERSON_NAME][EMAIL_ADDRESS][PERSON_NAME][DOMAIN_NAME]" at bounding box center [532, 284] width 355 height 16
copy div "[PERSON_NAME][EMAIL_ADDRESS][PERSON_NAME][DOMAIN_NAME]"
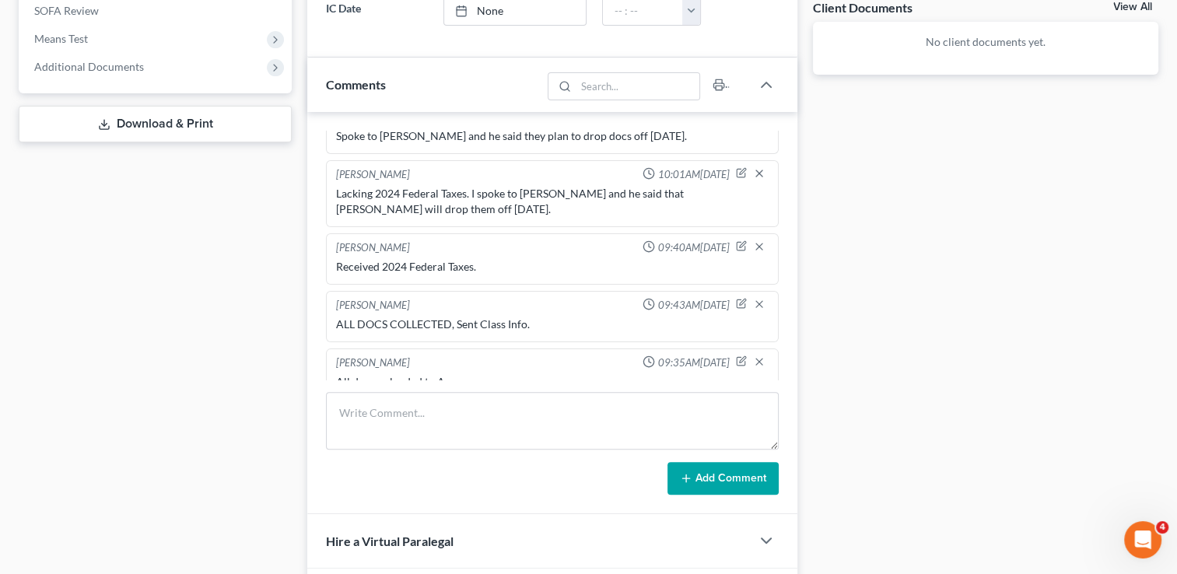
scroll to position [700, 0]
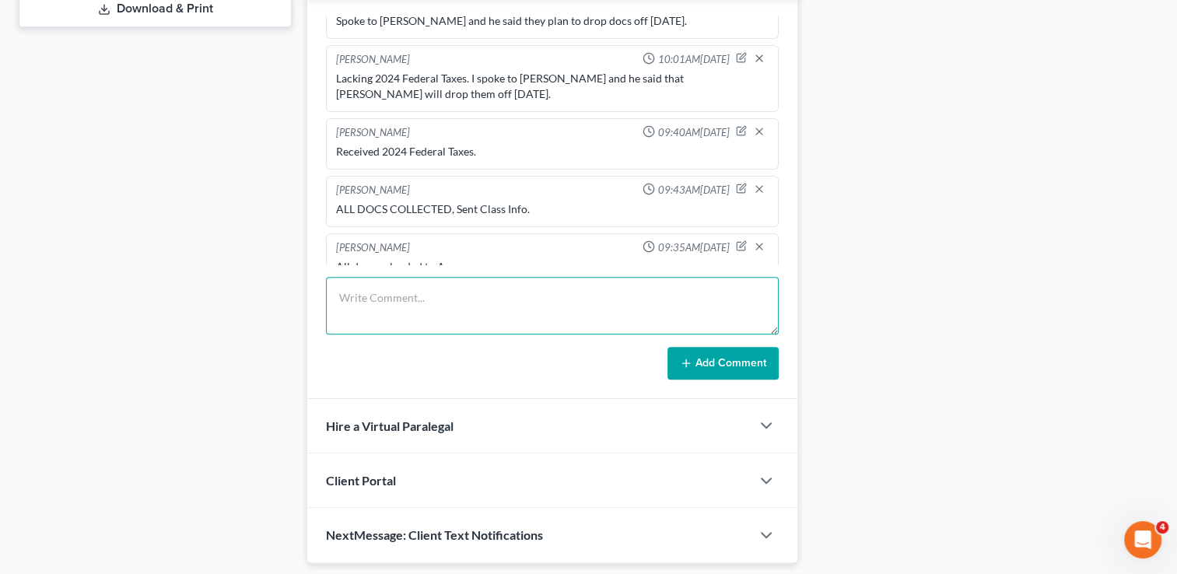
click at [554, 289] on textarea at bounding box center [552, 306] width 453 height 58
type textarea "Emailed reaffirmation for AAFES Military Star Account to the client."
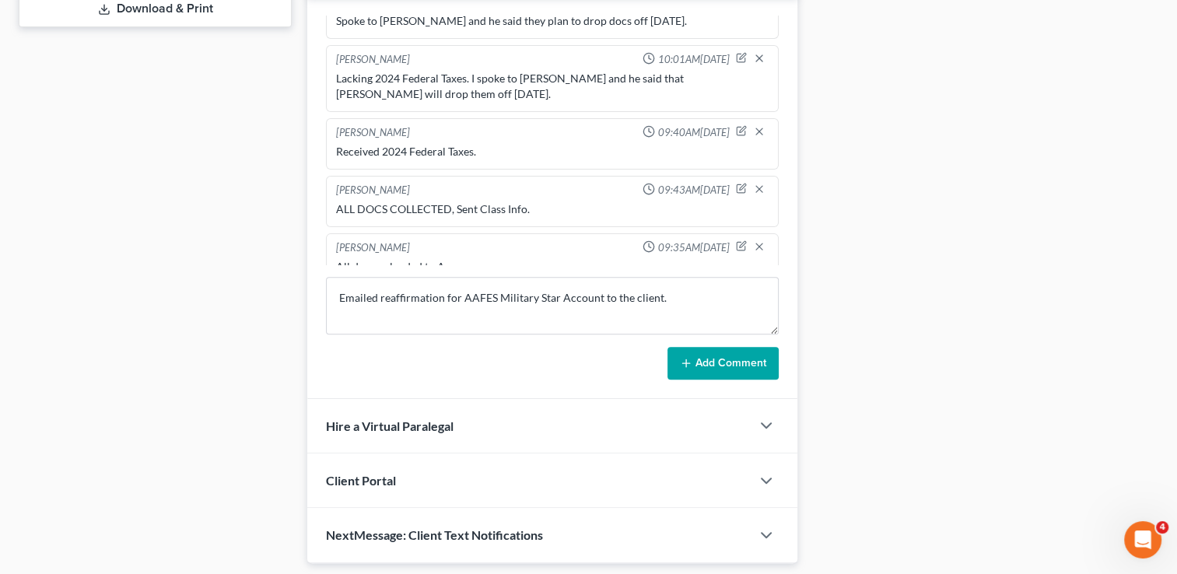
click at [685, 357] on icon at bounding box center [686, 363] width 12 height 12
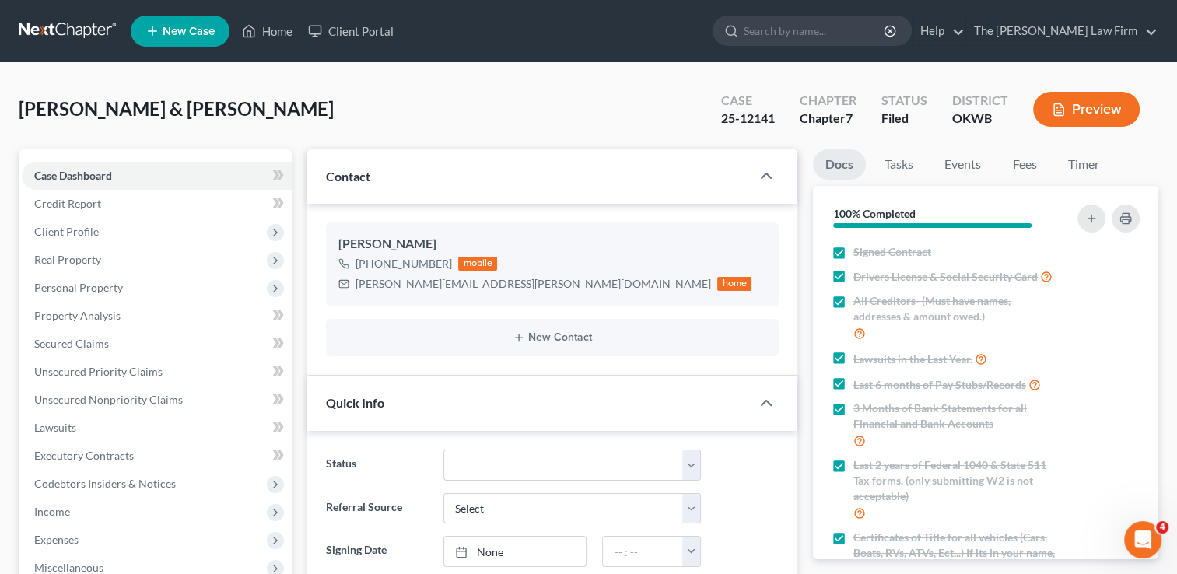
scroll to position [0, 0]
click at [818, 30] on input "search" at bounding box center [815, 30] width 142 height 29
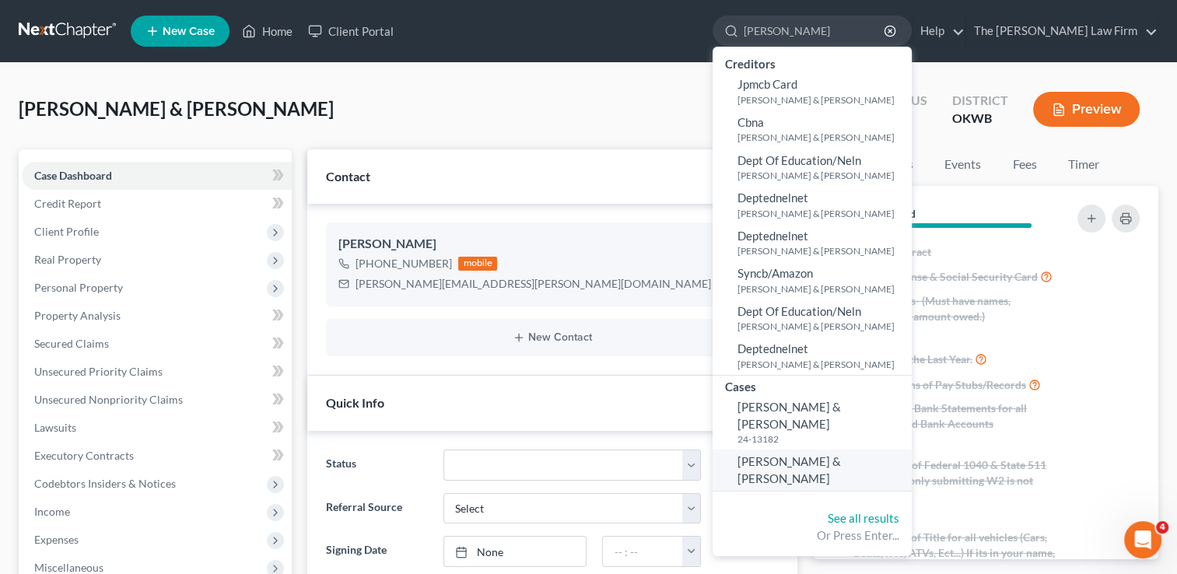
type input "[PERSON_NAME]"
click at [838, 454] on span "[PERSON_NAME] & [PERSON_NAME]" at bounding box center [788, 469] width 103 height 30
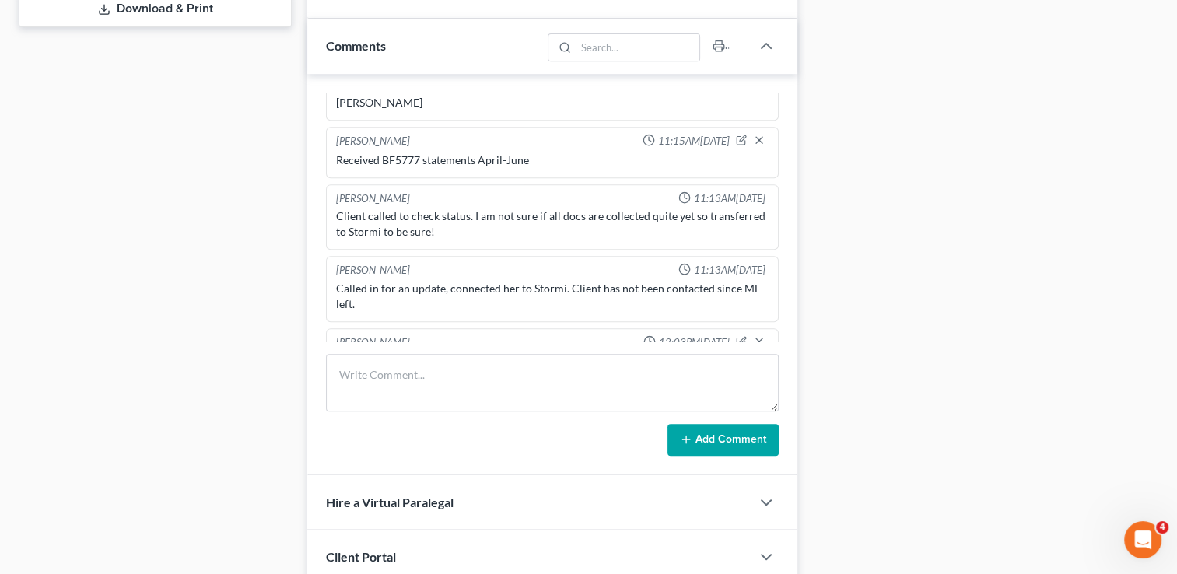
scroll to position [963, 0]
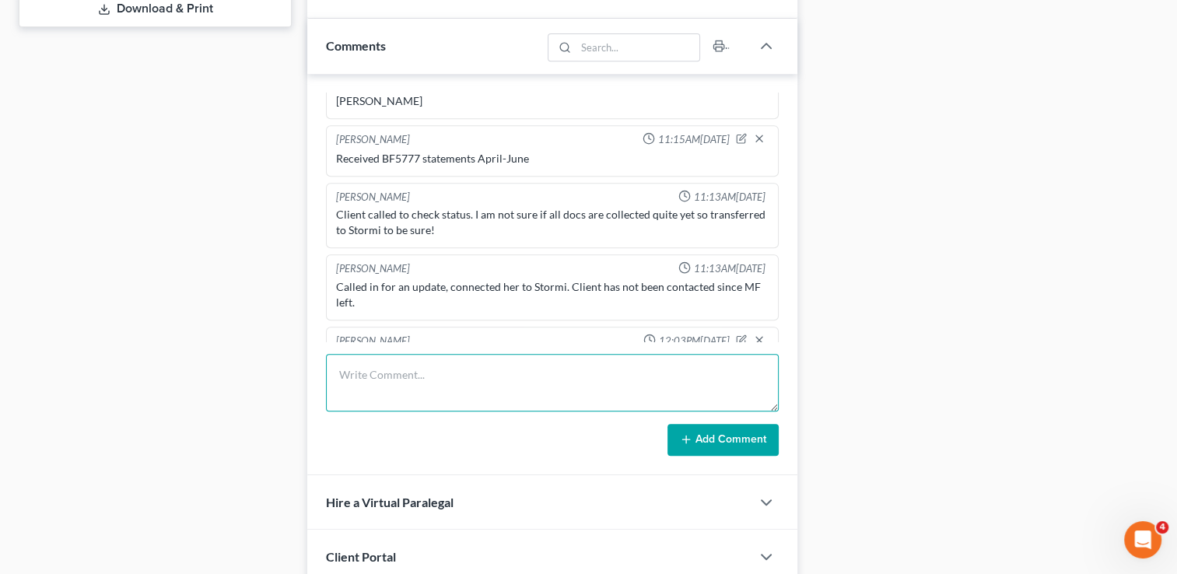
click at [481, 354] on textarea at bounding box center [552, 383] width 453 height 58
type textarea "Received Paystubs [DATE] & [DATE] and BF bank statement for July."
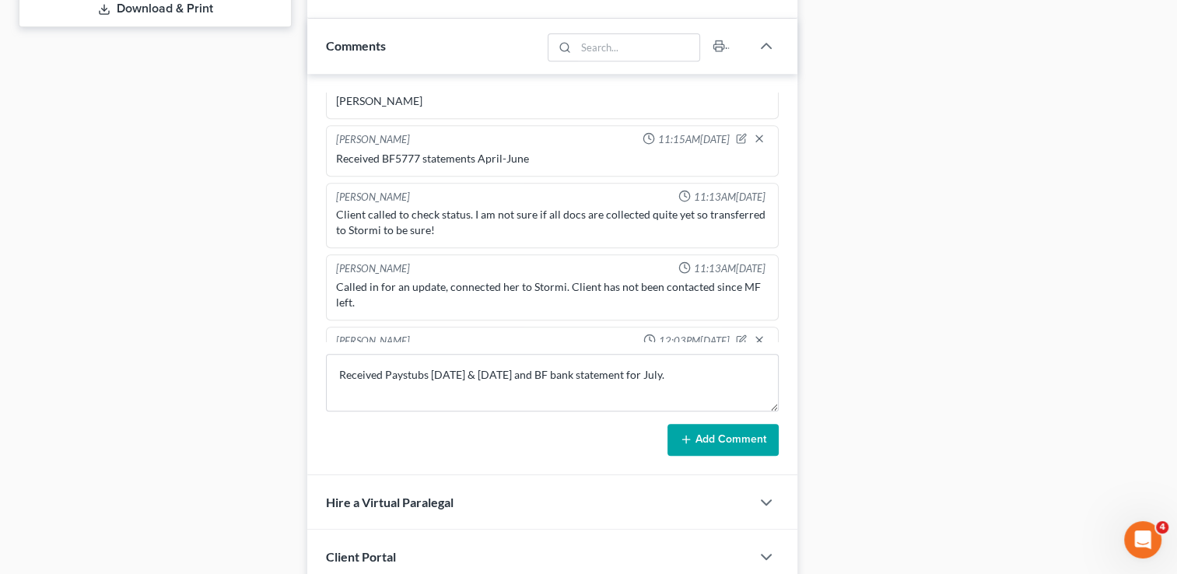
click at [694, 433] on button "Add Comment" at bounding box center [722, 440] width 111 height 33
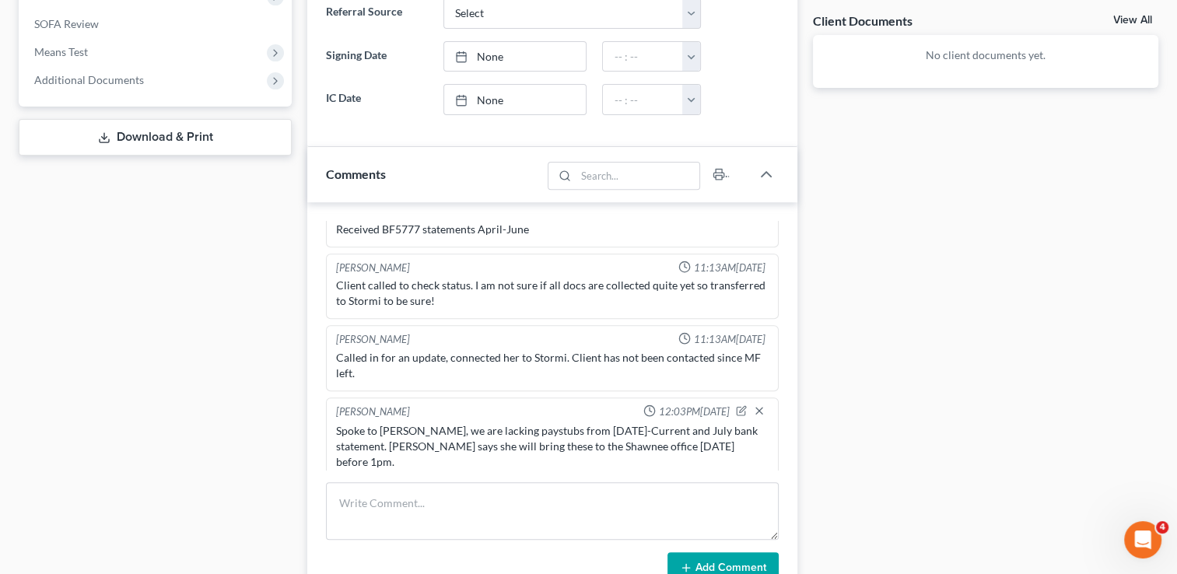
scroll to position [700, 0]
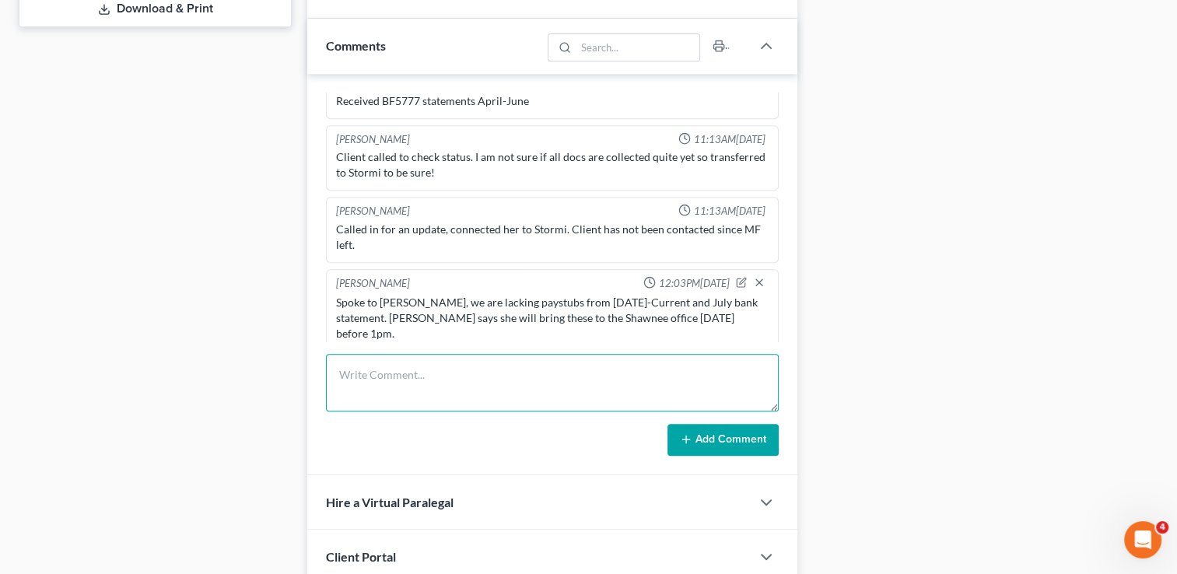
click at [456, 371] on textarea at bounding box center [552, 383] width 453 height 58
type textarea "Received 2023 & 2024 Federal & State Taxes."
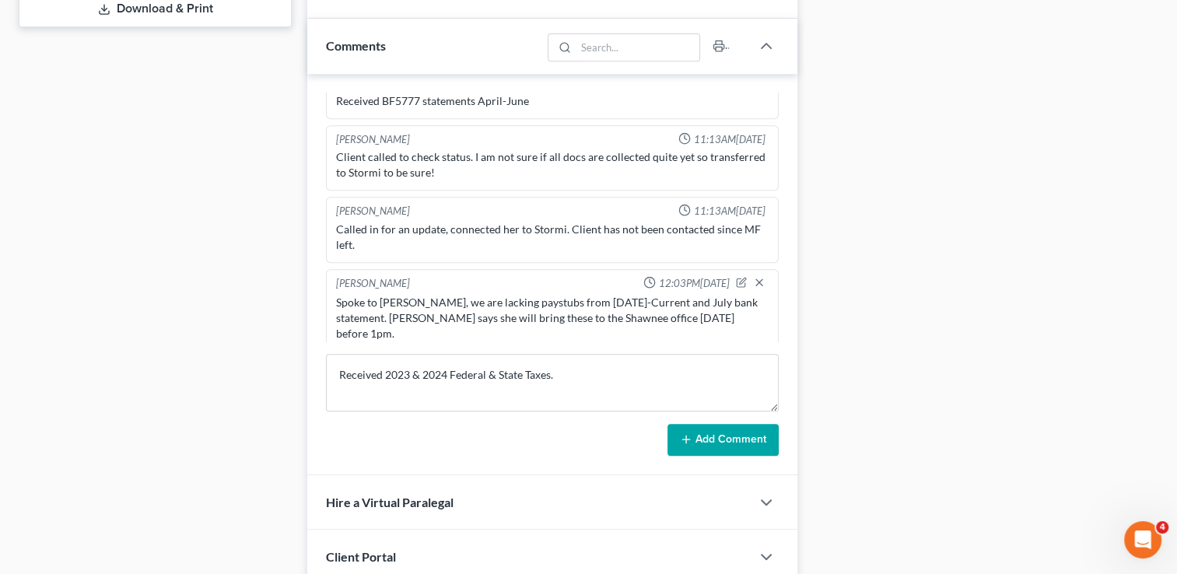
click at [691, 434] on icon at bounding box center [686, 439] width 12 height 12
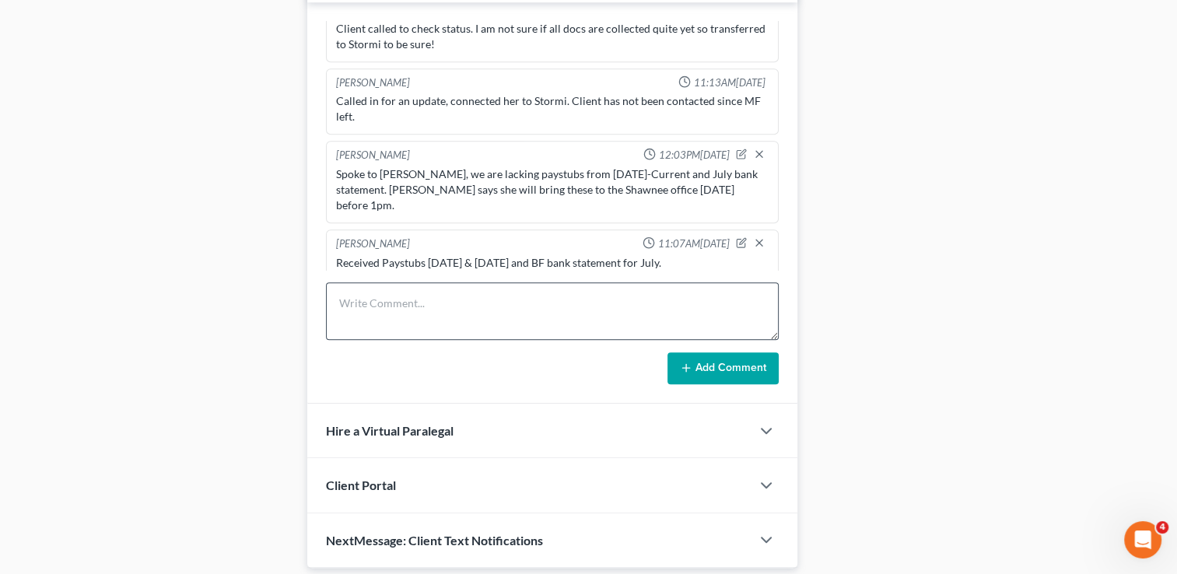
scroll to position [778, 0]
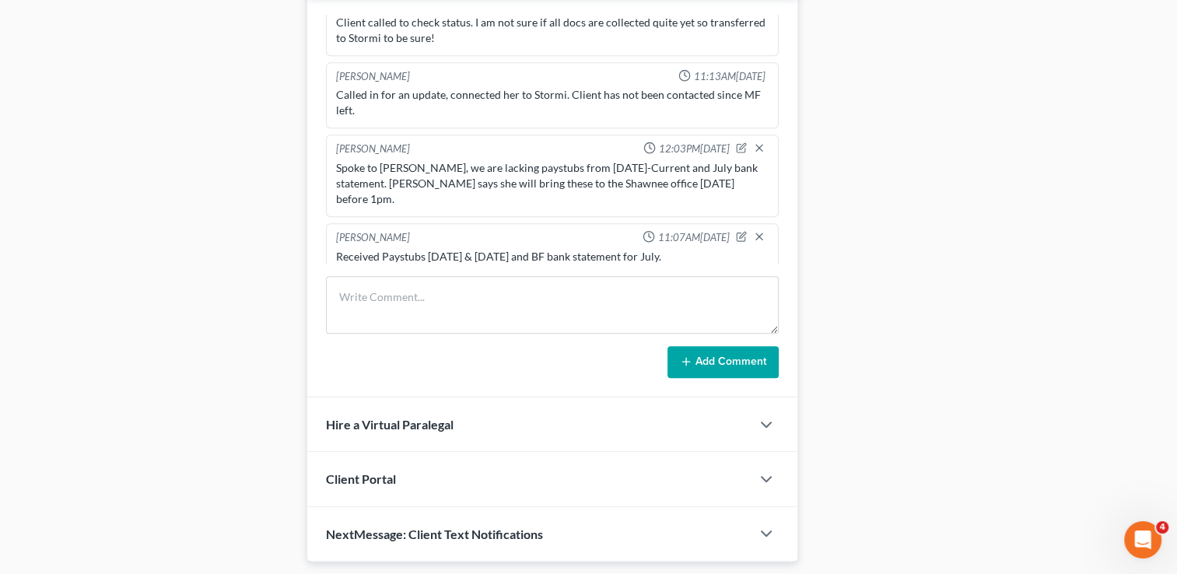
drag, startPoint x: 554, startPoint y: 246, endPoint x: 314, endPoint y: 249, distance: 239.6
click at [314, 249] on div "[PERSON_NAME] 10:20AM[DATE] District is verified. Wife [PERSON_NAME]. Booked #1…" at bounding box center [552, 197] width 490 height 402
drag, startPoint x: 314, startPoint y: 249, endPoint x: 366, endPoint y: 246, distance: 52.2
copy div "Received 2023 & 2024 Federal & State Taxes."
click at [753, 288] on icon "button" at bounding box center [759, 294] width 12 height 12
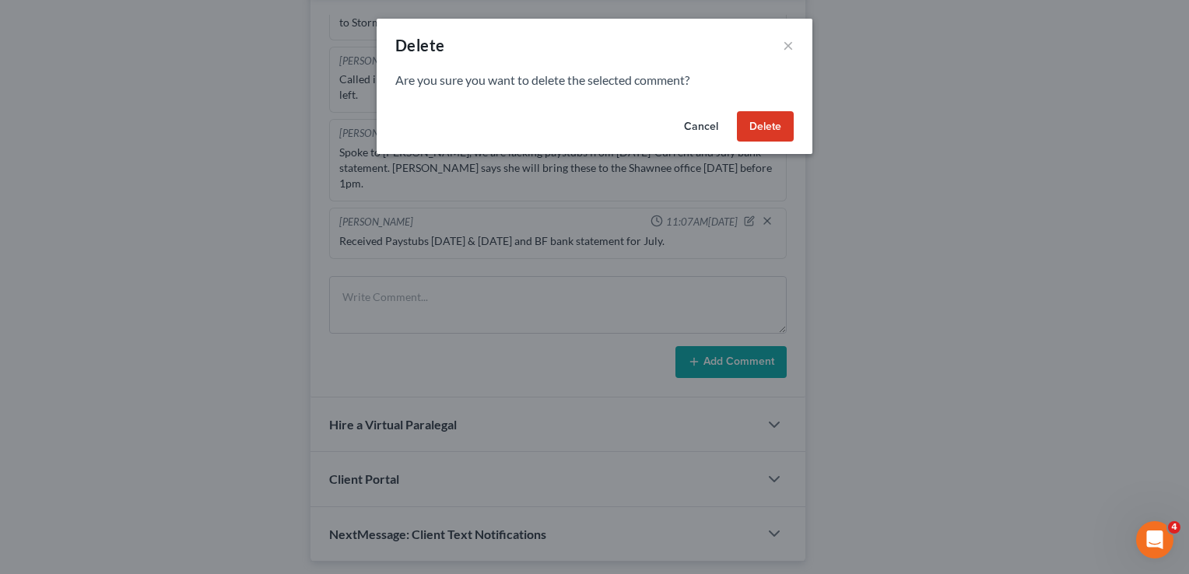
click at [762, 133] on button "Delete" at bounding box center [765, 126] width 57 height 31
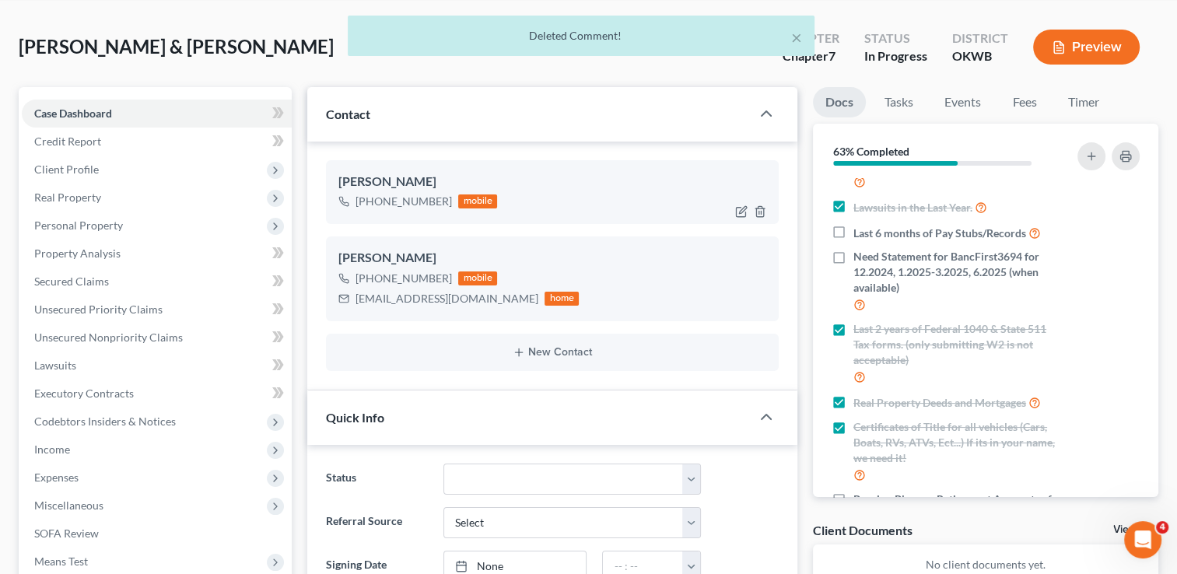
scroll to position [0, 0]
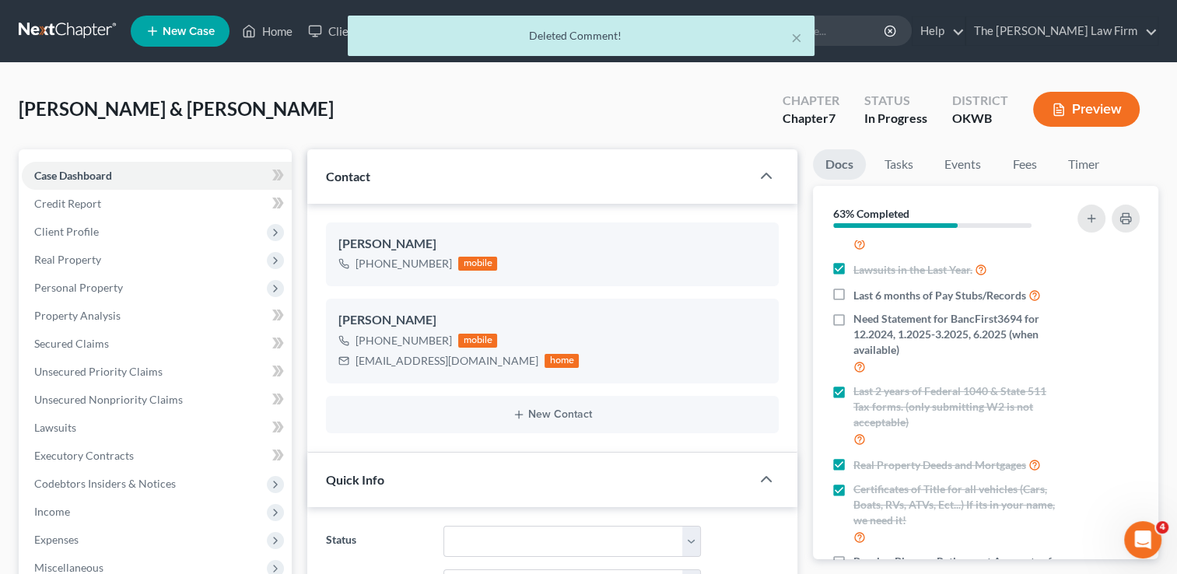
click at [883, 31] on div "× Deleted Comment!" at bounding box center [580, 40] width 1177 height 48
click at [798, 39] on button "×" at bounding box center [796, 37] width 11 height 19
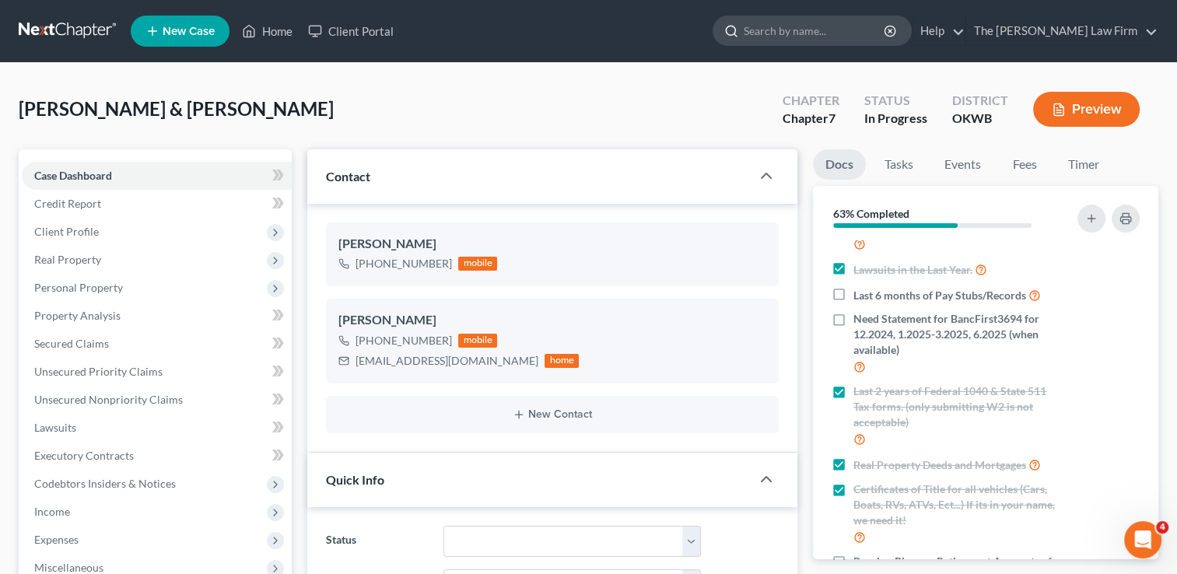
click at [832, 29] on input "search" at bounding box center [815, 30] width 142 height 29
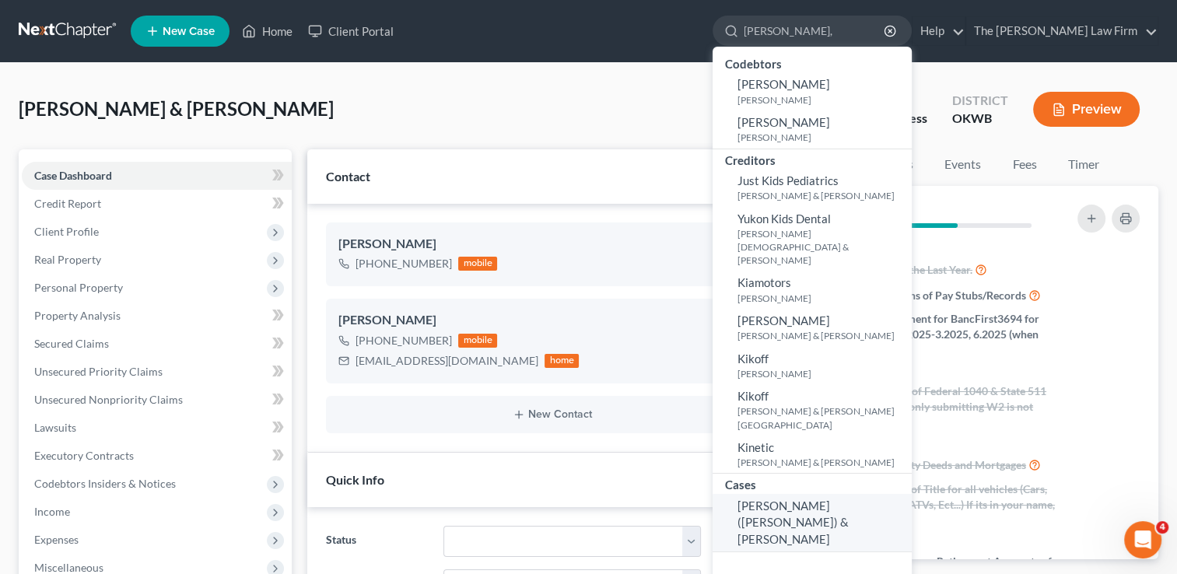
type input "[PERSON_NAME],"
click at [849, 499] on span "[PERSON_NAME] ([PERSON_NAME]) & [PERSON_NAME]" at bounding box center [792, 522] width 111 height 47
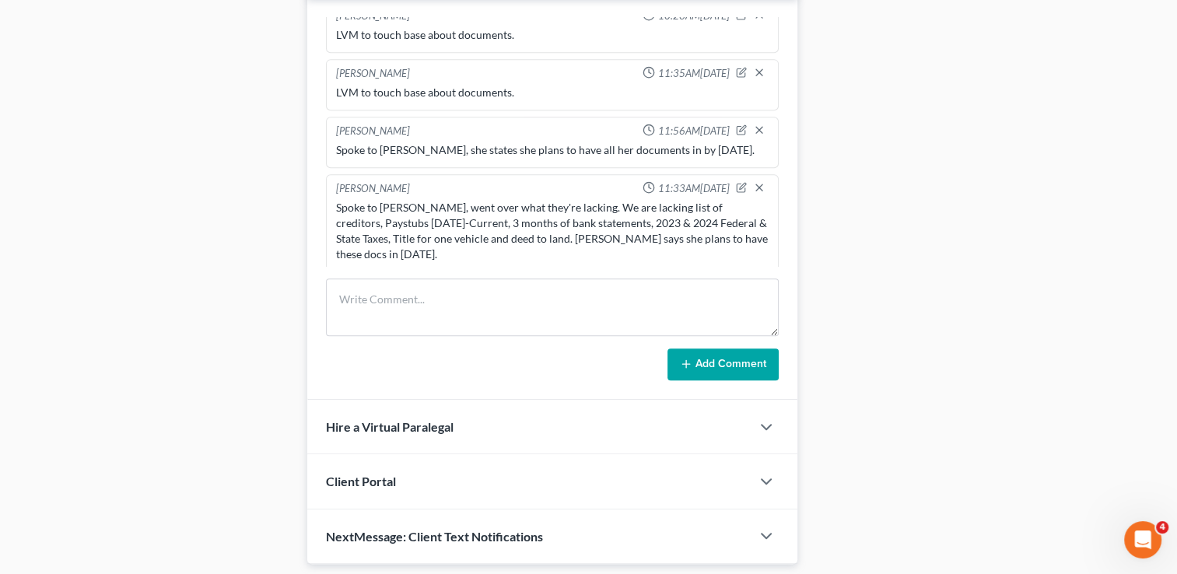
scroll to position [841, 0]
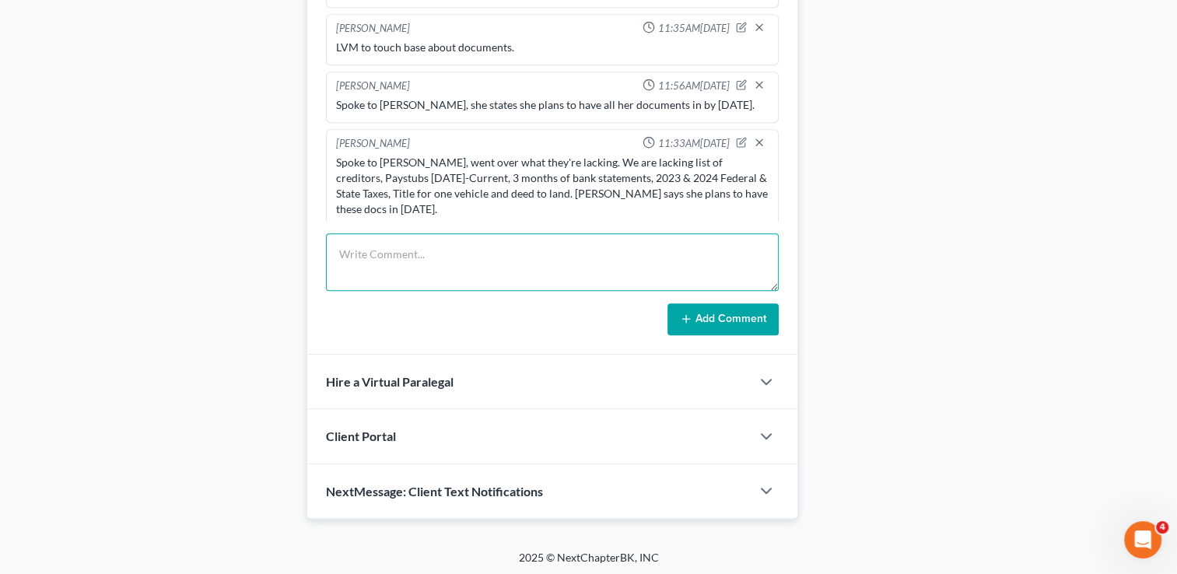
click at [451, 266] on textarea at bounding box center [552, 262] width 453 height 58
paste textarea "Received 2023 & 2024 Federal & State Taxes."
type textarea "Received 2023 & 2024 Federal & State Taxes."
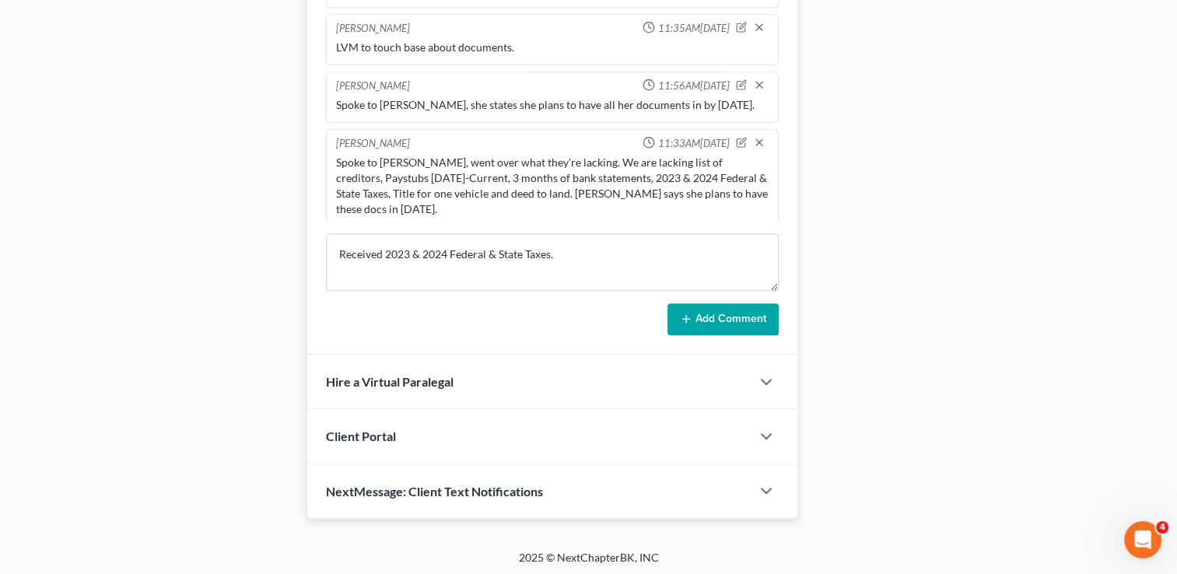
click at [712, 310] on button "Add Comment" at bounding box center [722, 319] width 111 height 33
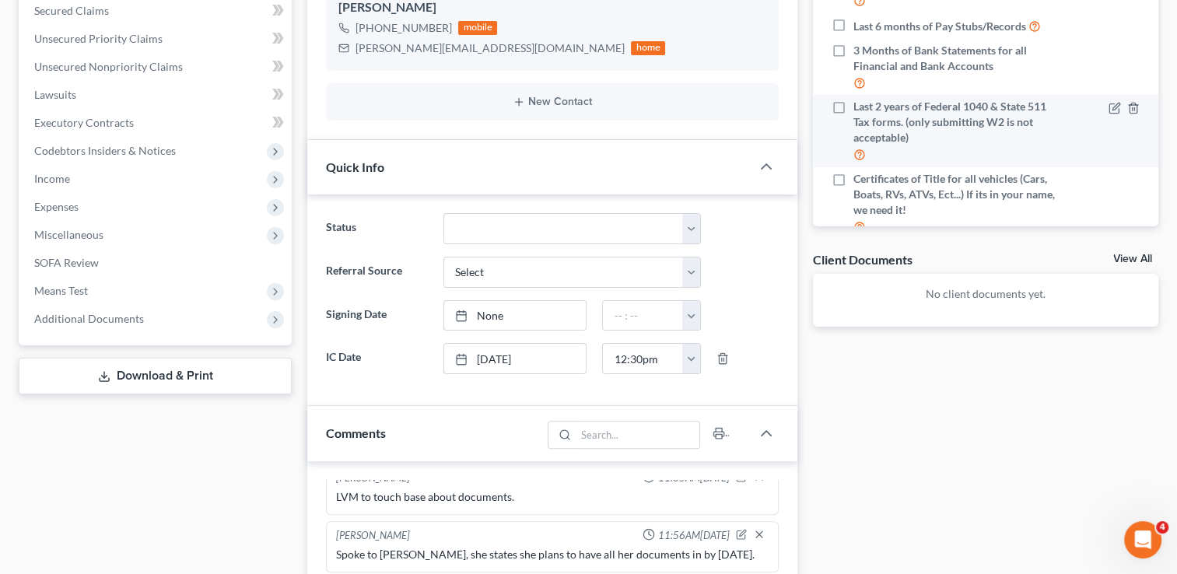
scroll to position [296, 0]
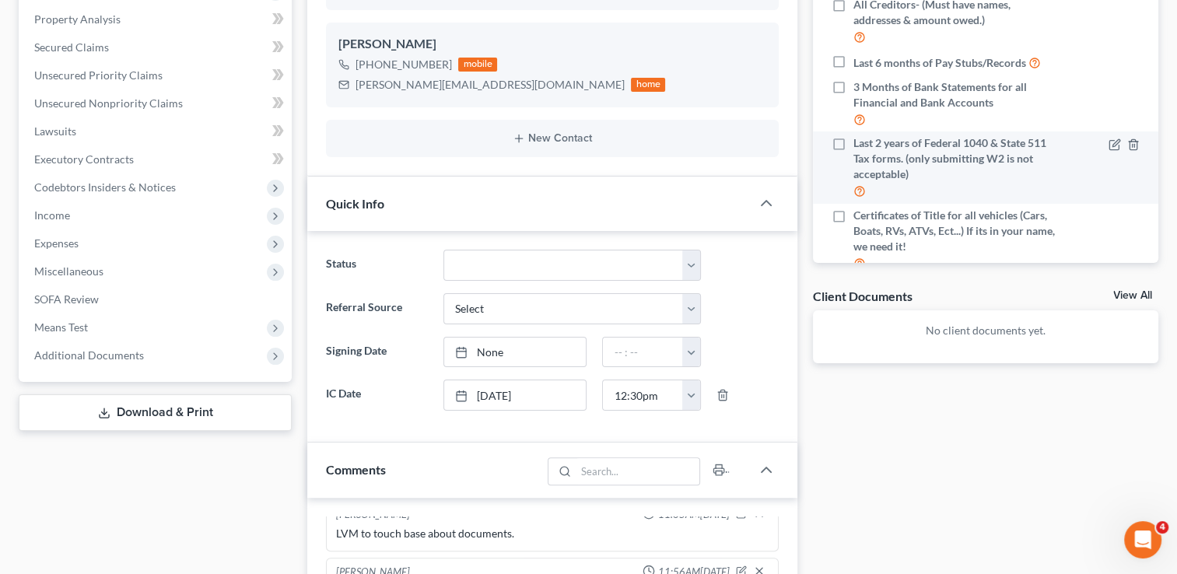
click at [853, 157] on label "Last 2 years of Federal 1040 & State 511 Tax forms. (only submitting W2 is not …" at bounding box center [955, 167] width 205 height 65
click at [860, 145] on input "Last 2 years of Federal 1040 & State 511 Tax forms. (only submitting W2 is not …" at bounding box center [865, 140] width 10 height 10
checkbox input "true"
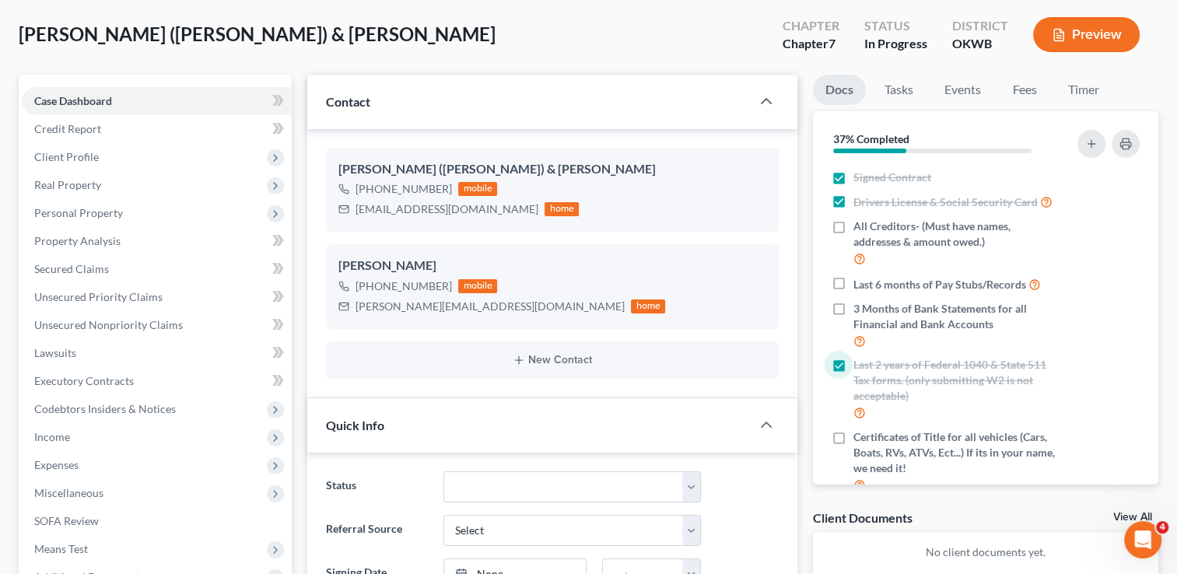
scroll to position [0, 0]
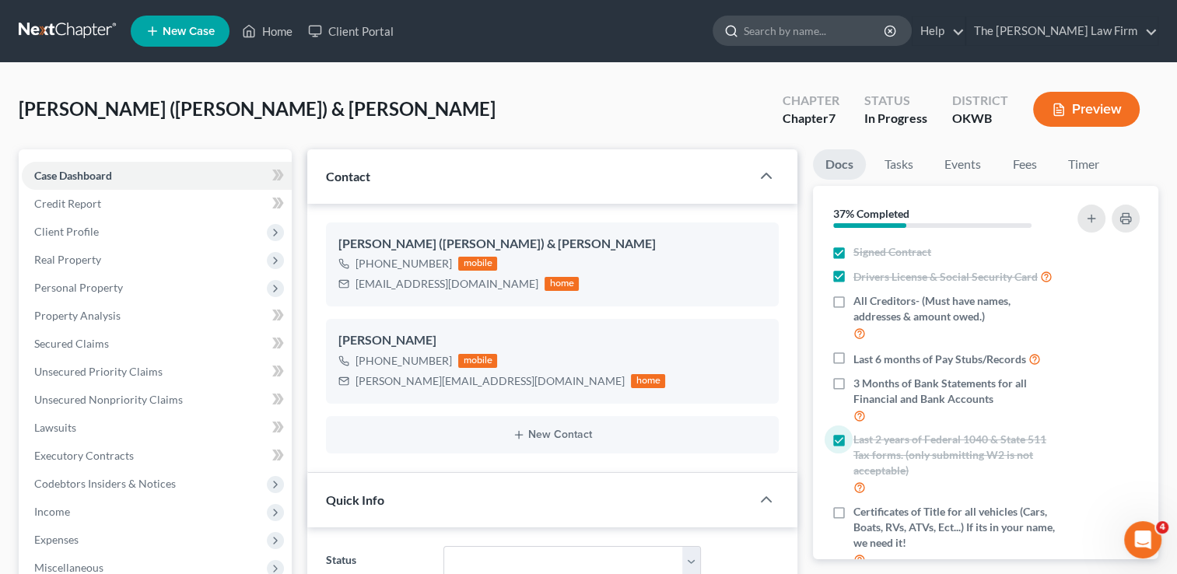
click at [868, 36] on input "search" at bounding box center [815, 30] width 142 height 29
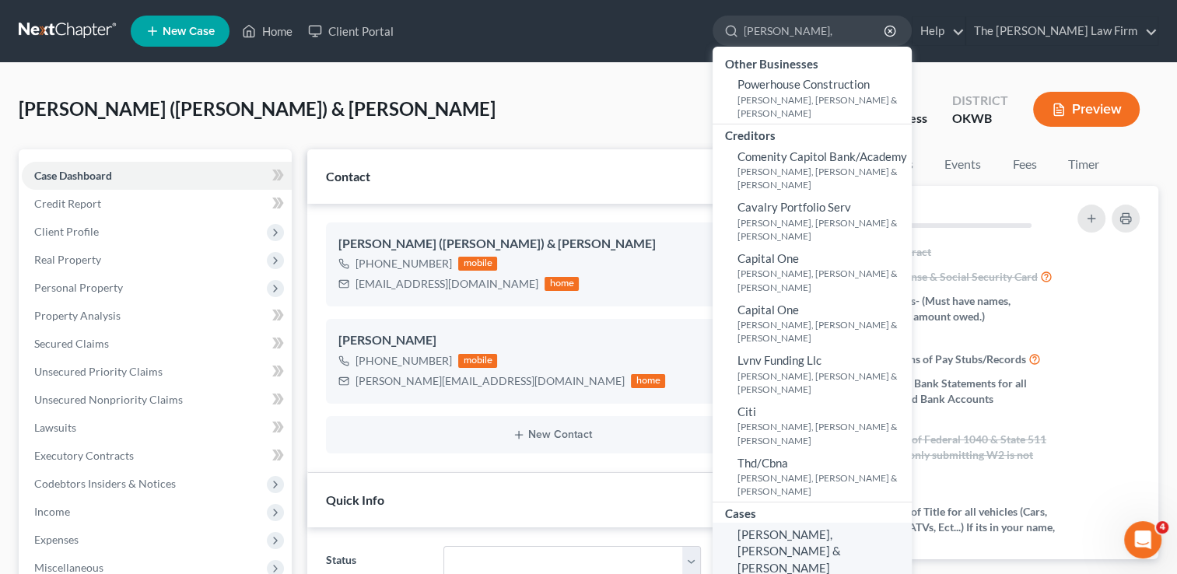
type input "[PERSON_NAME],"
click at [841, 527] on span "[PERSON_NAME], [PERSON_NAME] & [PERSON_NAME]" at bounding box center [788, 550] width 103 height 47
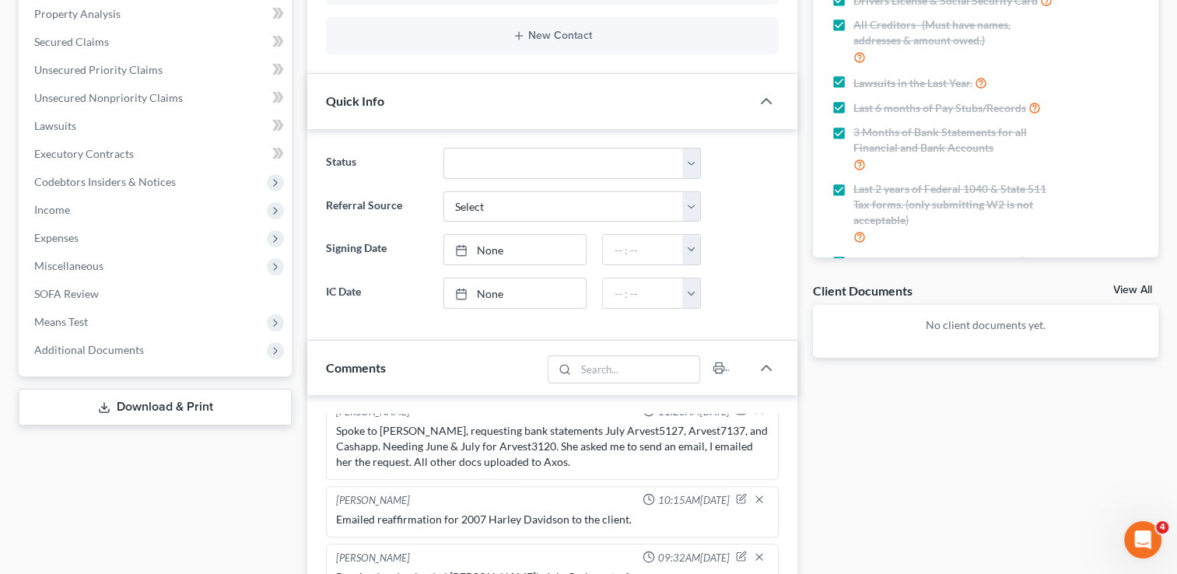
scroll to position [233, 0]
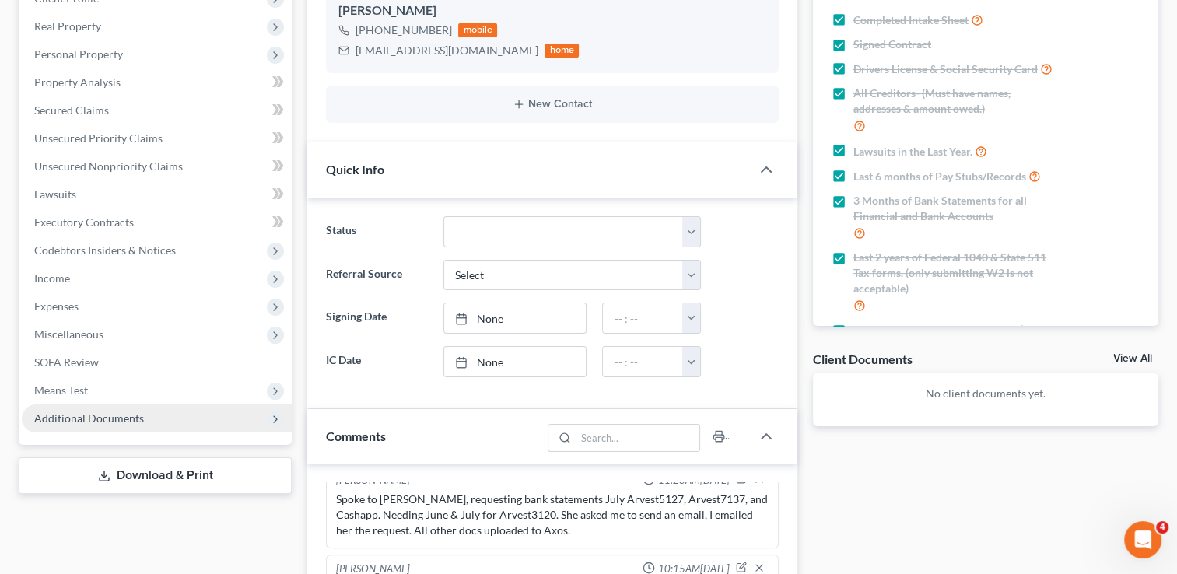
click at [107, 414] on span "Additional Documents" at bounding box center [89, 417] width 110 height 13
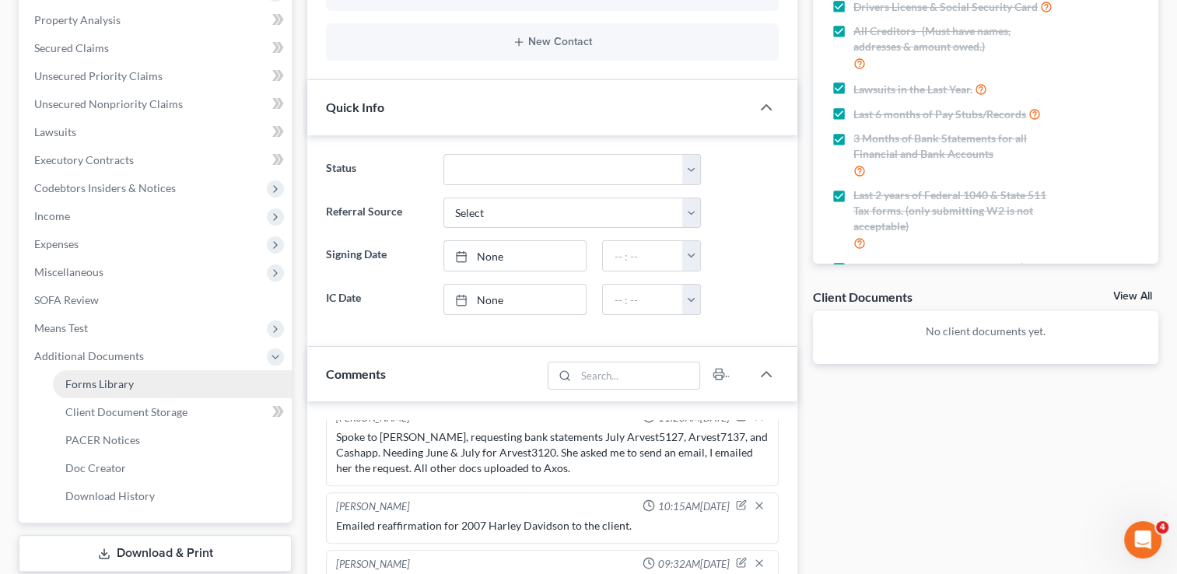
scroll to position [467, 0]
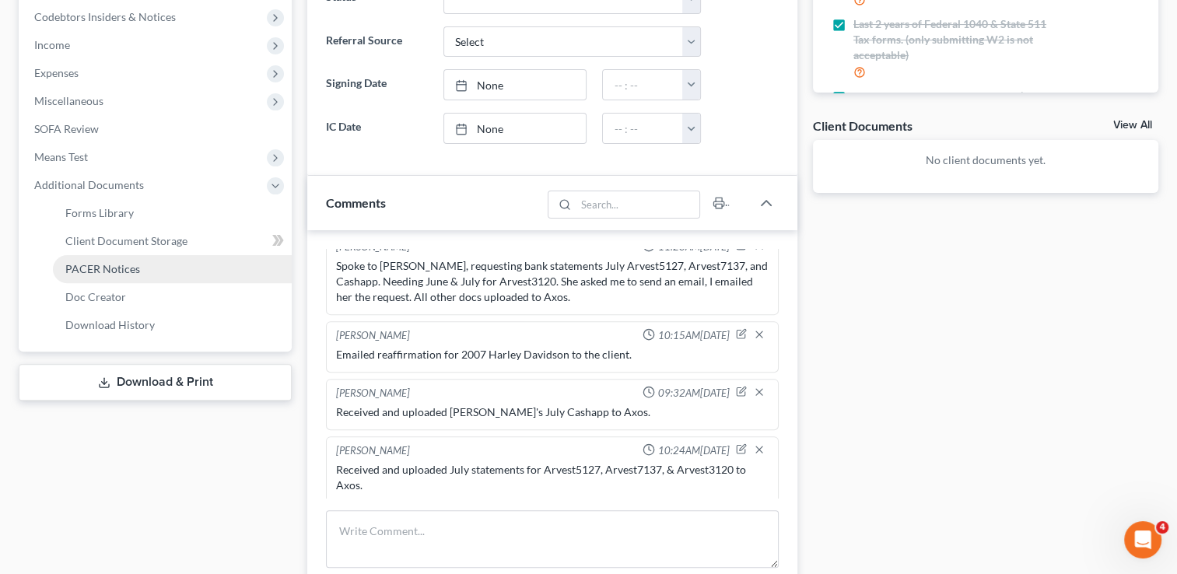
click at [112, 268] on span "PACER Notices" at bounding box center [102, 268] width 75 height 13
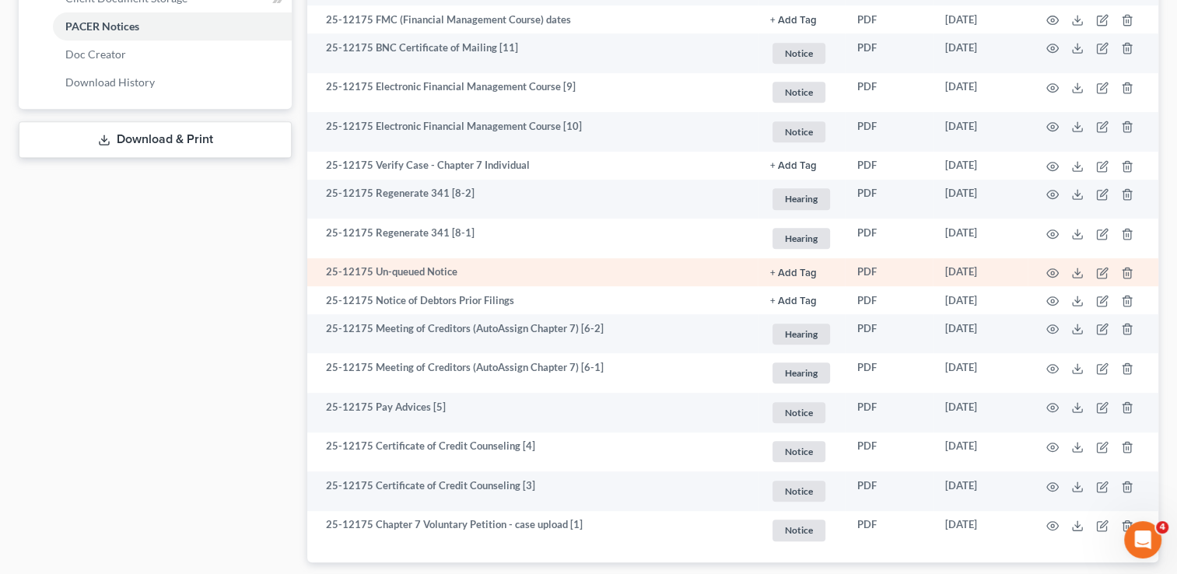
scroll to position [807, 0]
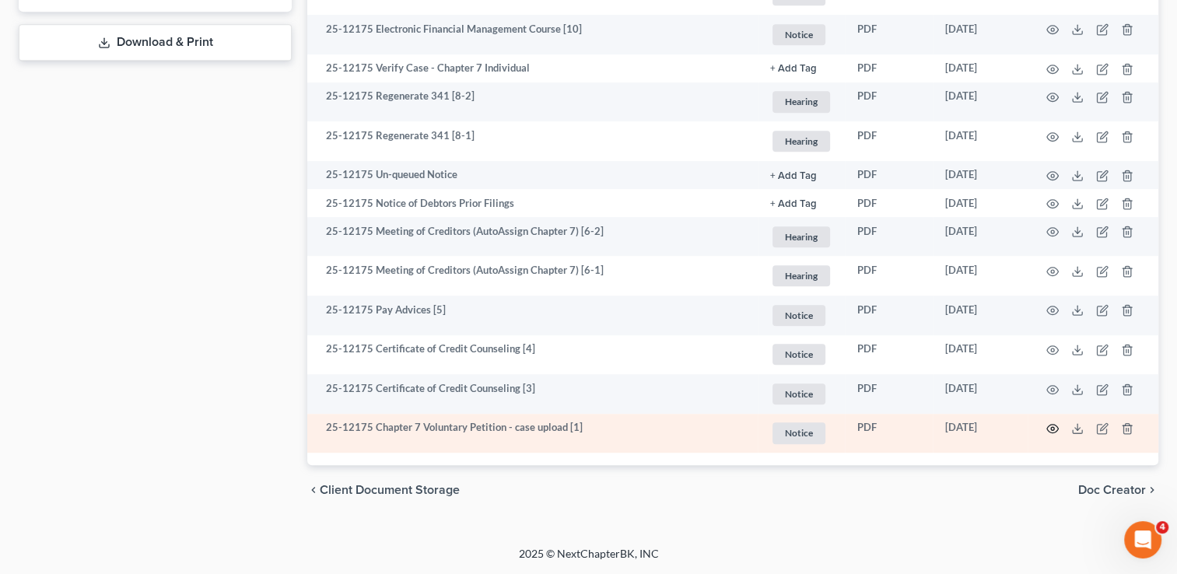
click at [1056, 430] on icon "button" at bounding box center [1052, 428] width 12 height 12
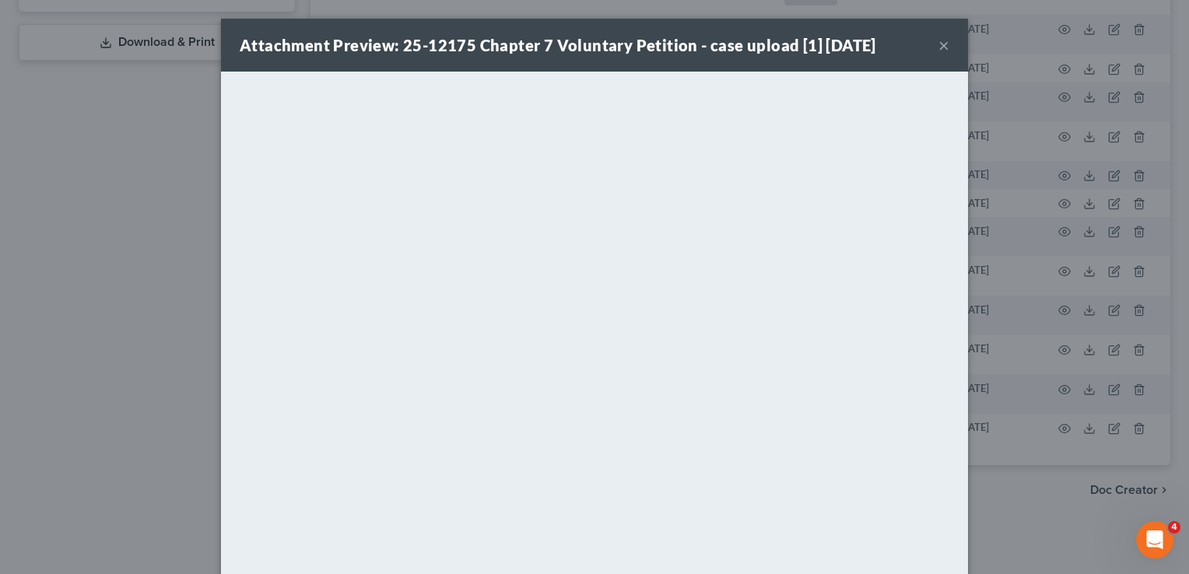
click at [938, 42] on button "×" at bounding box center [943, 45] width 11 height 19
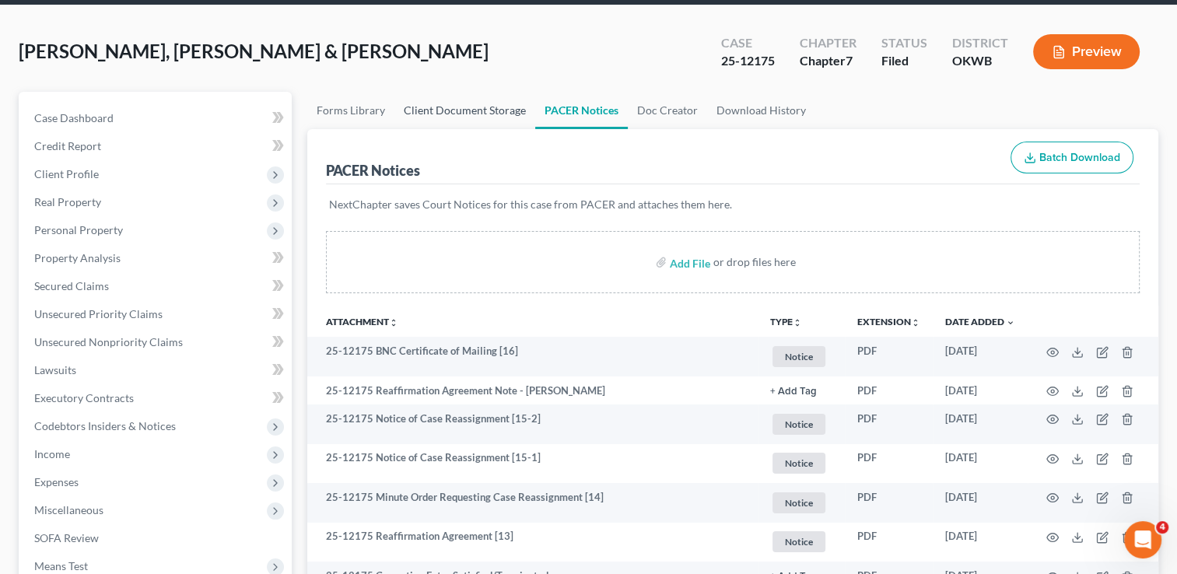
scroll to position [30, 0]
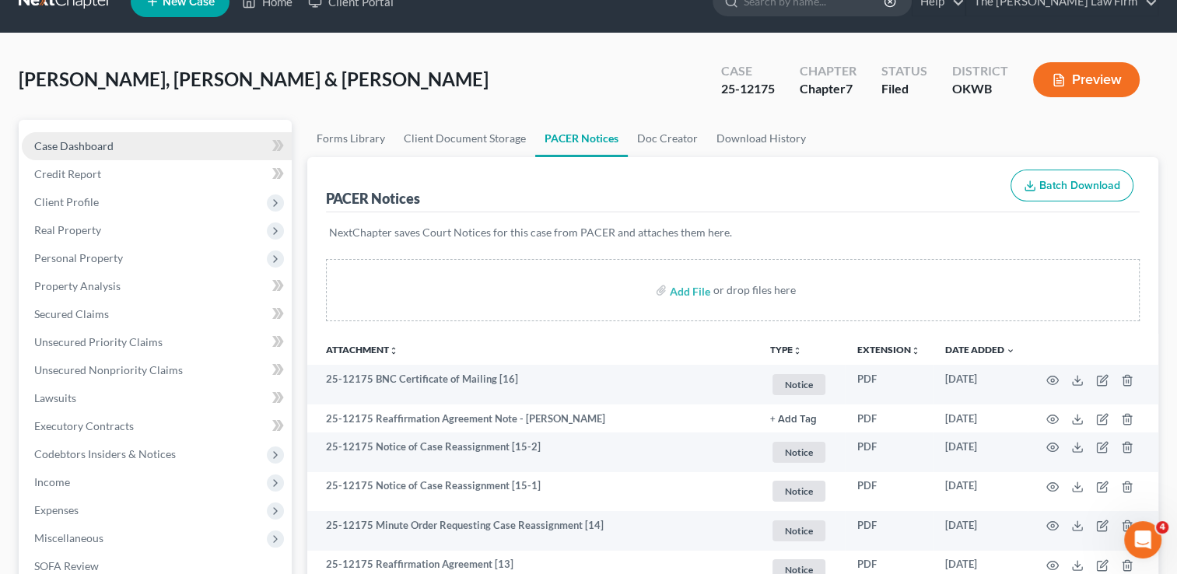
click at [82, 145] on span "Case Dashboard" at bounding box center [73, 145] width 79 height 13
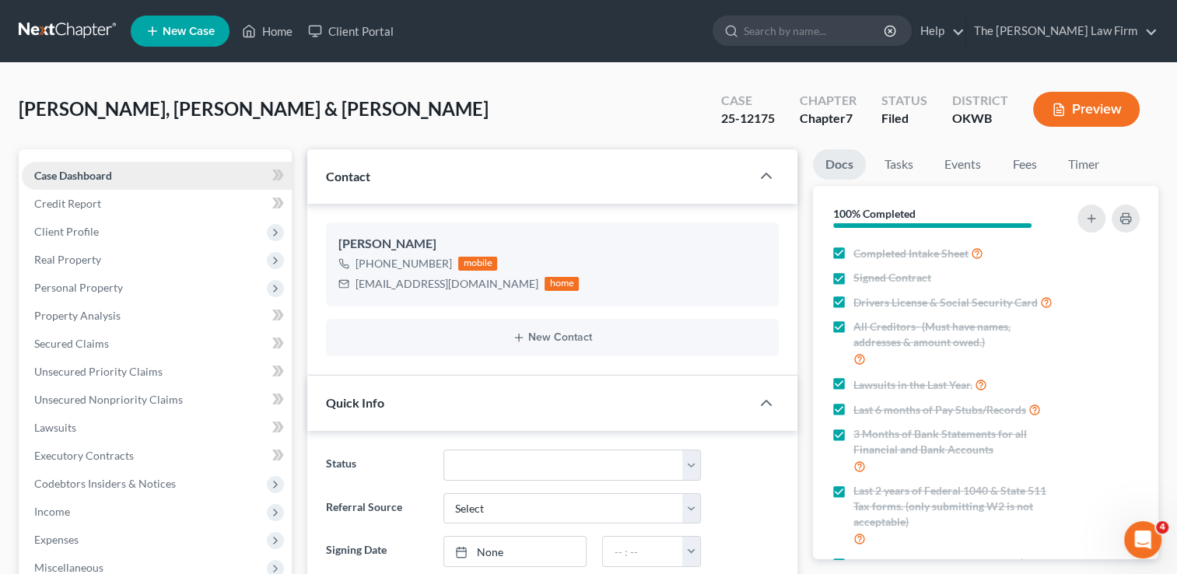
scroll to position [679, 0]
click at [61, 20] on link at bounding box center [69, 31] width 100 height 28
